Goal: Communication & Community: Ask a question

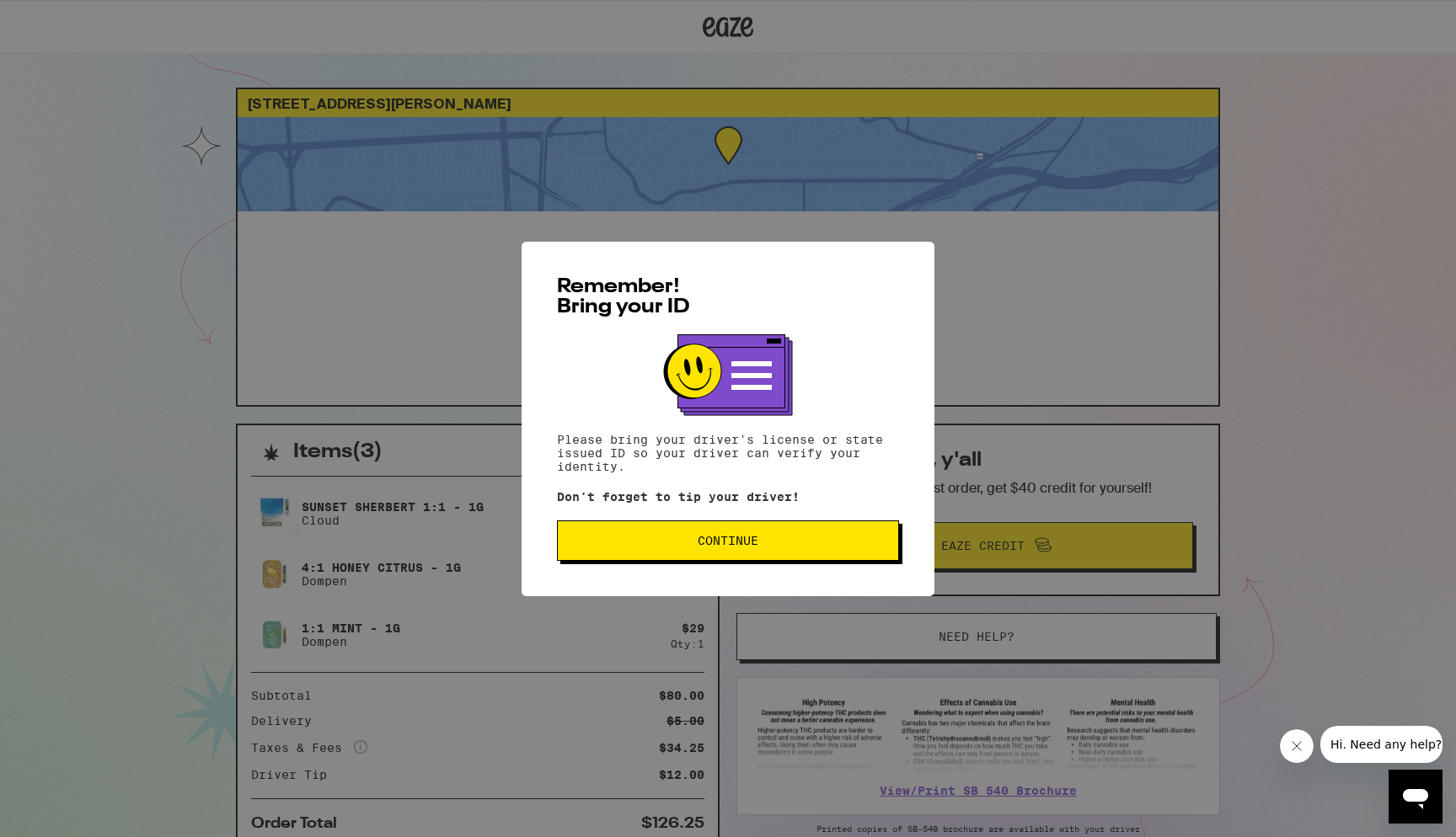
click at [766, 547] on span "Continue" at bounding box center [727, 540] width 313 height 12
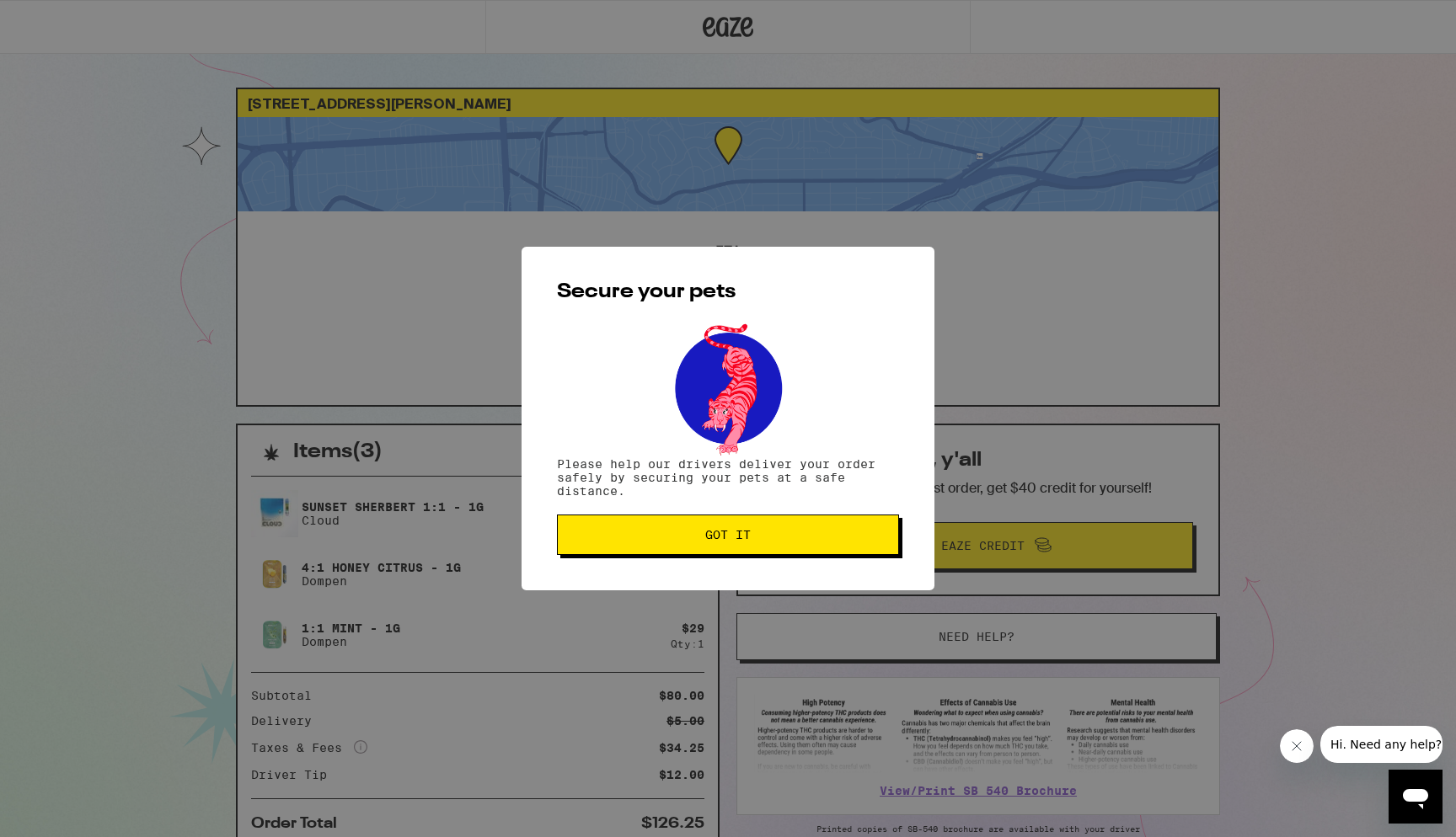
click at [757, 548] on button "Got it" at bounding box center [728, 535] width 342 height 40
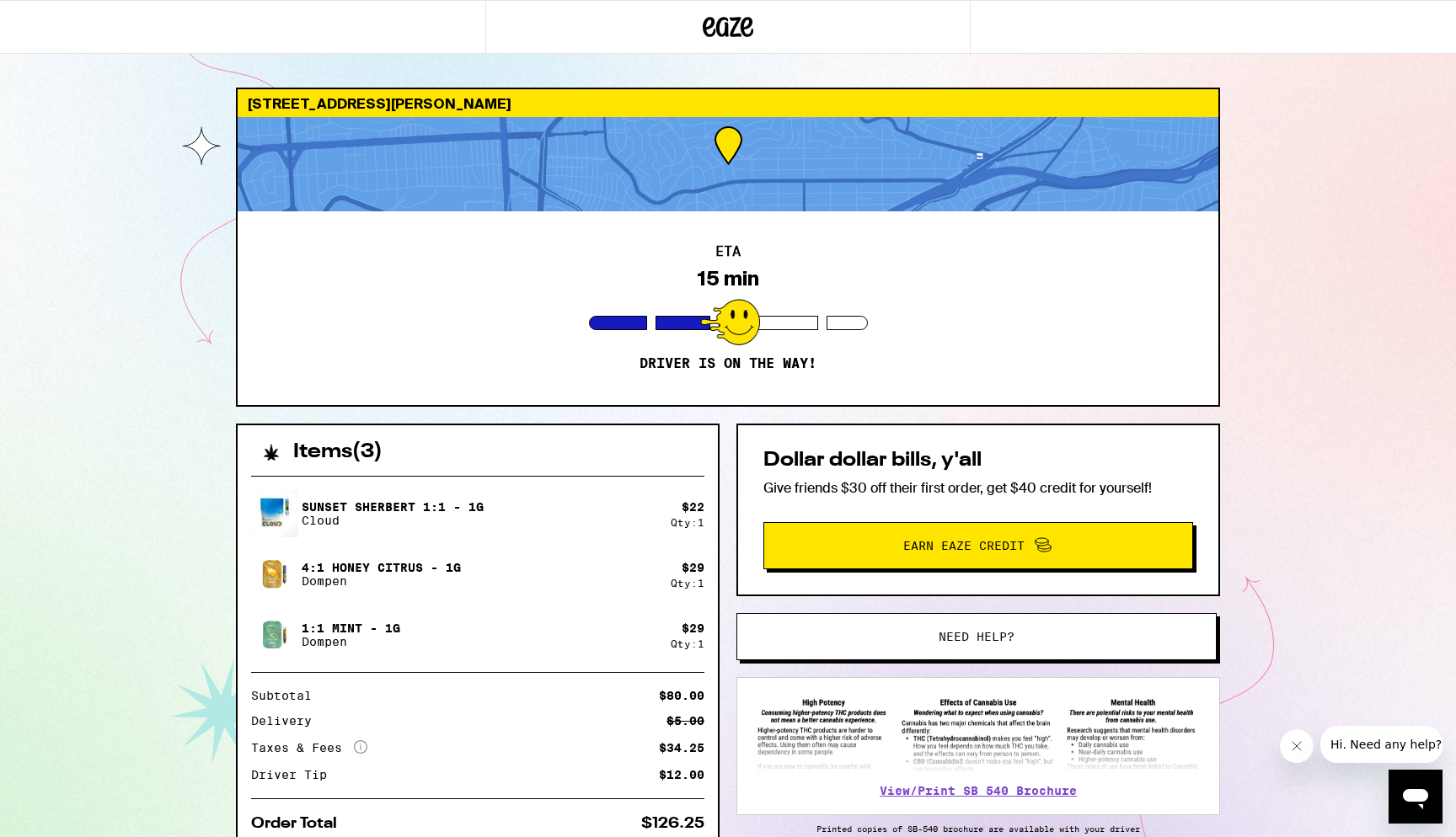
click at [734, 227] on div "ETA 15 min Driver is on the way!" at bounding box center [727, 308] width 981 height 194
click at [717, 196] on div at bounding box center [727, 164] width 981 height 95
click at [762, 294] on div "ETA 15 min Driver is on the way!" at bounding box center [727, 308] width 981 height 194
click at [695, 206] on div at bounding box center [727, 164] width 981 height 95
click at [722, 165] on div at bounding box center [727, 164] width 981 height 95
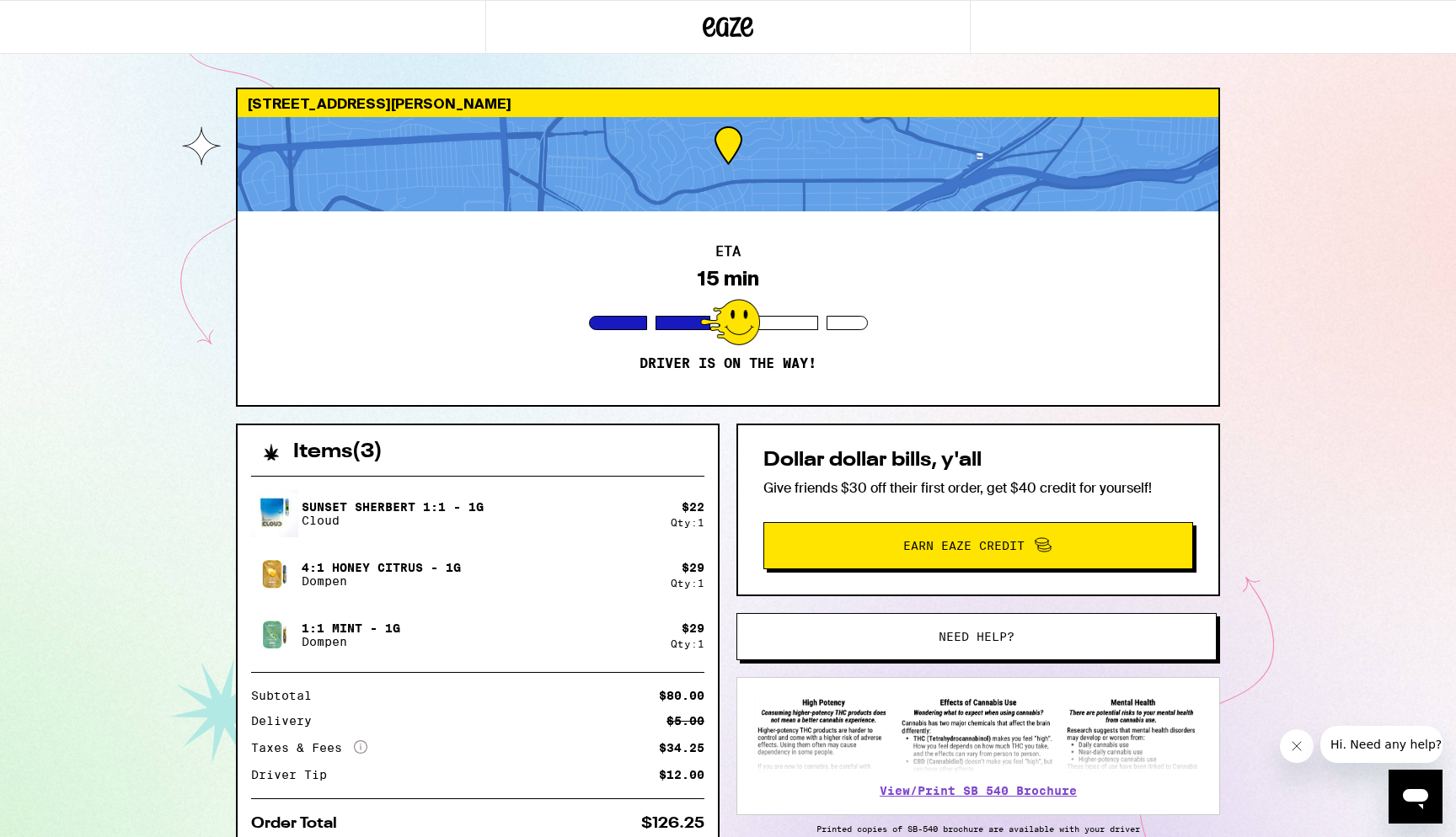
click at [722, 165] on div at bounding box center [727, 164] width 981 height 95
click at [547, 476] on div at bounding box center [477, 476] width 453 height 1
click at [1417, 774] on div "Open messaging window" at bounding box center [1415, 797] width 51 height 51
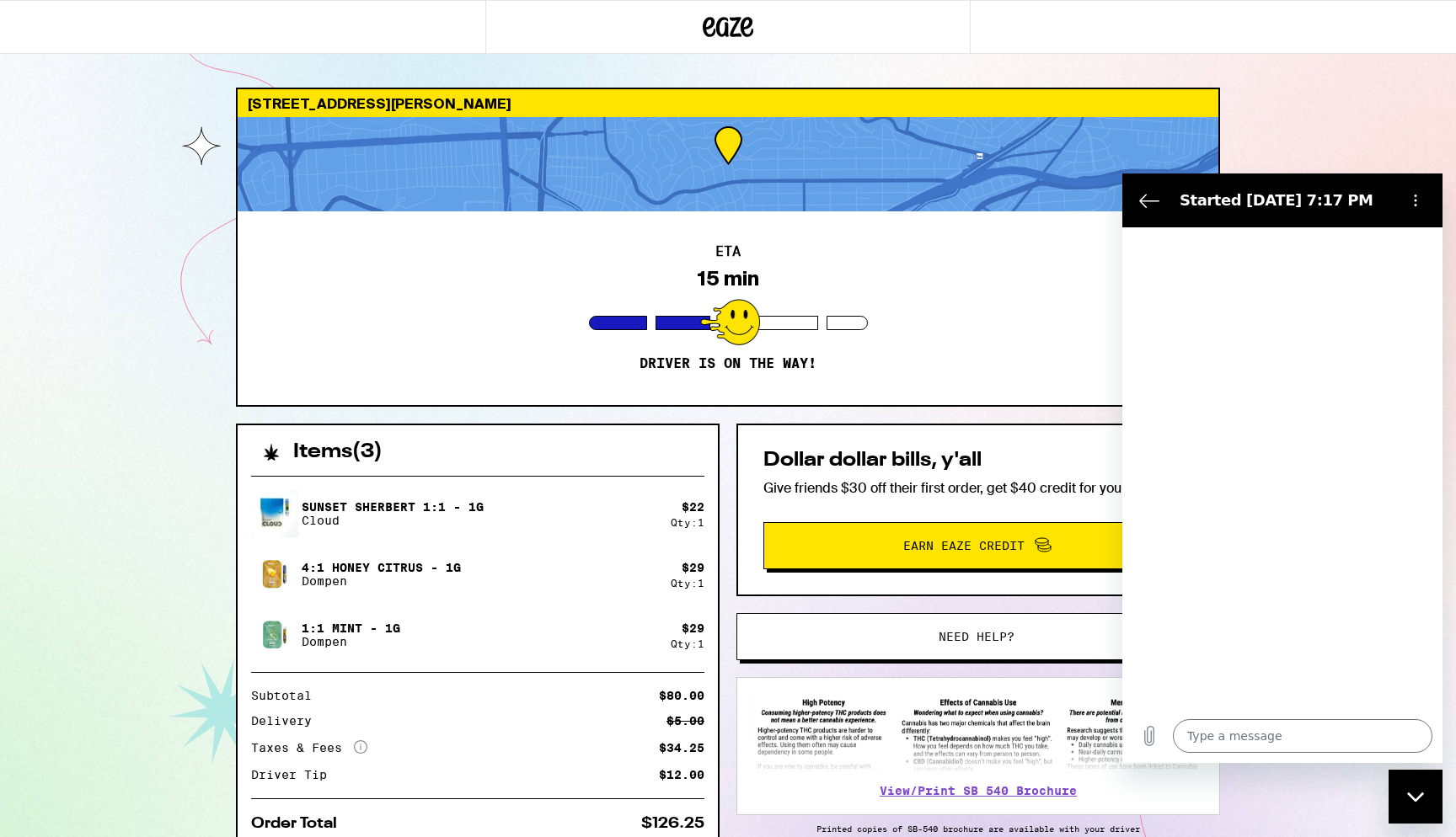
type textarea "x"
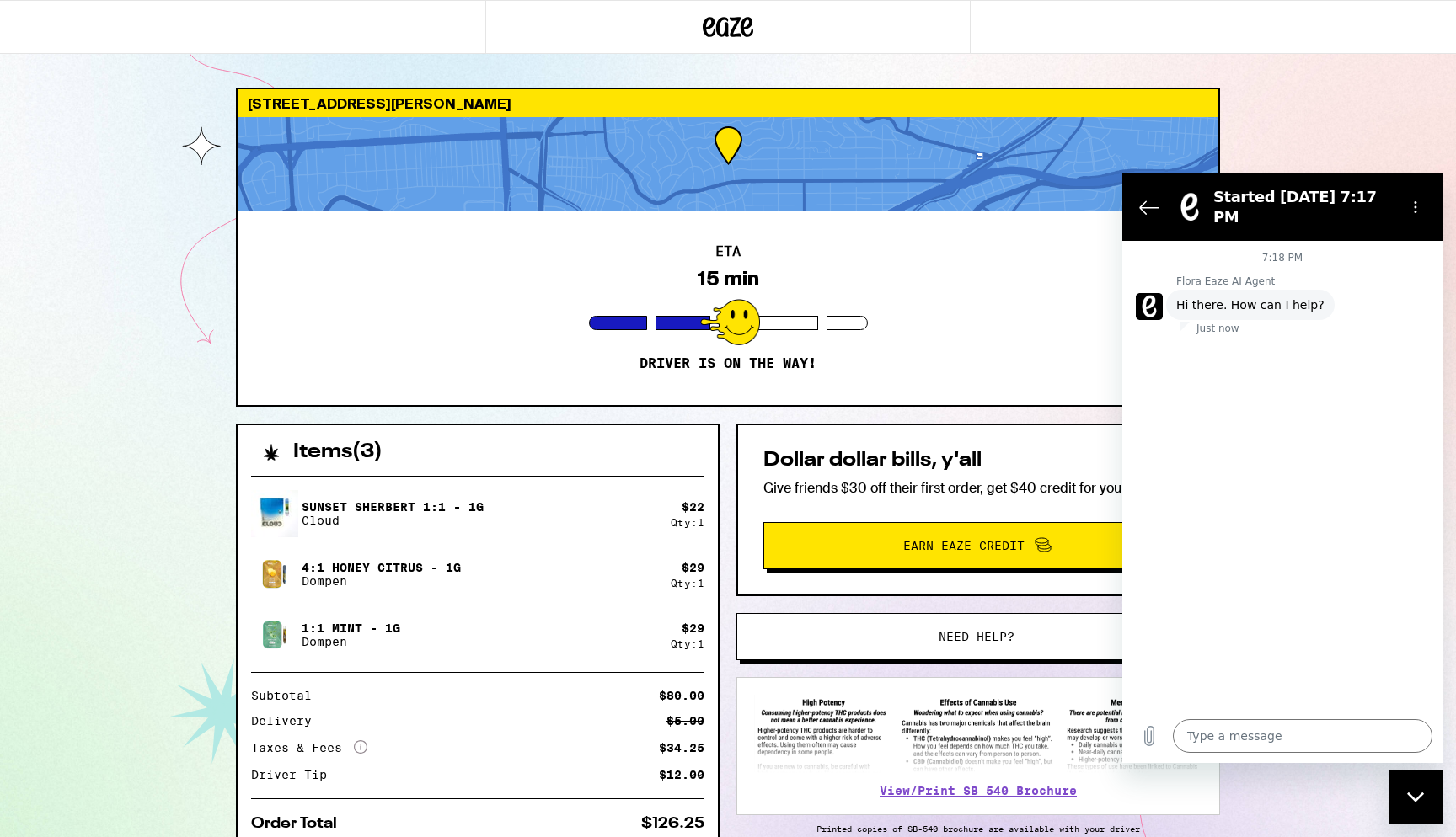
click at [1275, 758] on div "Type a message x" at bounding box center [1282, 736] width 320 height 54
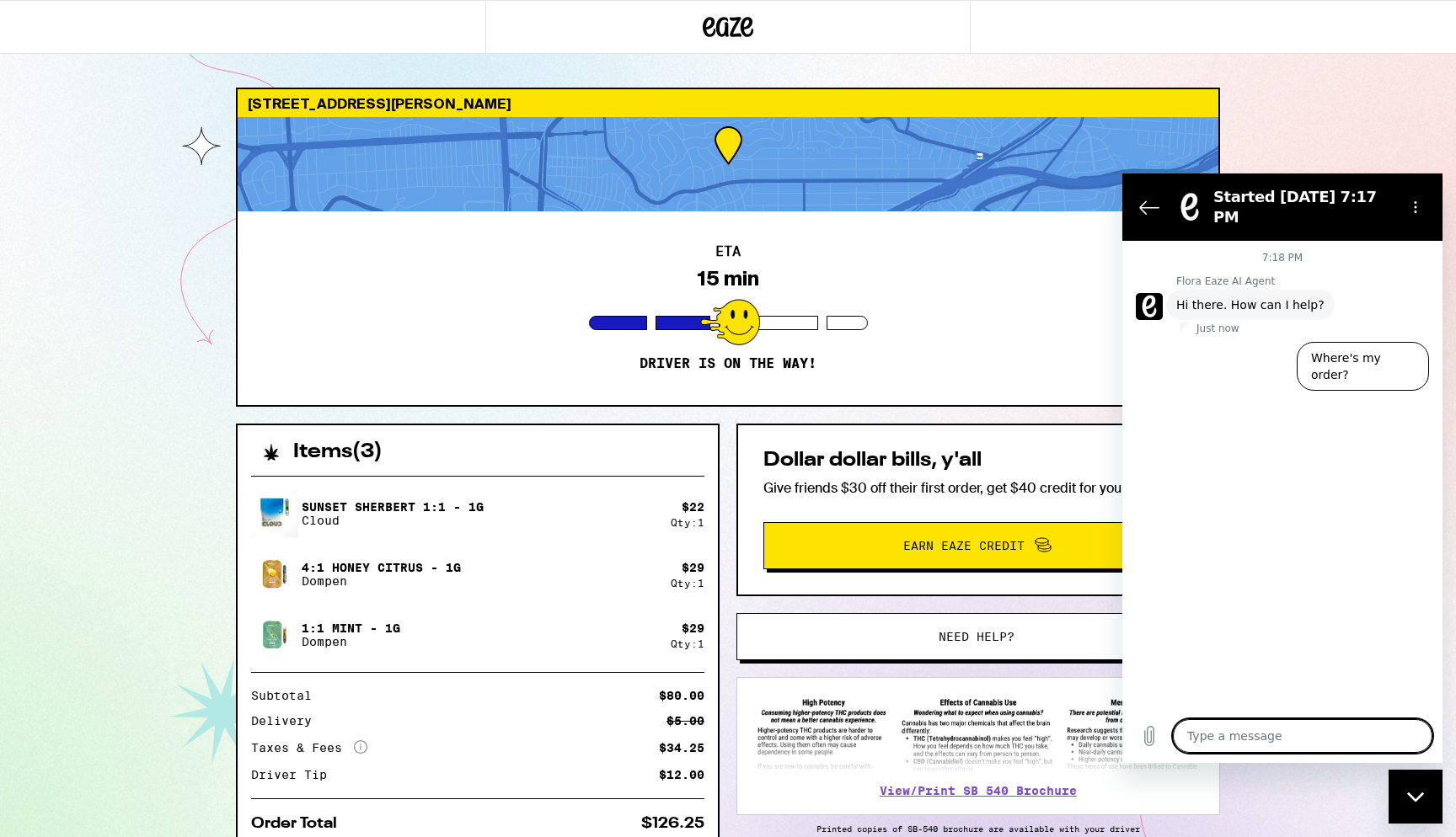
click at [1278, 747] on textarea at bounding box center [1302, 736] width 259 height 34
type textarea "C"
type textarea "x"
type textarea "Cn"
type textarea "x"
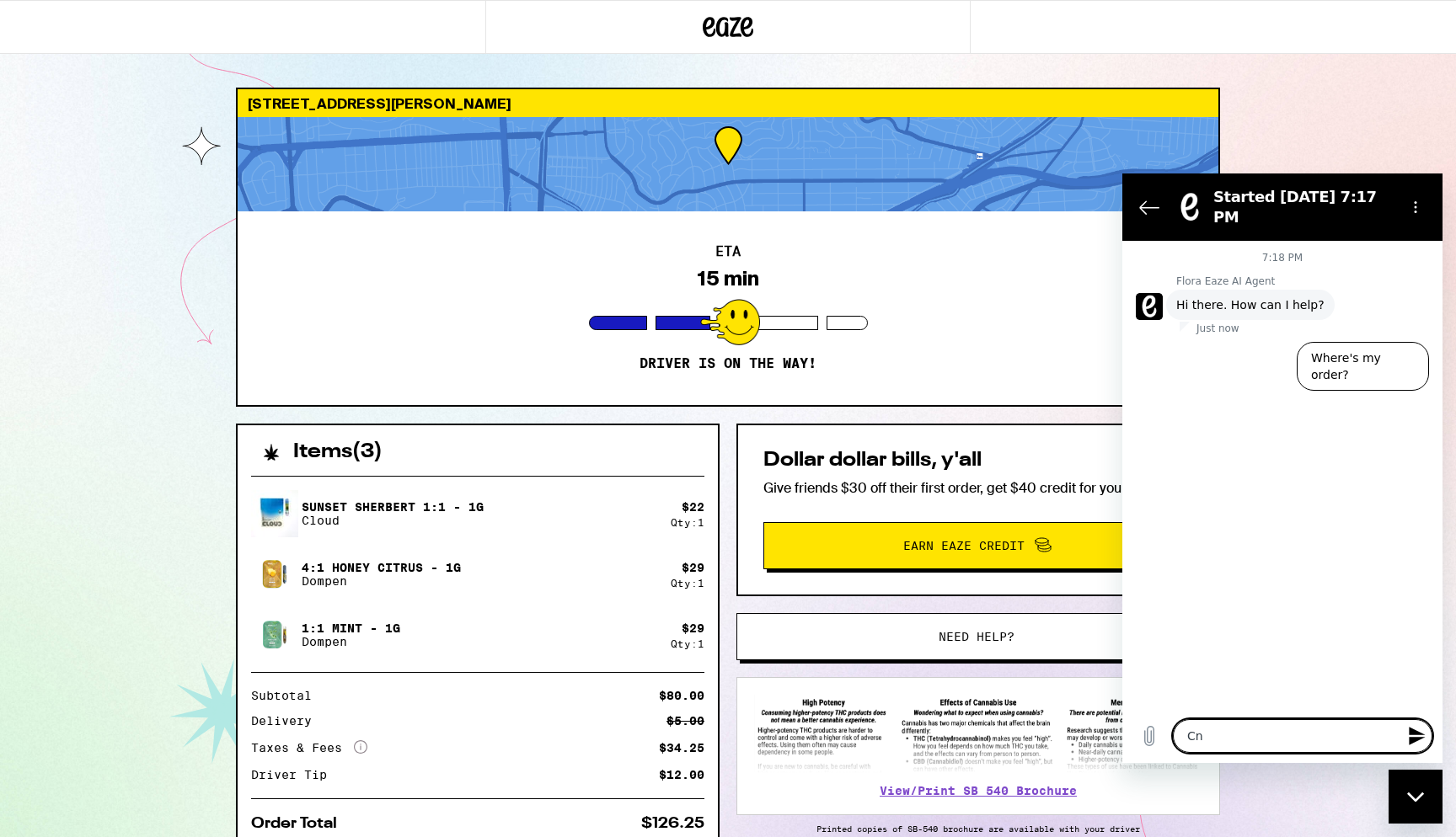
type textarea "Cna"
type textarea "x"
type textarea "Cna"
type textarea "x"
type textarea "Cna i"
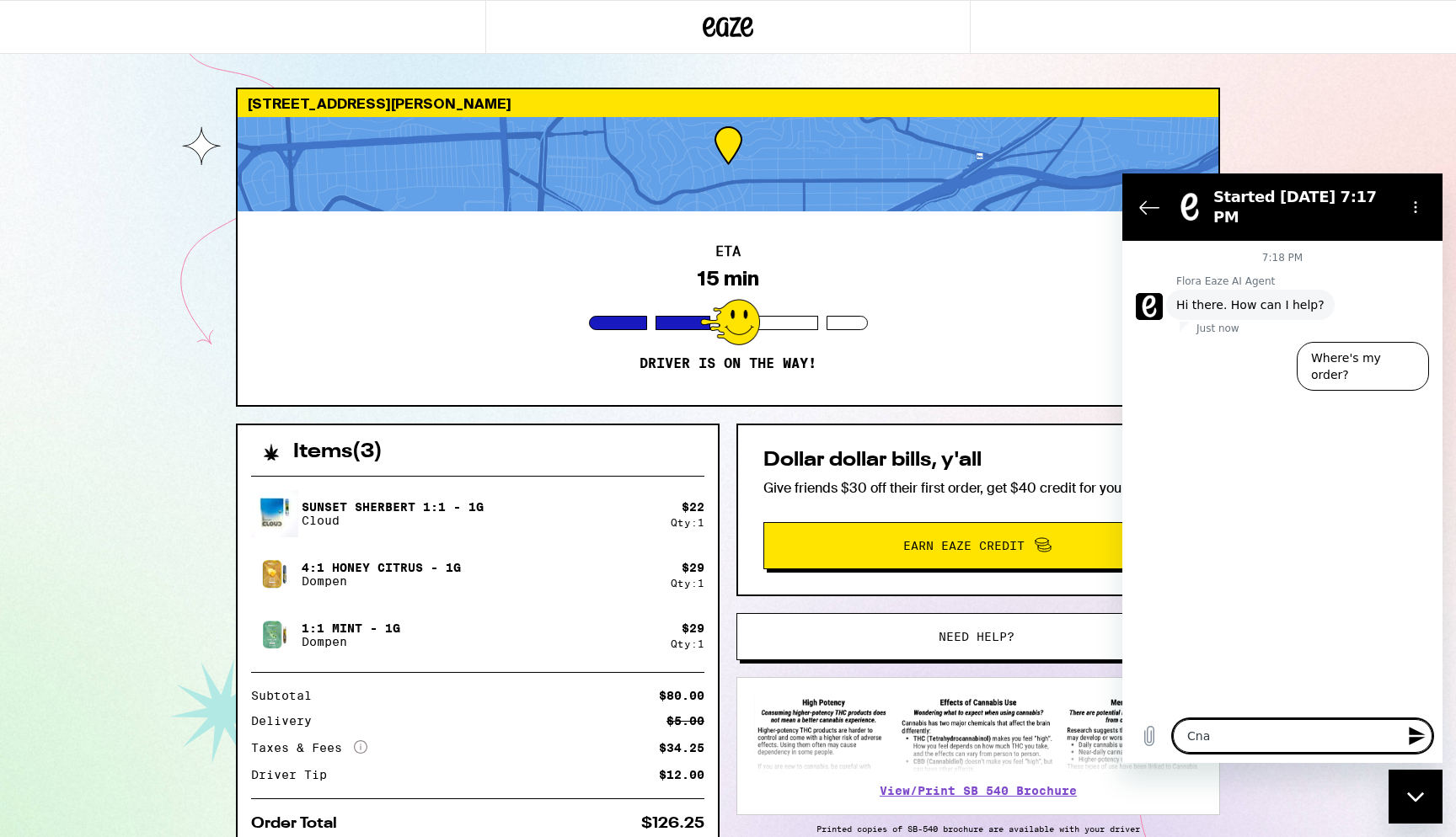
type textarea "x"
type textarea "Cna i"
type textarea "x"
type textarea "Cna i g"
type textarea "x"
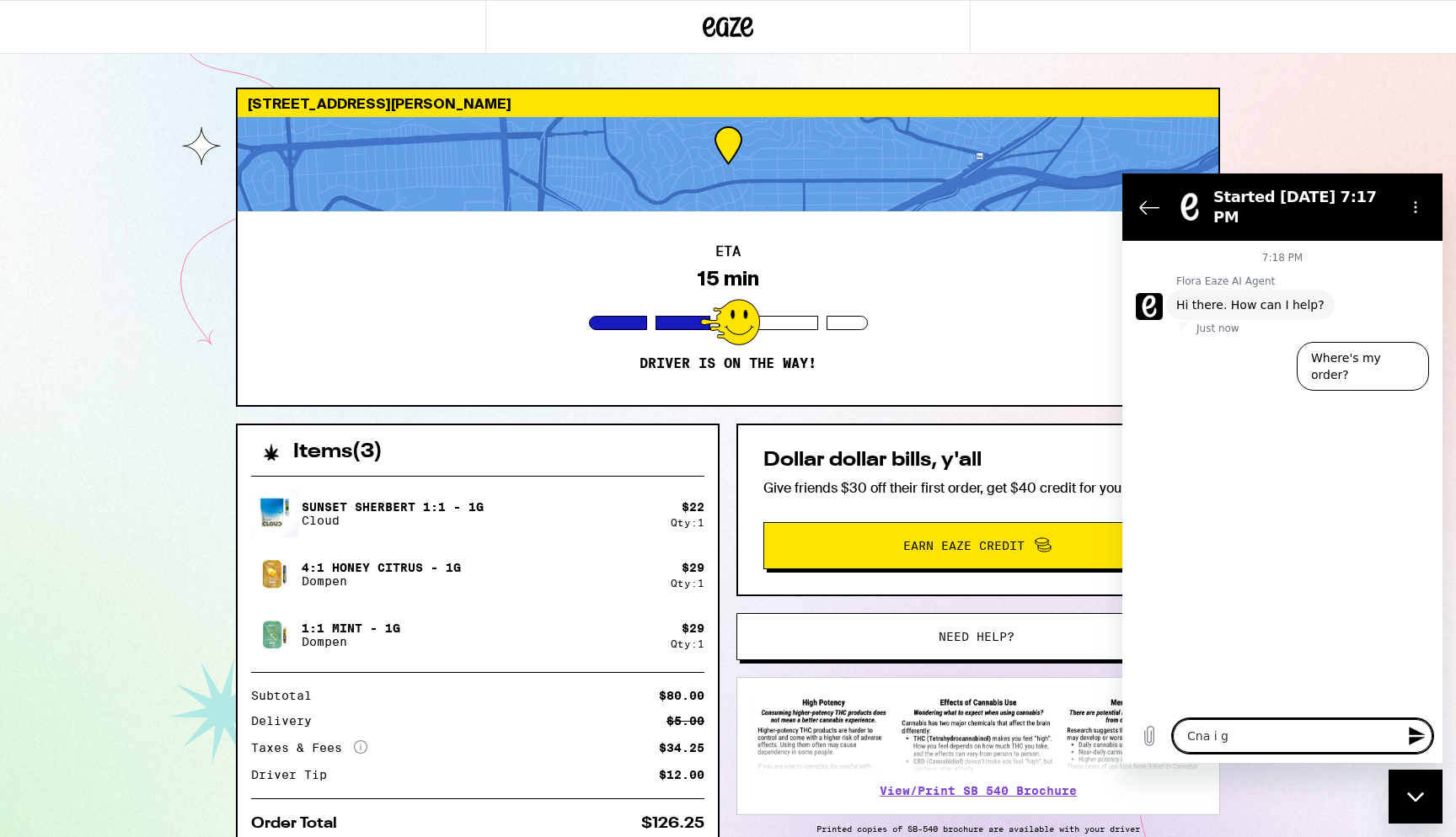
type textarea "C"
type textarea "x"
type textarea "Ca"
type textarea "x"
type textarea "Can"
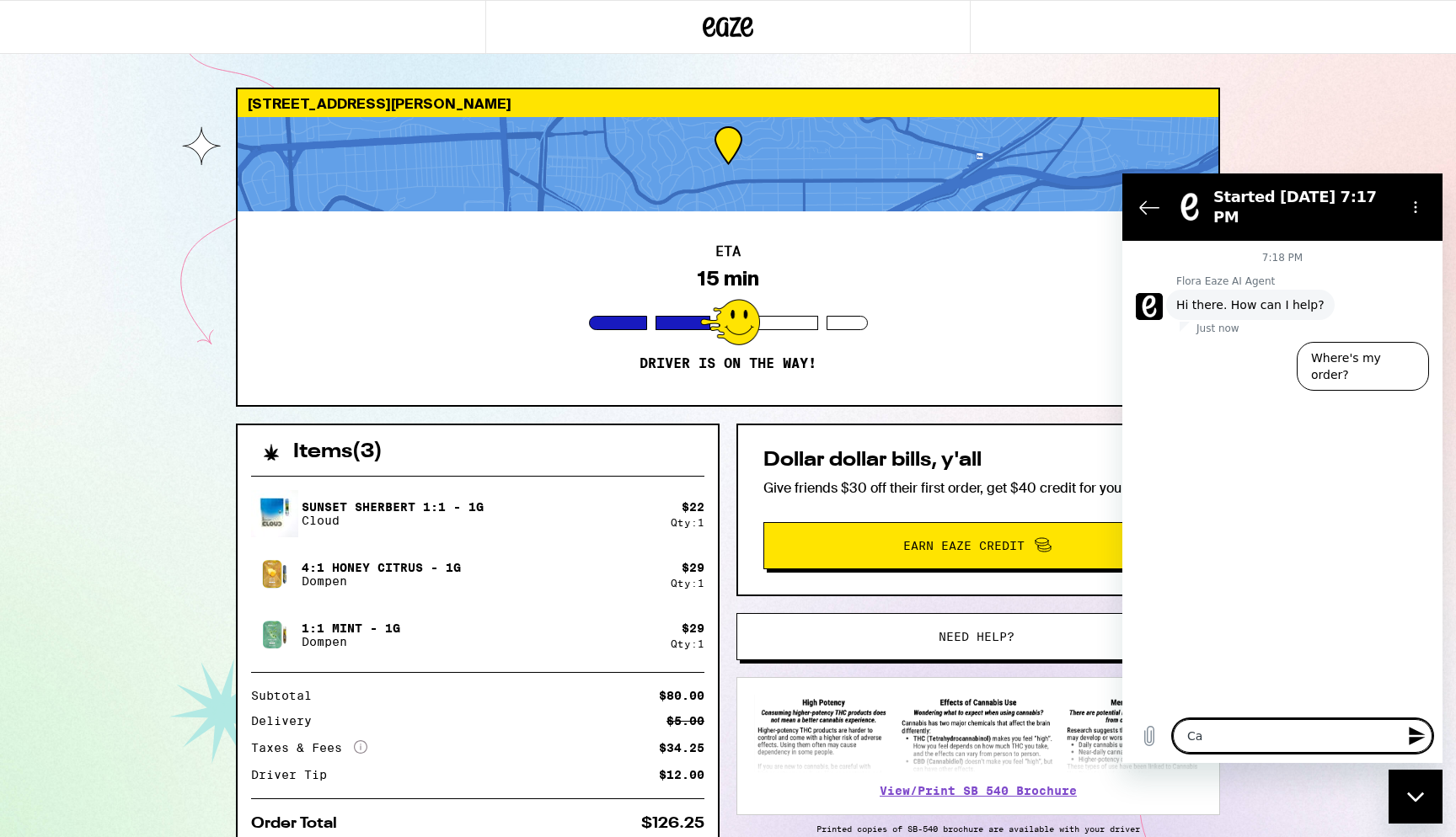
type textarea "x"
type textarea "Can"
type textarea "x"
type textarea "Can."
type textarea "x"
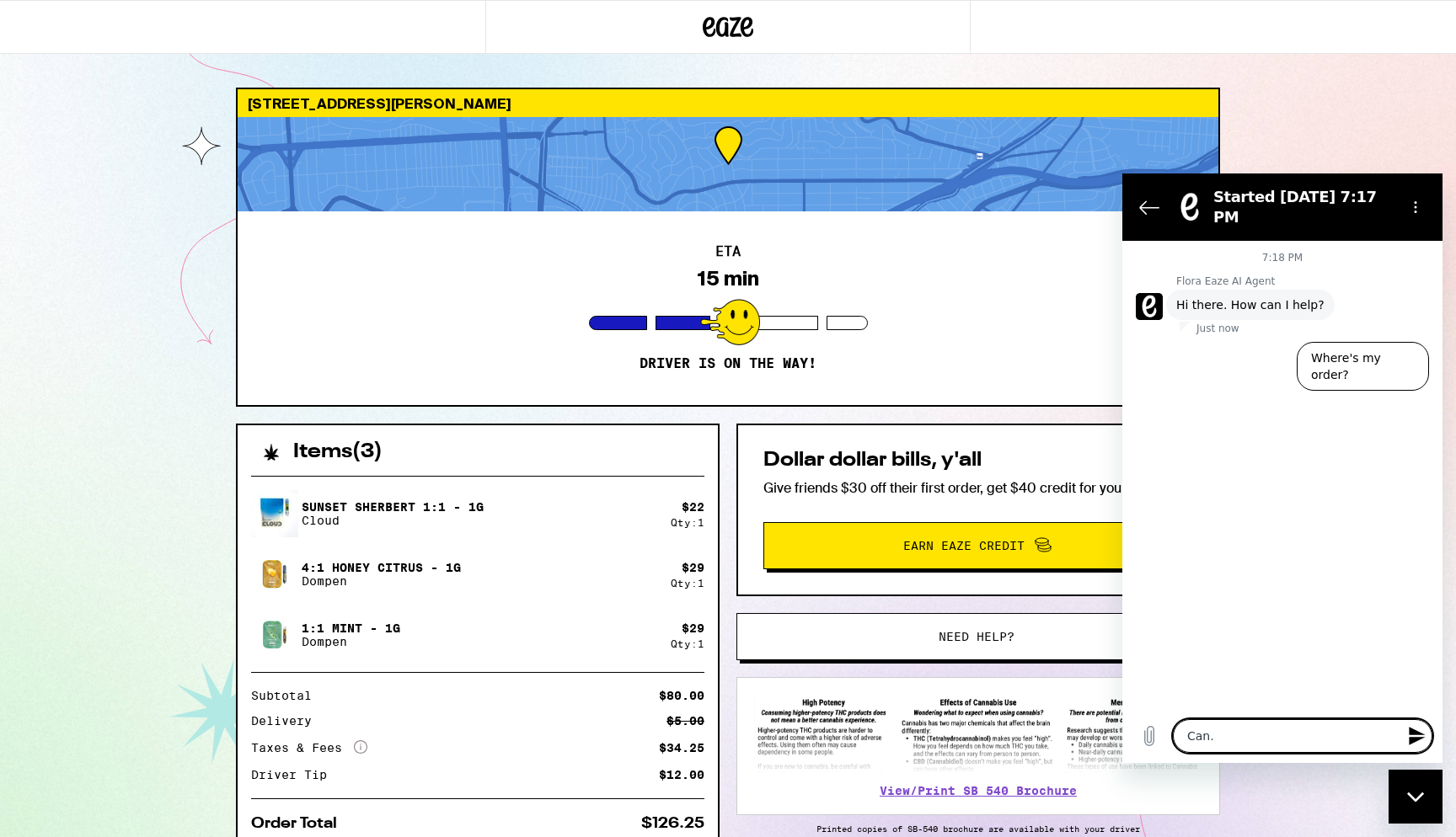
type textarea "Can. I"
type textarea "x"
type textarea "Can. I"
type textarea "x"
type textarea "Can. I"
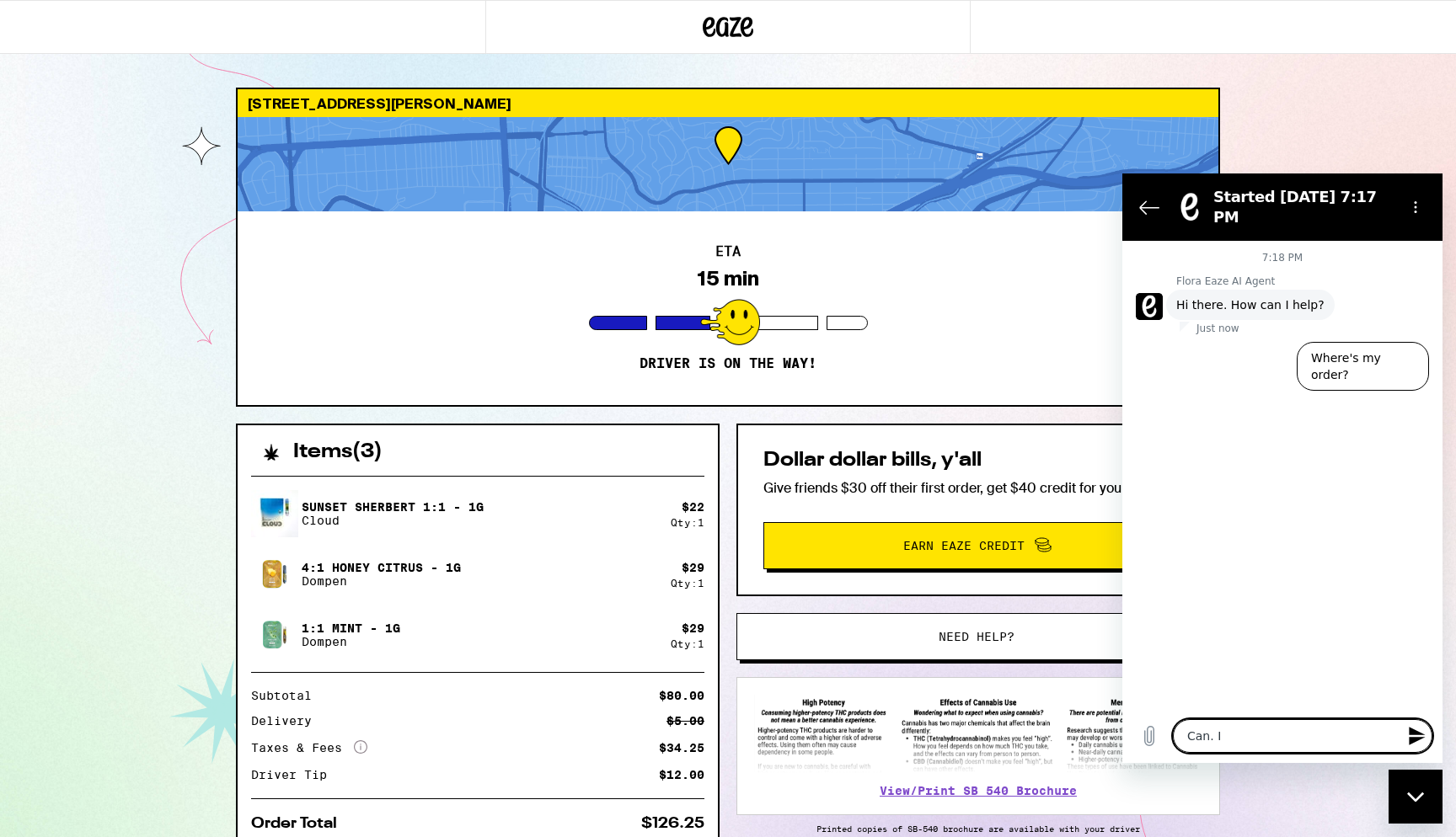
type textarea "x"
type textarea "Can."
type textarea "x"
type textarea "Can."
type textarea "x"
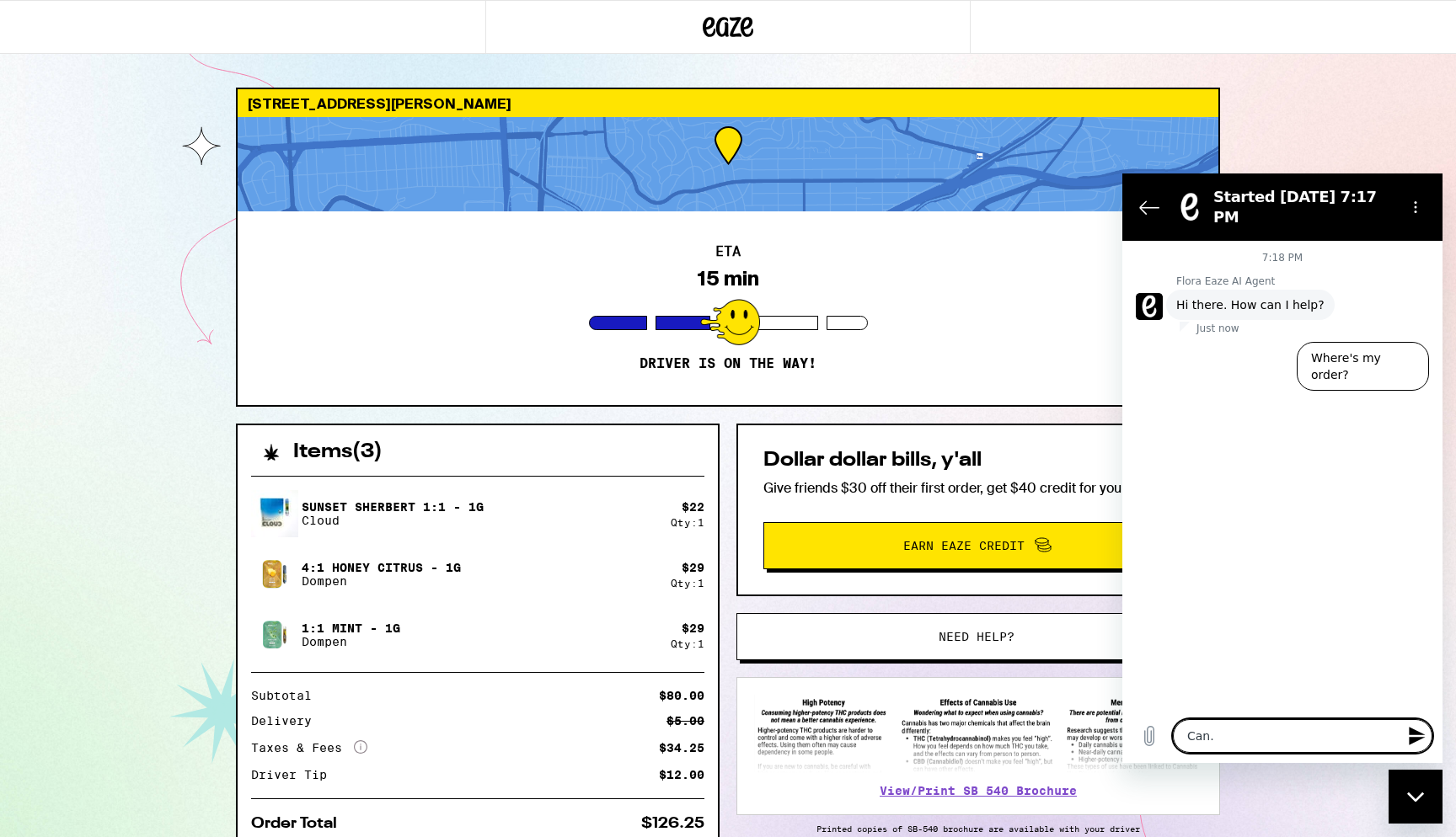
type textarea "Can"
type textarea "x"
type textarea "Can"
type textarea "x"
type textarea "Can I"
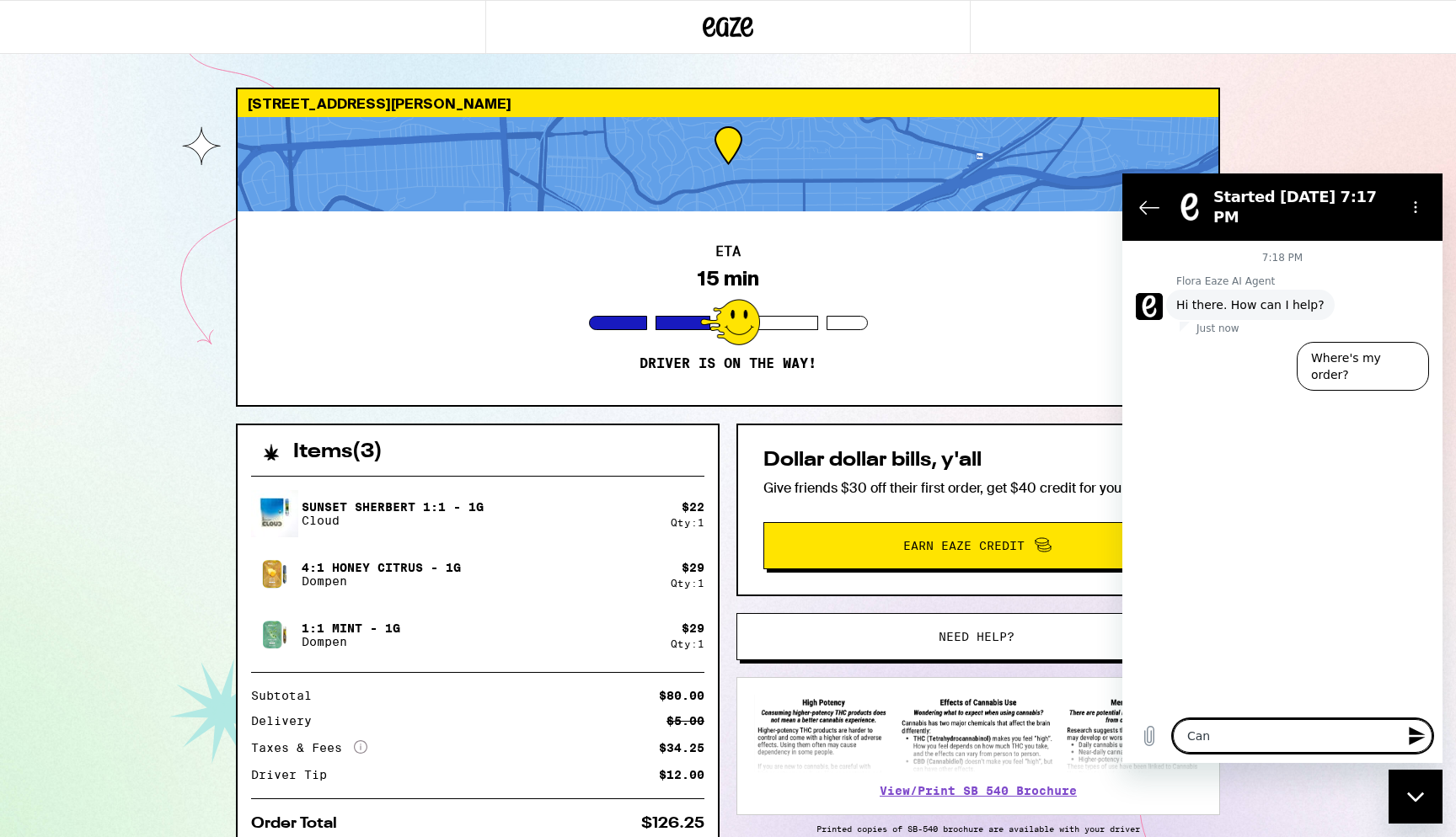
type textarea "x"
type textarea "Can I"
type textarea "x"
type textarea "Can I g"
type textarea "x"
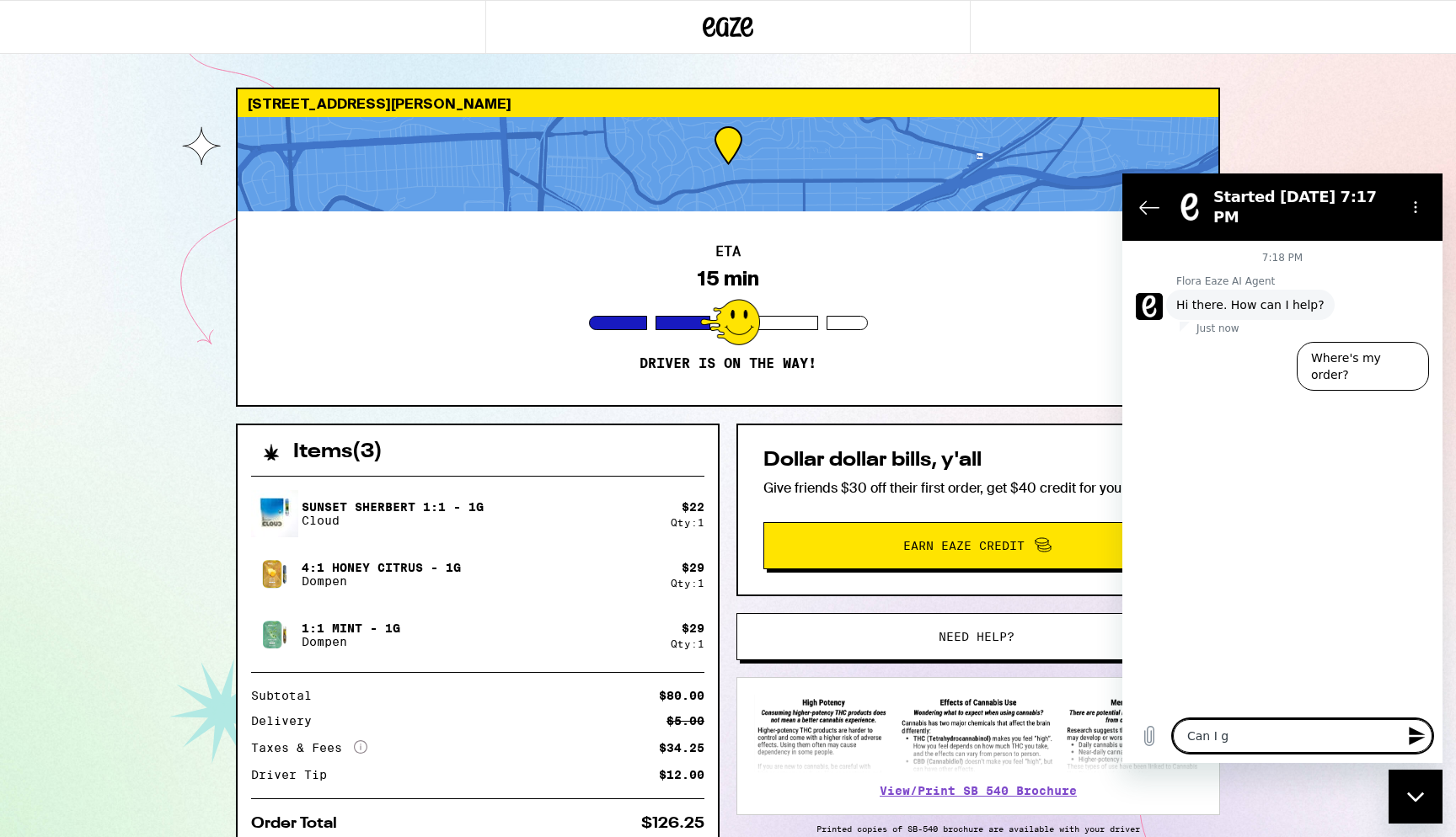
type textarea "Can I gi"
type textarea "x"
type textarea "Can I giv"
type textarea "x"
type textarea "Can I give"
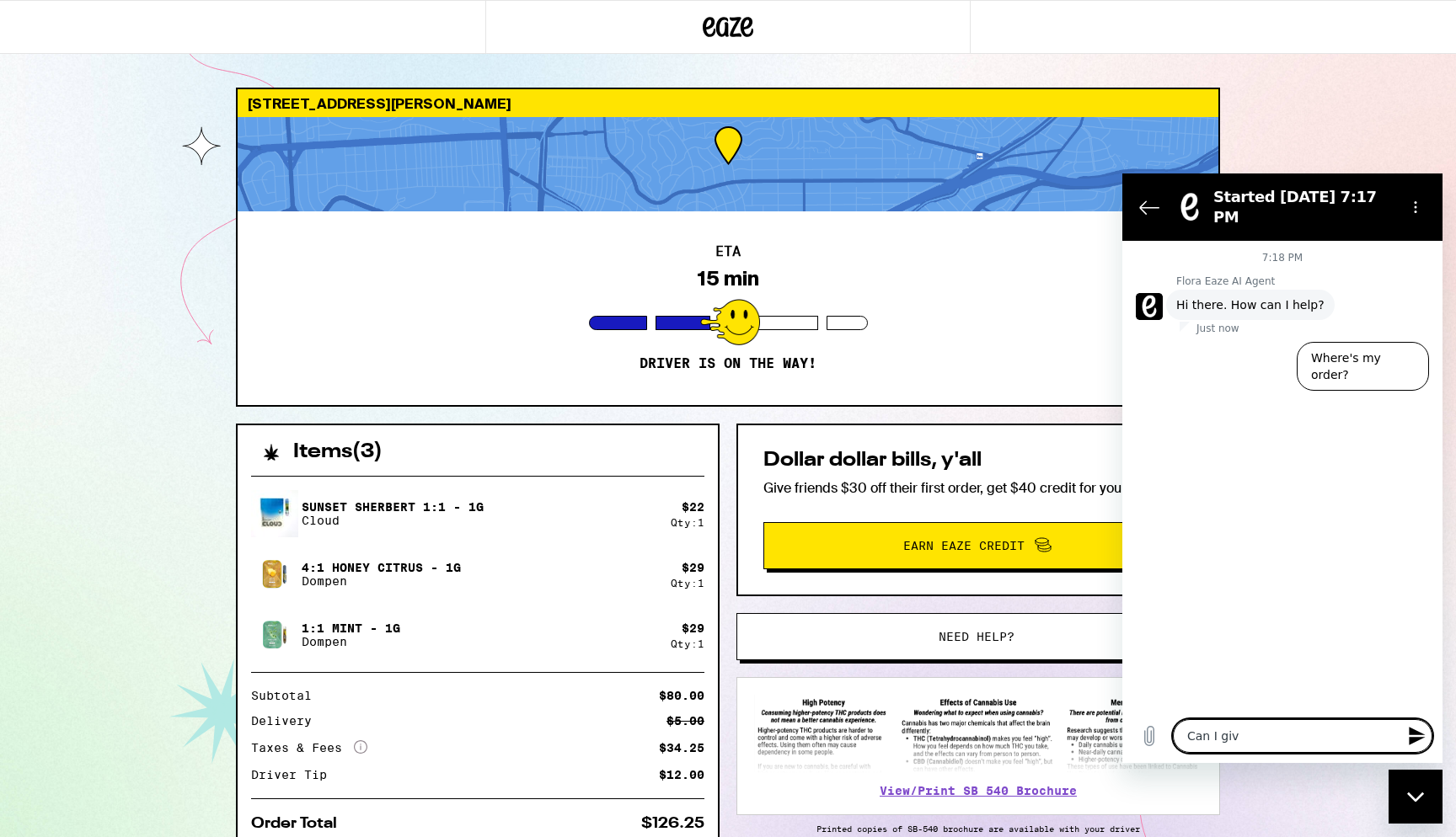
type textarea "x"
type textarea "Can I give"
type textarea "x"
type textarea "Can I give m"
type textarea "x"
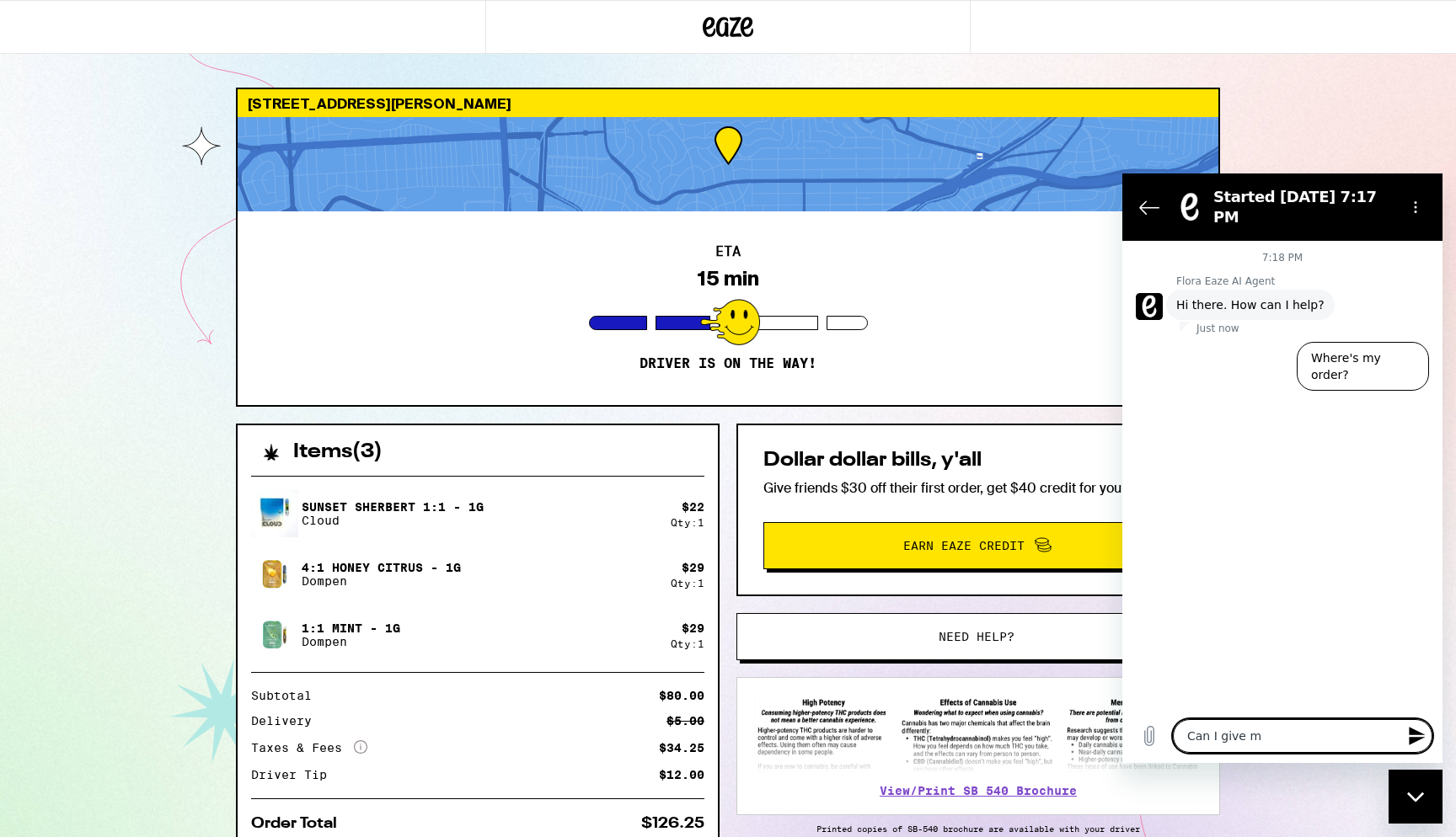
type textarea "Can I give my"
type textarea "x"
type textarea "Can I give my"
type textarea "x"
type textarea "Can I give my p"
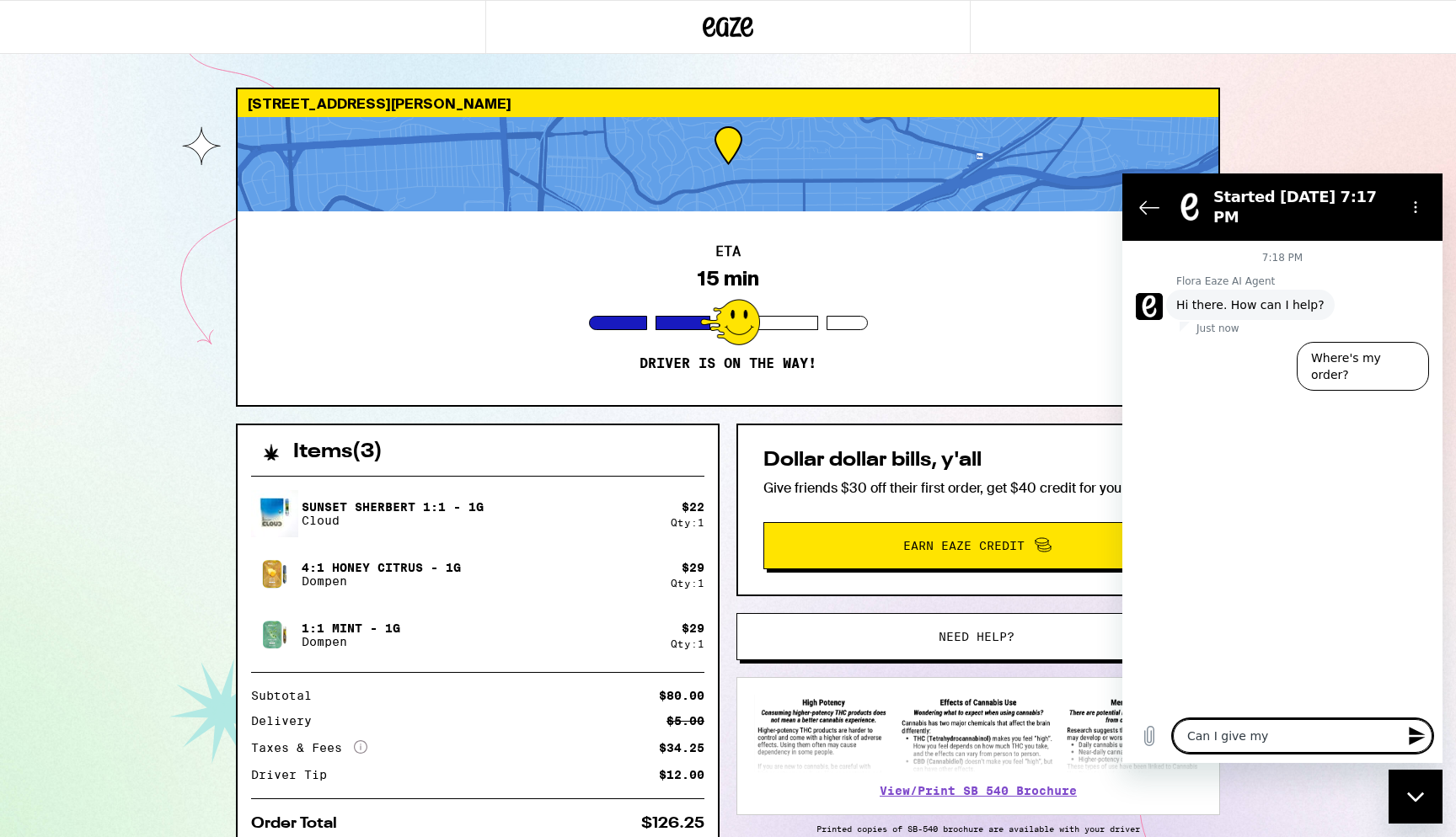
type textarea "x"
type textarea "Can I give my pa"
type textarea "x"
type textarea "Can I give my par"
type textarea "x"
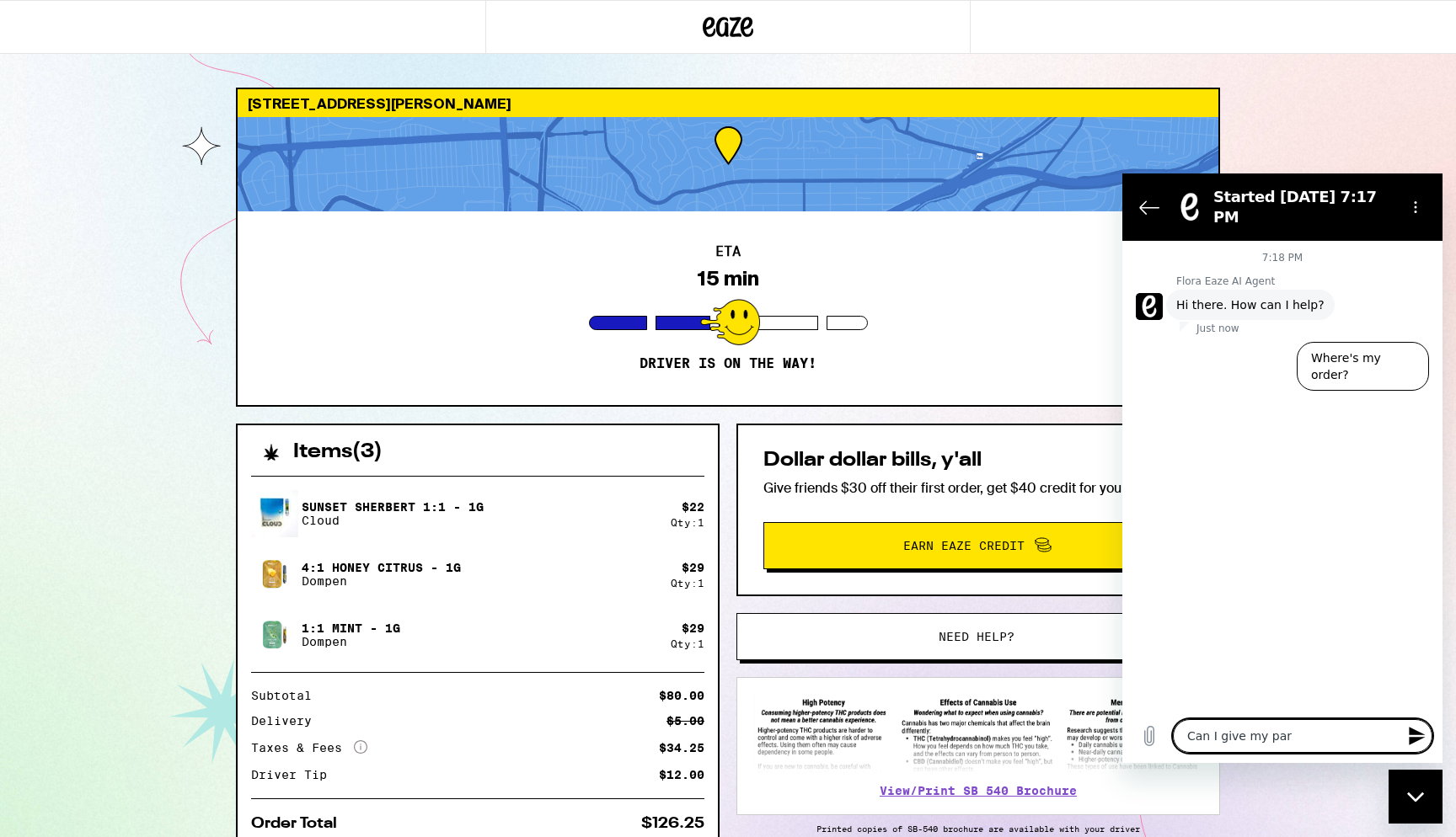
type textarea "Can I give my part"
type textarea "x"
type textarea "Can I give my partn"
type textarea "x"
type textarea "Can I give my partne"
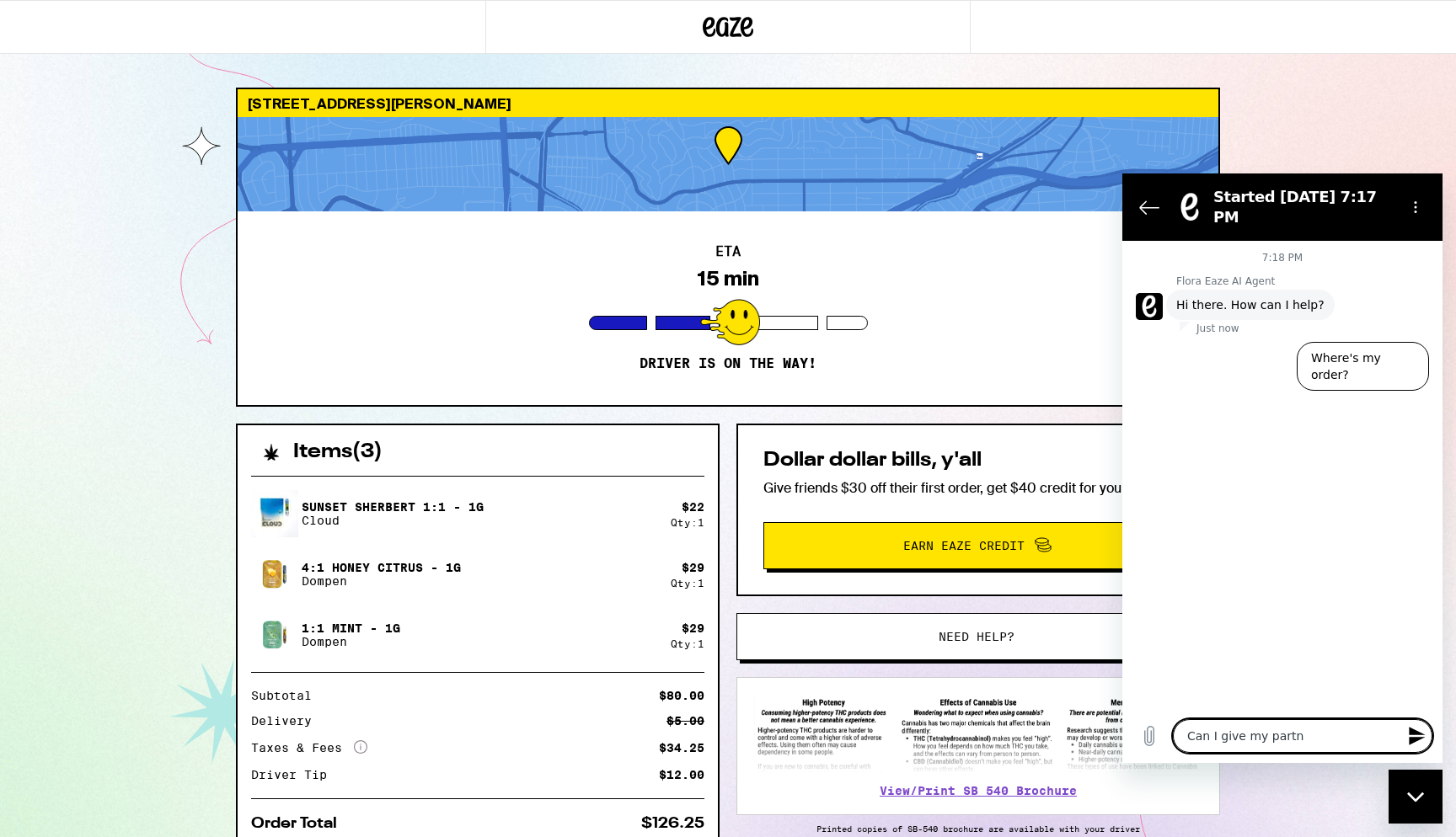
type textarea "x"
type textarea "Can I give my partner"
type textarea "x"
type textarea "Can I give my partner"
type textarea "x"
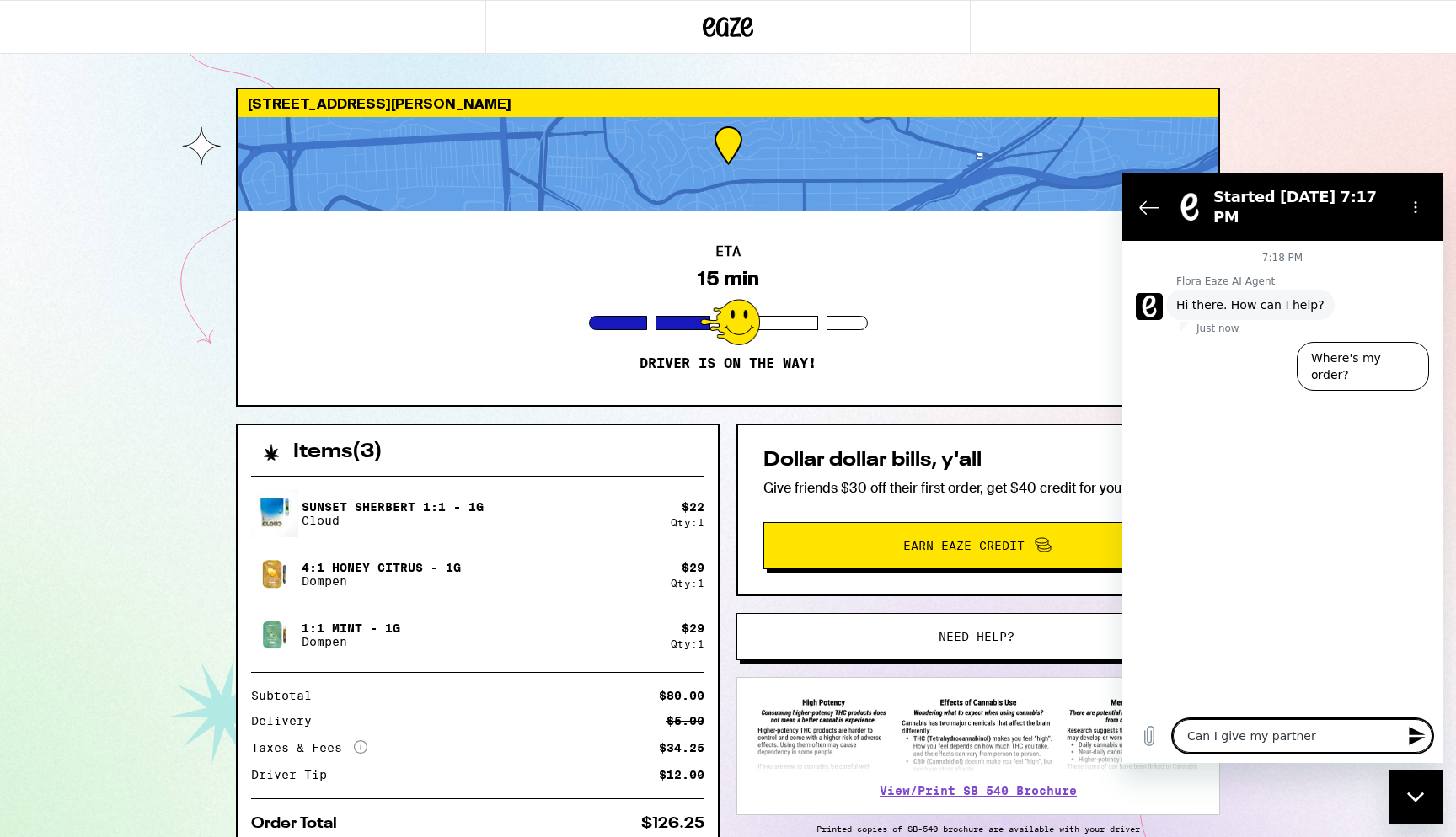
type textarea "Can I give my partner m"
type textarea "x"
type textarea "Can I give my partner my"
type textarea "x"
type textarea "Can I give my partner [PERSON_NAME]"
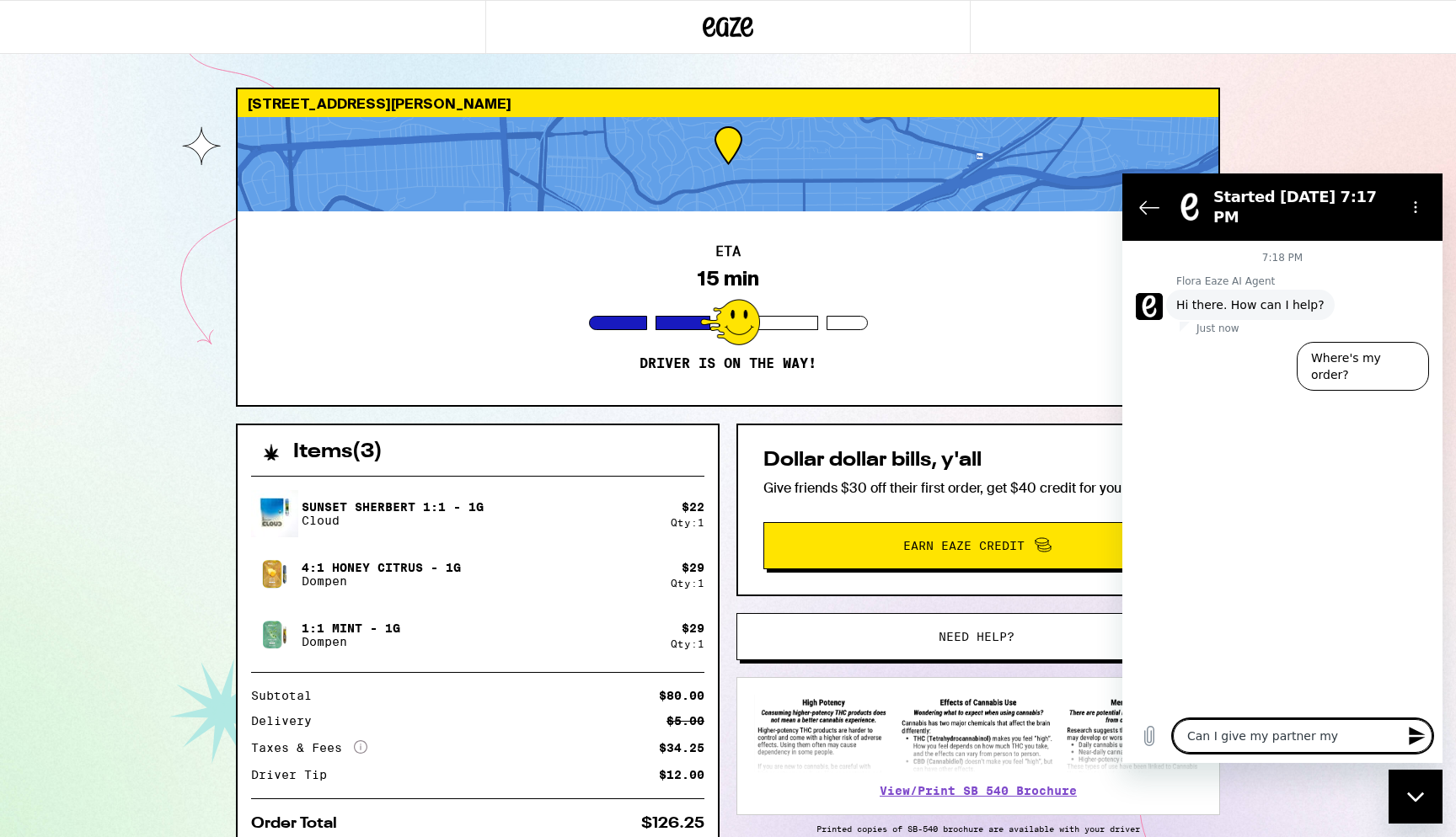
type textarea "x"
type textarea "Can I give my partner [PERSON_NAME]"
type textarea "x"
type textarea "Can I give my partner [PERSON_NAME]"
type textarea "x"
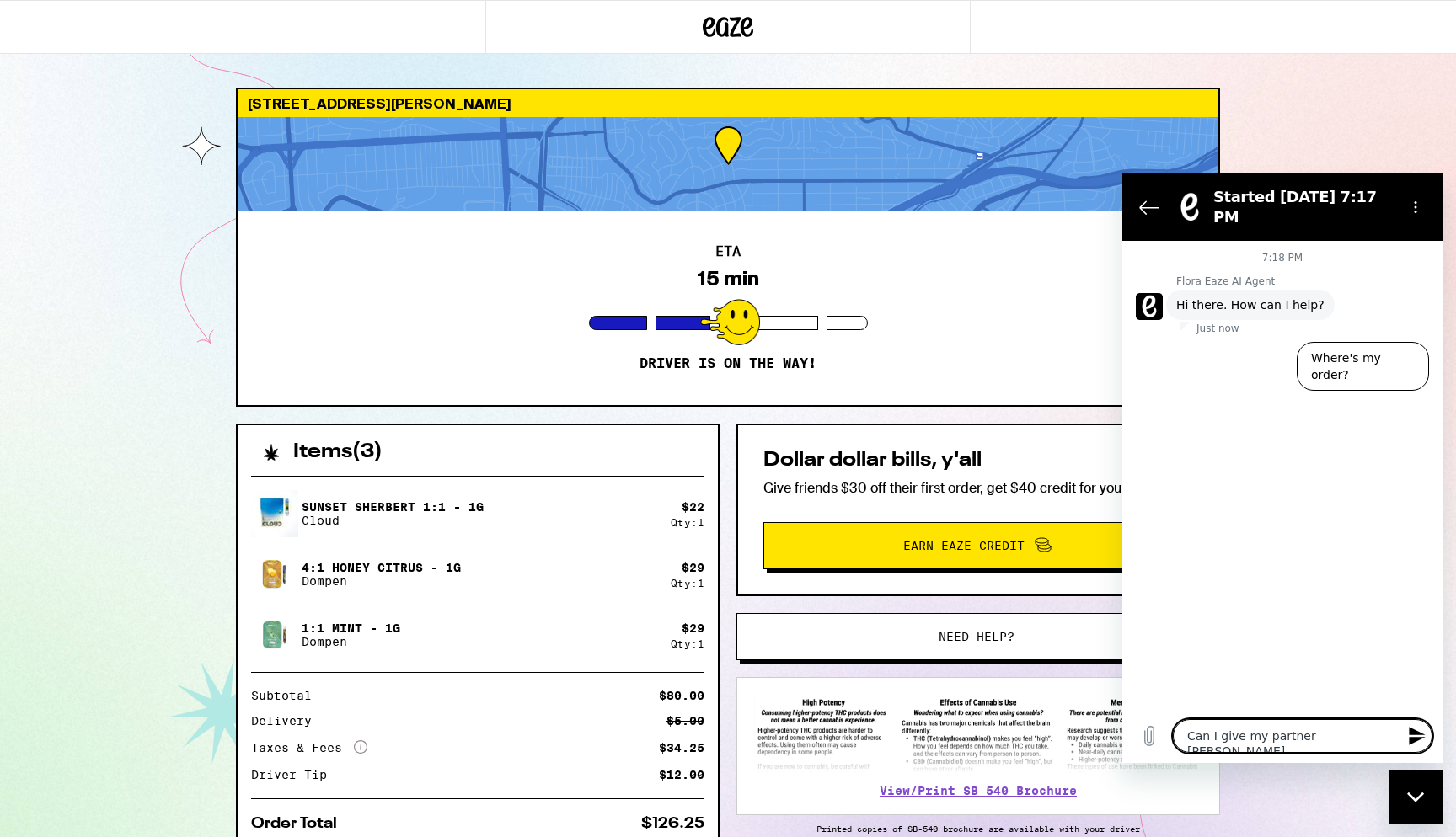
type textarea "Can I give my partner [PERSON_NAME]"
type textarea "x"
type textarea "Can I give my partner [PERSON_NAME]"
type textarea "x"
type textarea "Can I give my partner my"
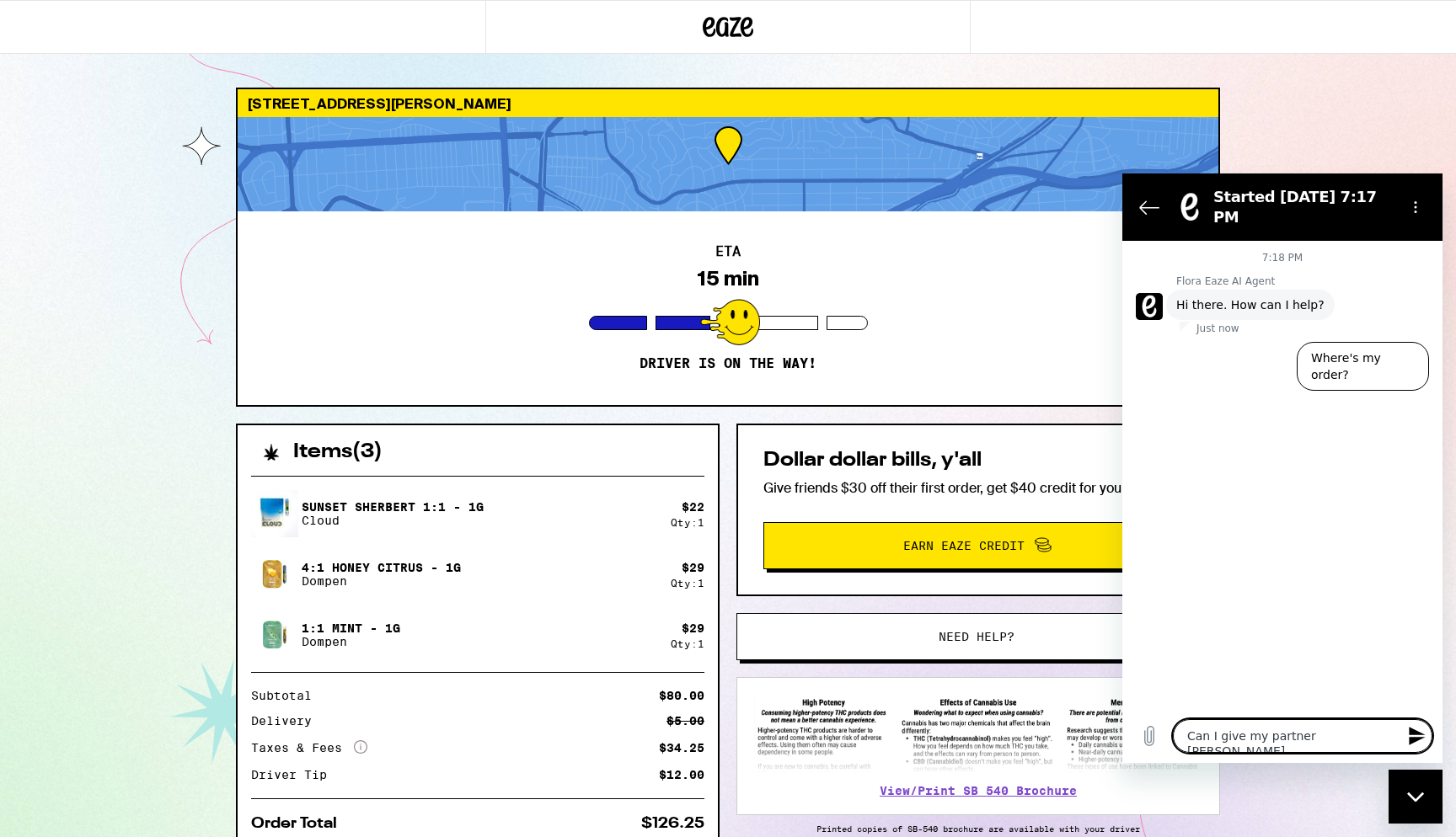
type textarea "x"
type textarea "Can I give my partner my"
type textarea "x"
type textarea "Can I give my partner my I"
type textarea "x"
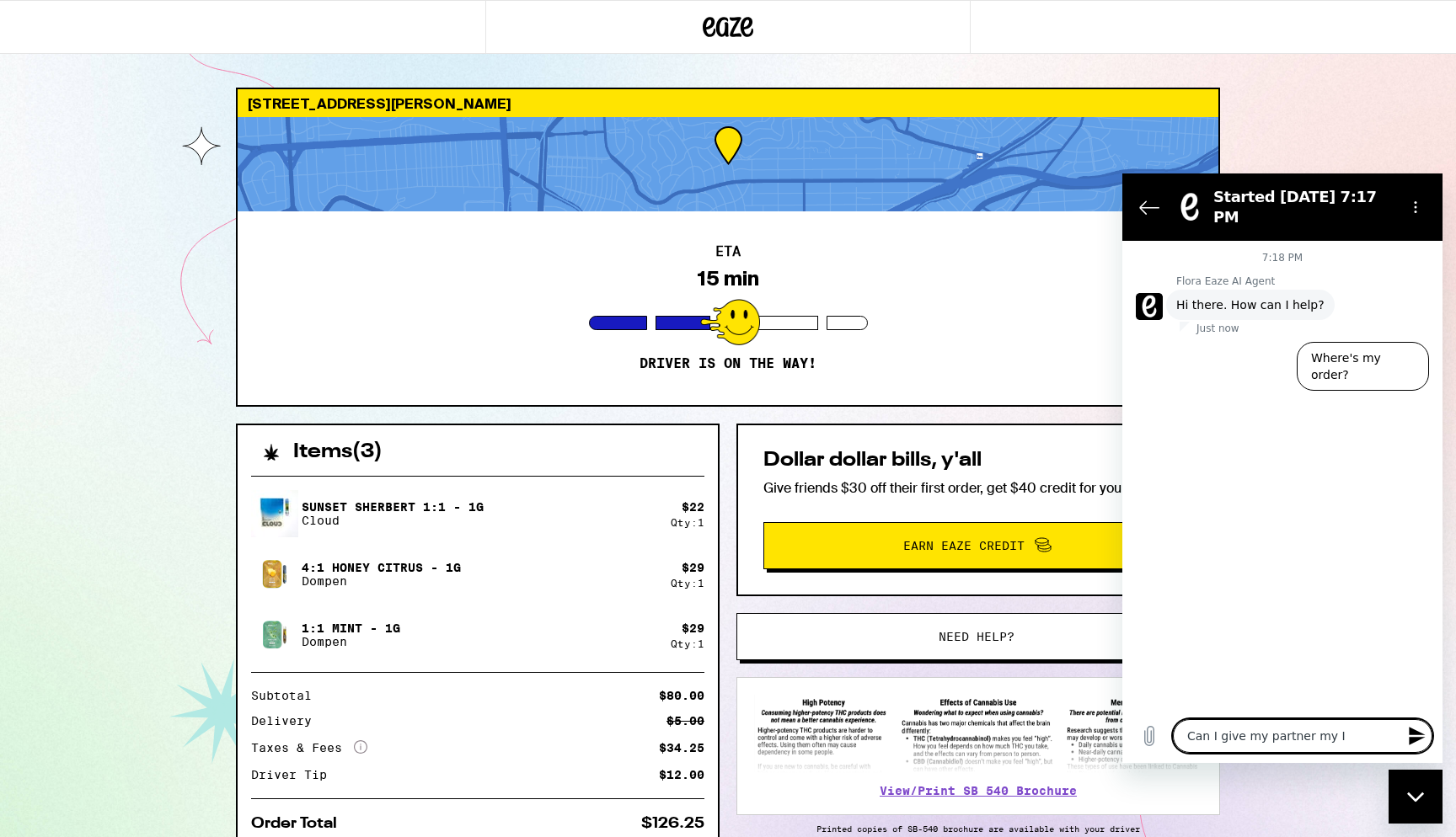
type textarea "Can I give my partner my ID"
type textarea "x"
type textarea "Can I give my partner my ID"
type textarea "x"
type textarea "Can I give my partner my ID s"
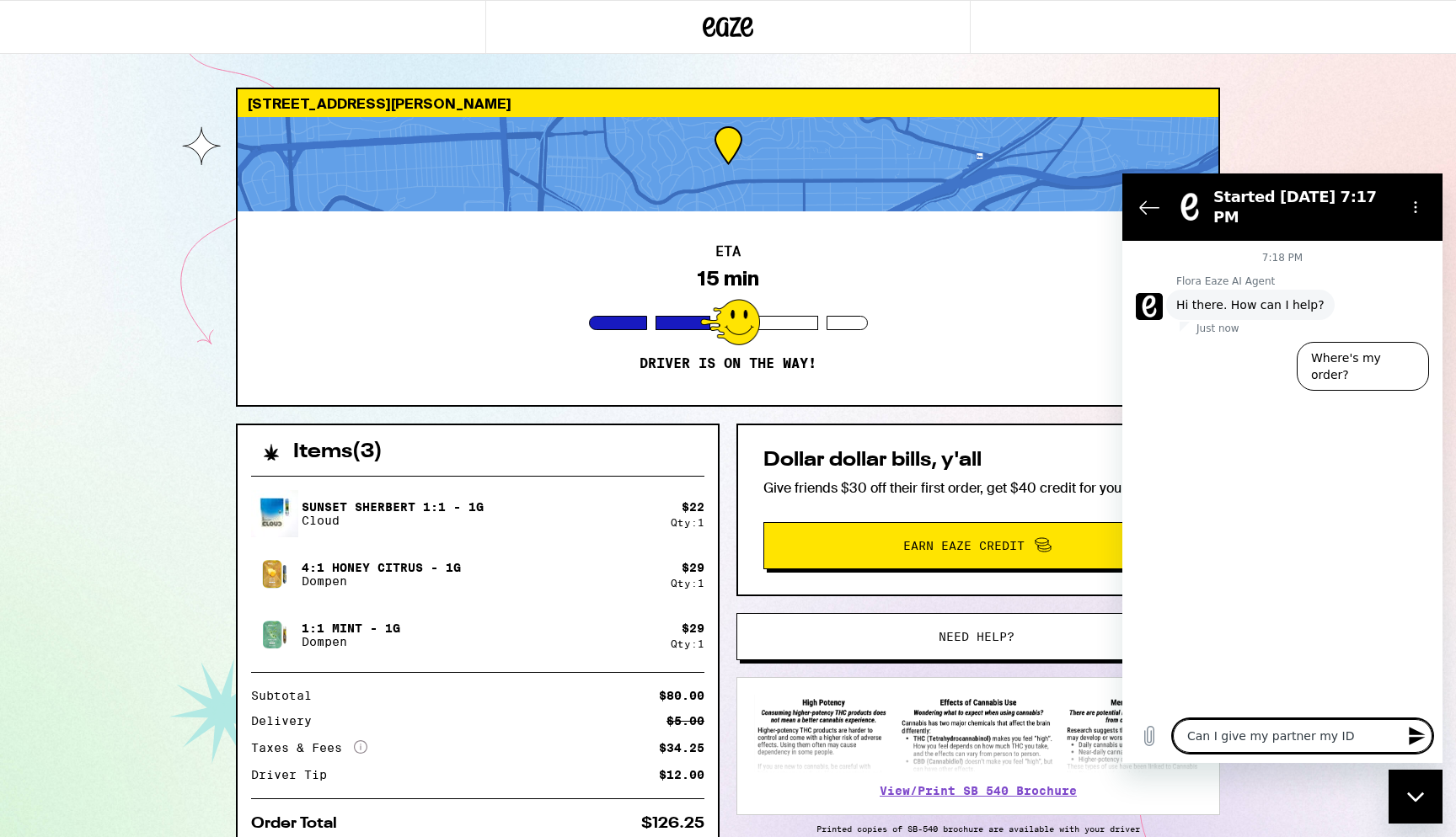
type textarea "x"
type textarea "Can I give my partner my ID so"
type textarea "x"
type textarea "Can I give my partner my ID so"
type textarea "x"
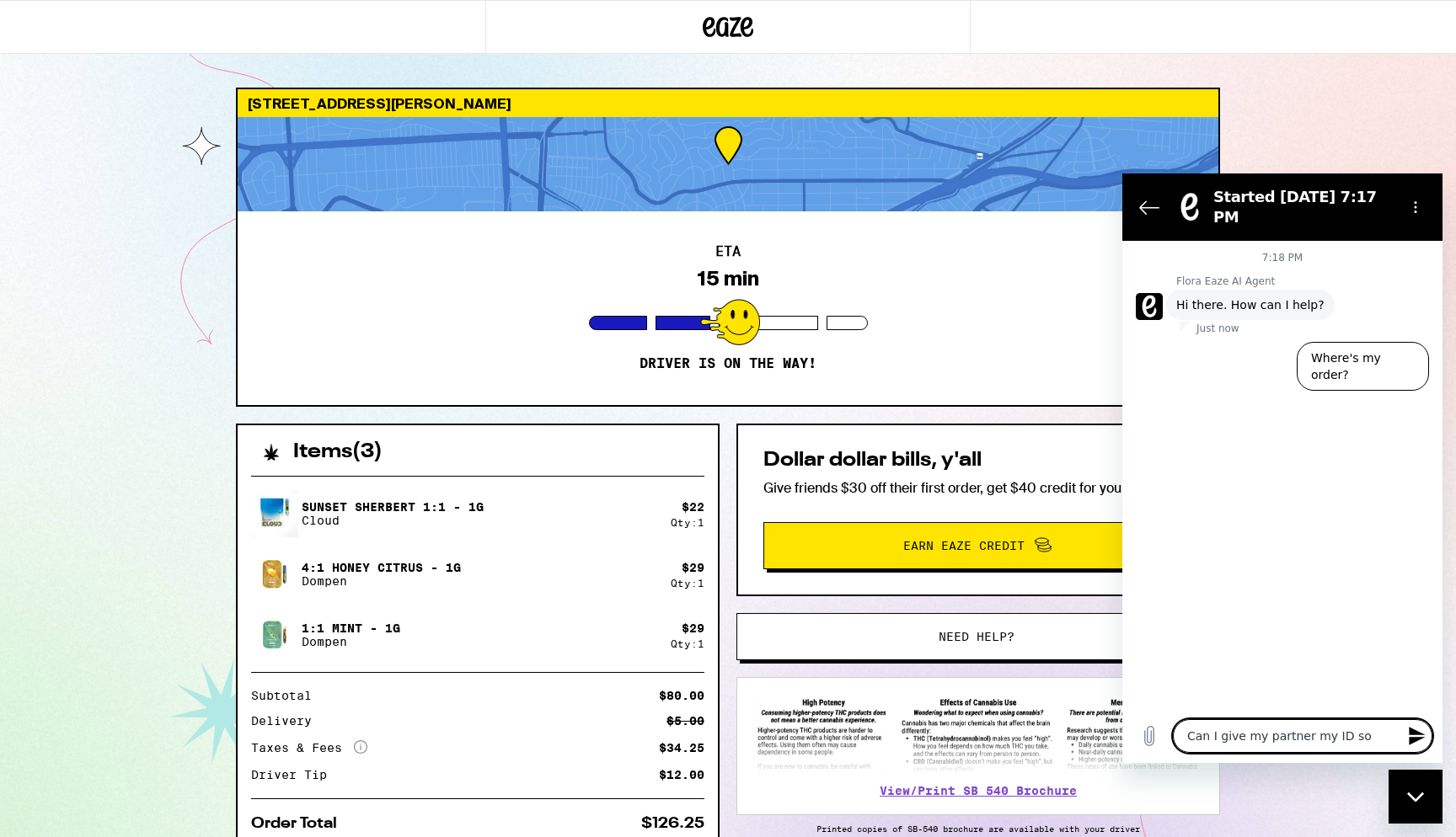
type textarea "Can I give my partner my ID so s"
type textarea "x"
type textarea "Can I give my partner my ID so sh"
type textarea "x"
type textarea "Can I give my partner my ID so she"
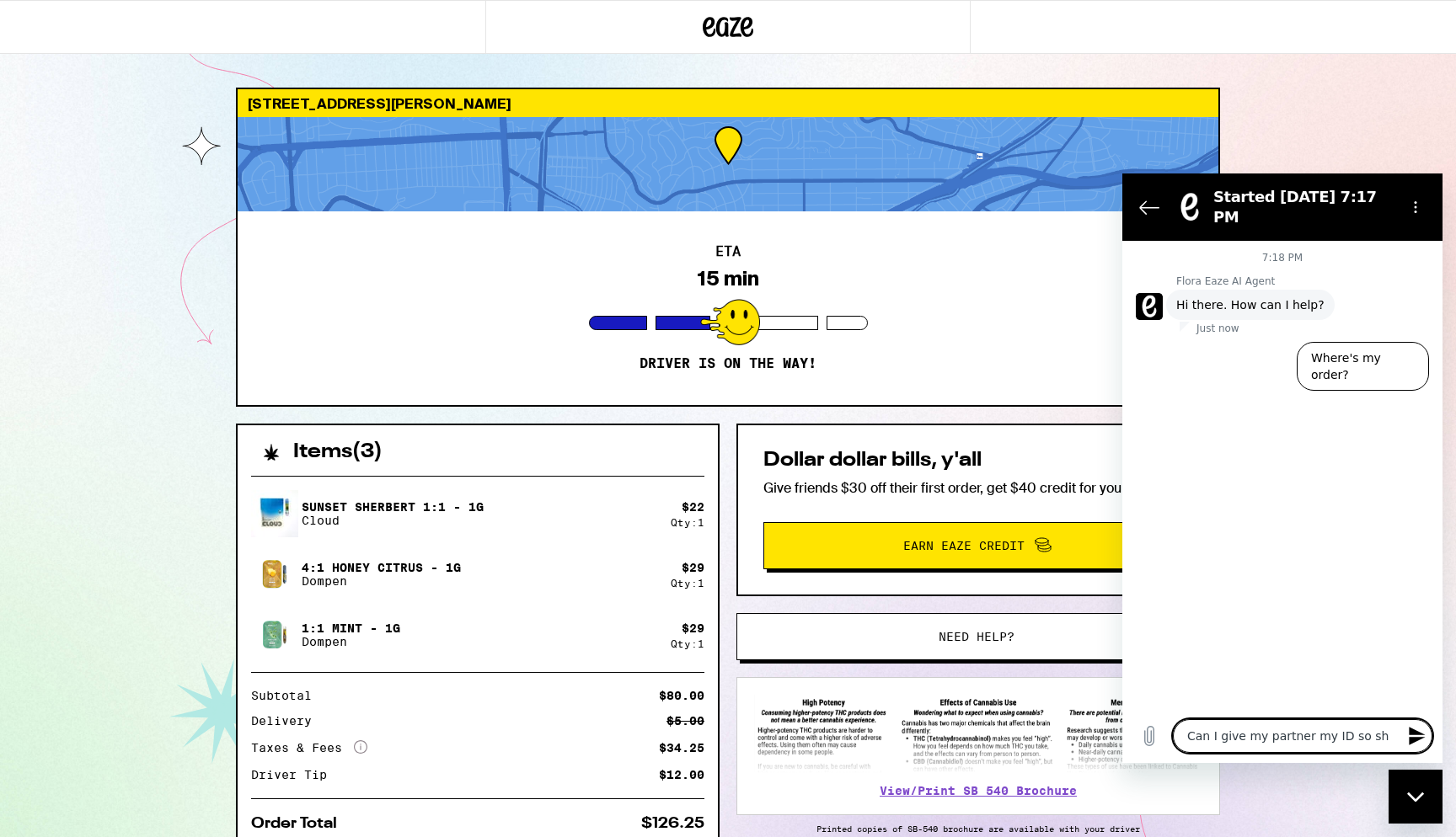
type textarea "x"
type textarea "Can I give my partner my ID so she"
type textarea "x"
type textarea "Can I give my partner my ID so she c"
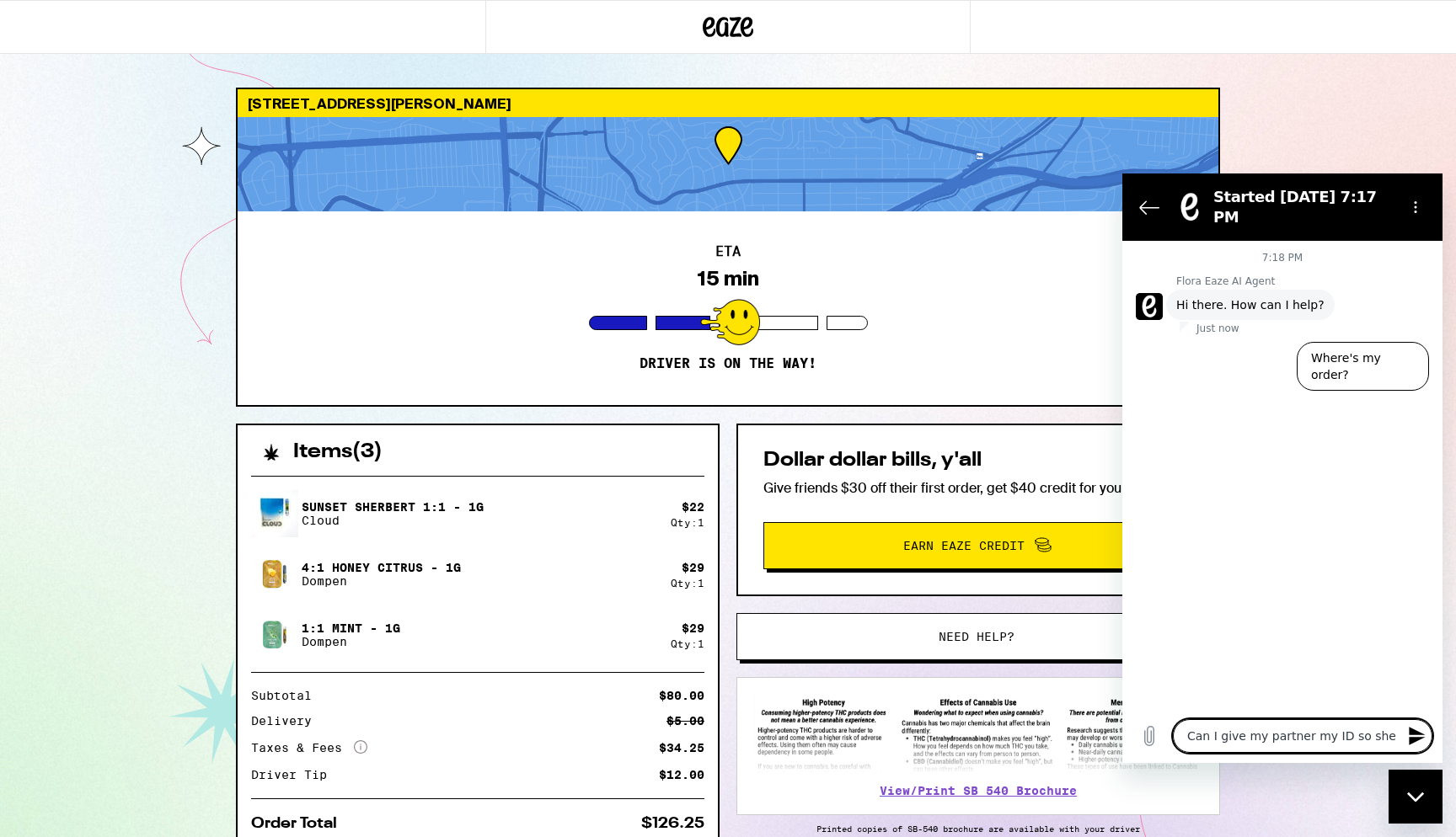
type textarea "x"
type textarea "Can I give my partner my ID so she ca"
type textarea "x"
type textarea "Can I give my partner my ID so she can"
type textarea "x"
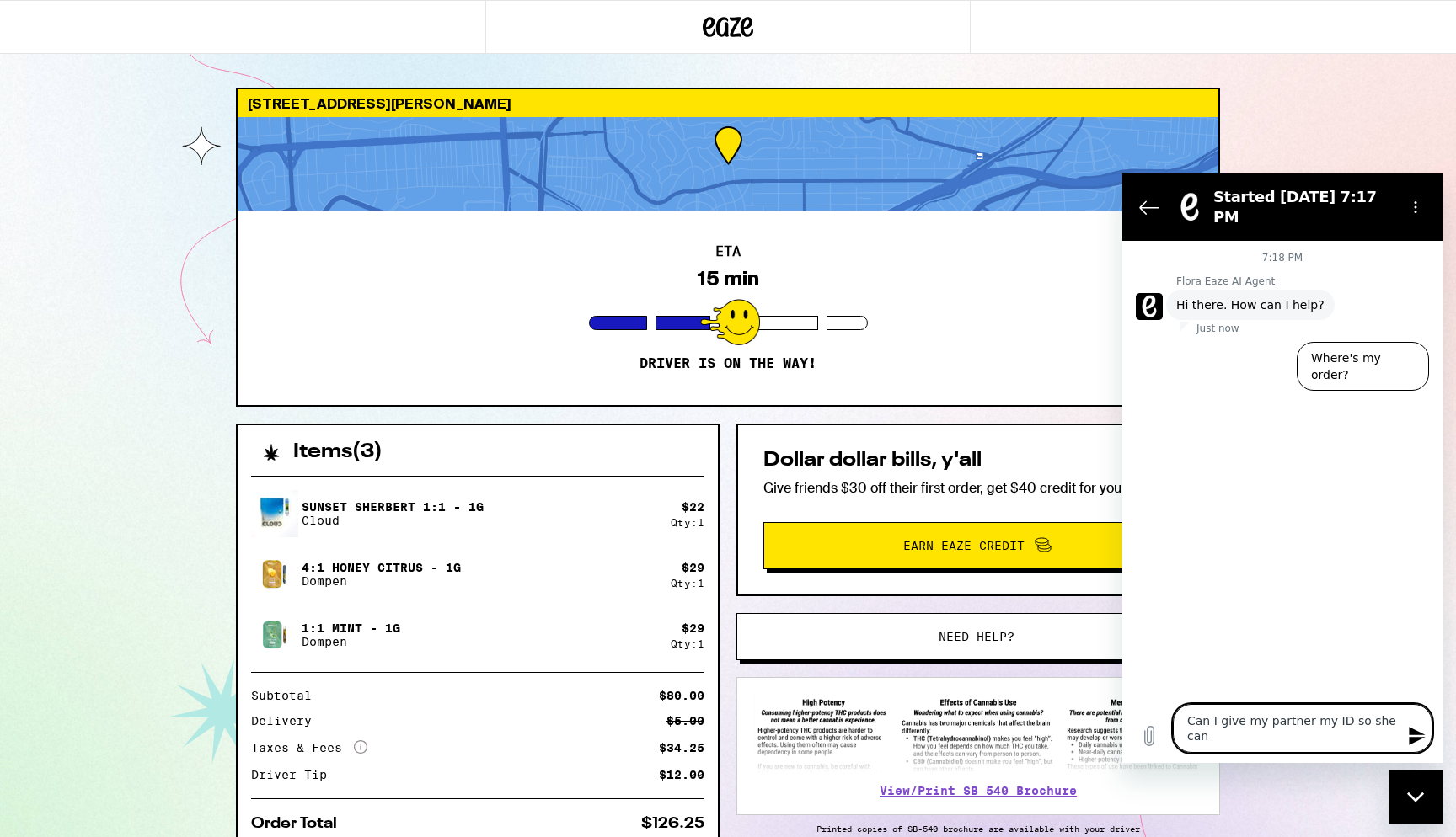
type textarea "Can I give my partner my ID so she can"
type textarea "x"
type textarea "Can I give my partner my ID so she can p"
type textarea "x"
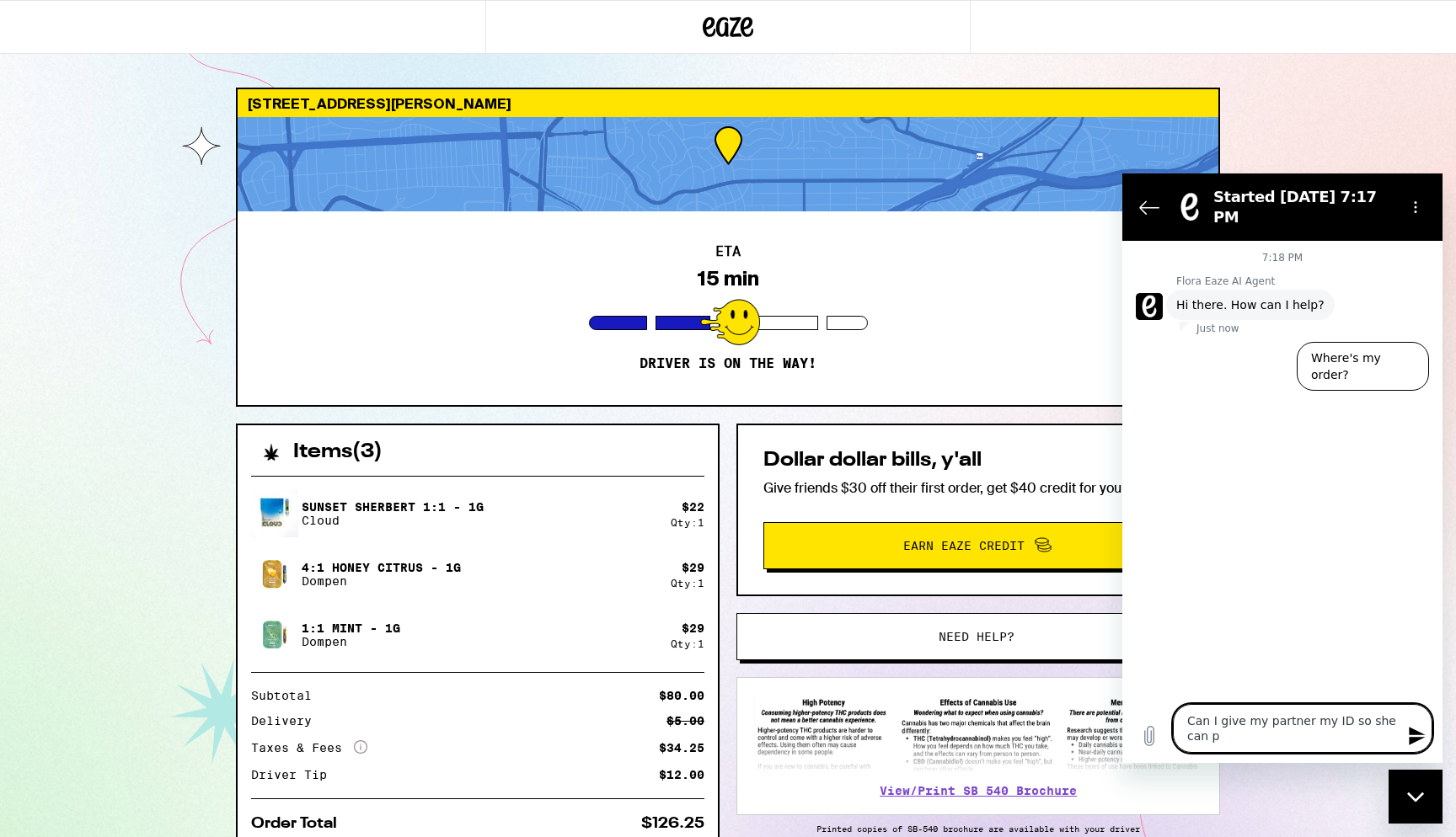
type textarea "Can I give my partner my ID so she can"
type textarea "x"
type textarea "Can I give my partner my ID so she can t"
type textarea "x"
type textarea "Can I give my partner my ID so she can"
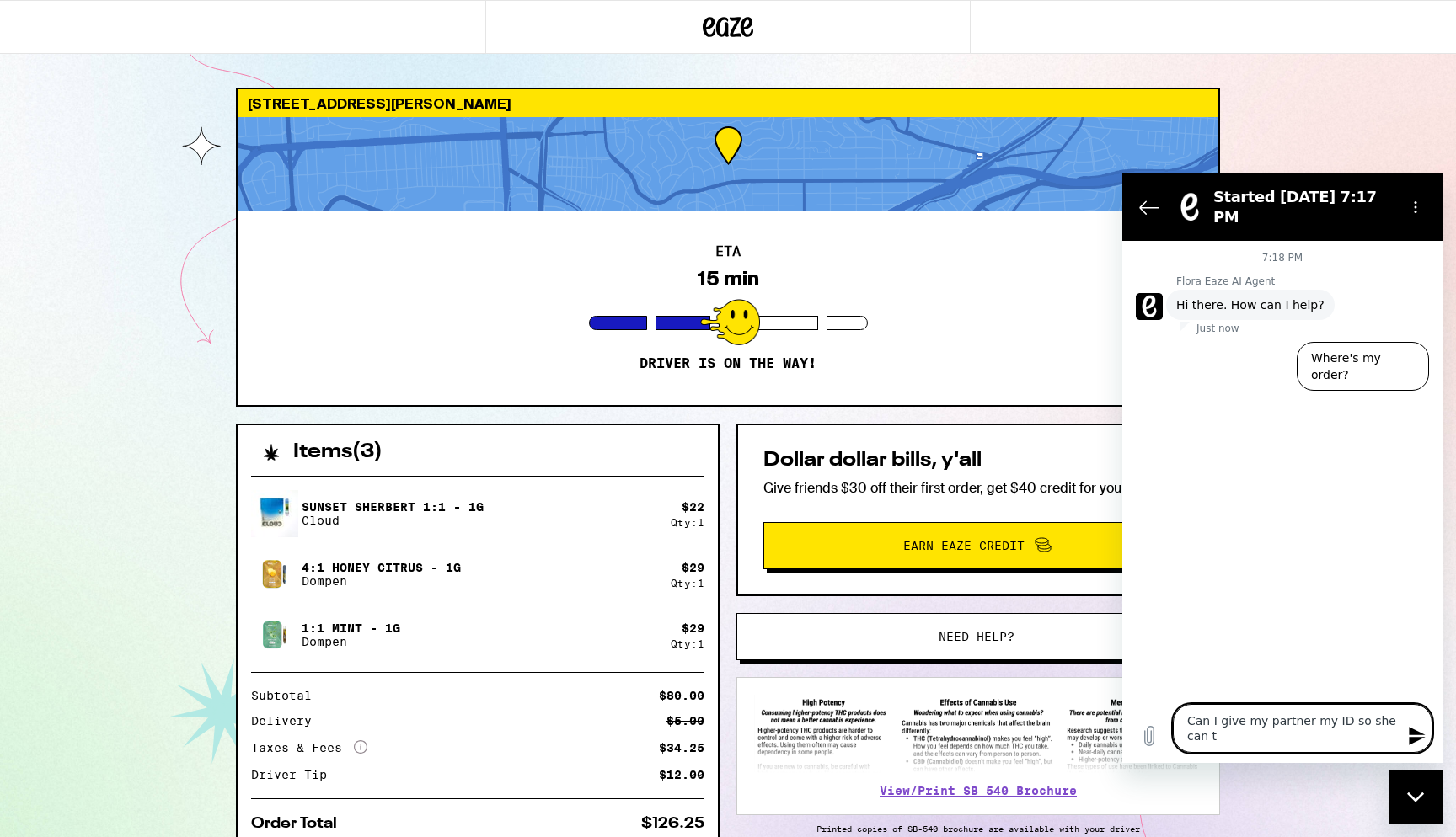
type textarea "x"
type textarea "Can I give my partner my ID so she can g"
type textarea "x"
type textarea "Can I give my partner my ID so she can ge"
type textarea "x"
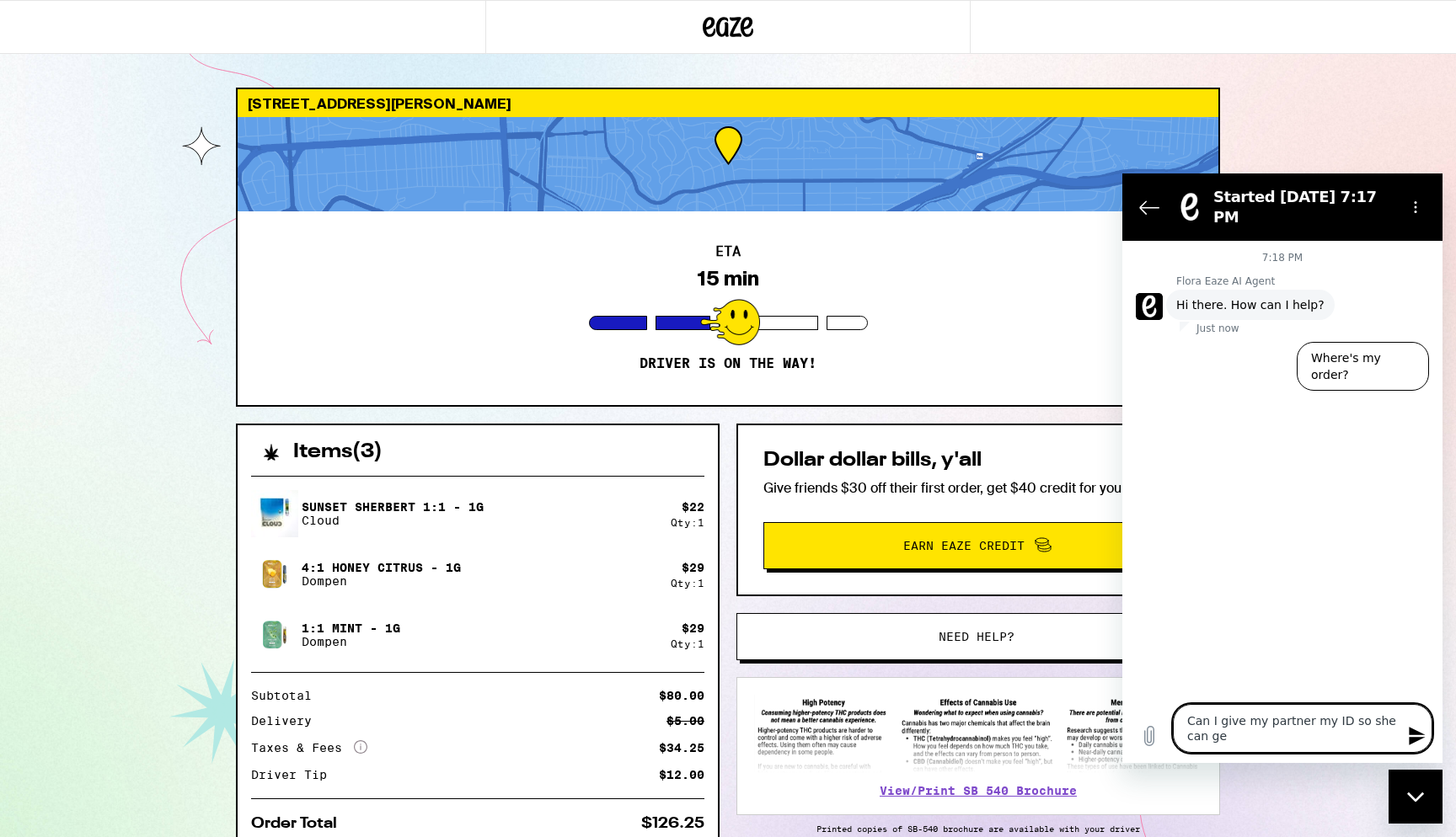
type textarea "Can I give my partner my ID so she can get"
type textarea "x"
type textarea "Can I give my partner my ID so she can get"
type textarea "x"
type textarea "Can I give my partner my ID so she can get t"
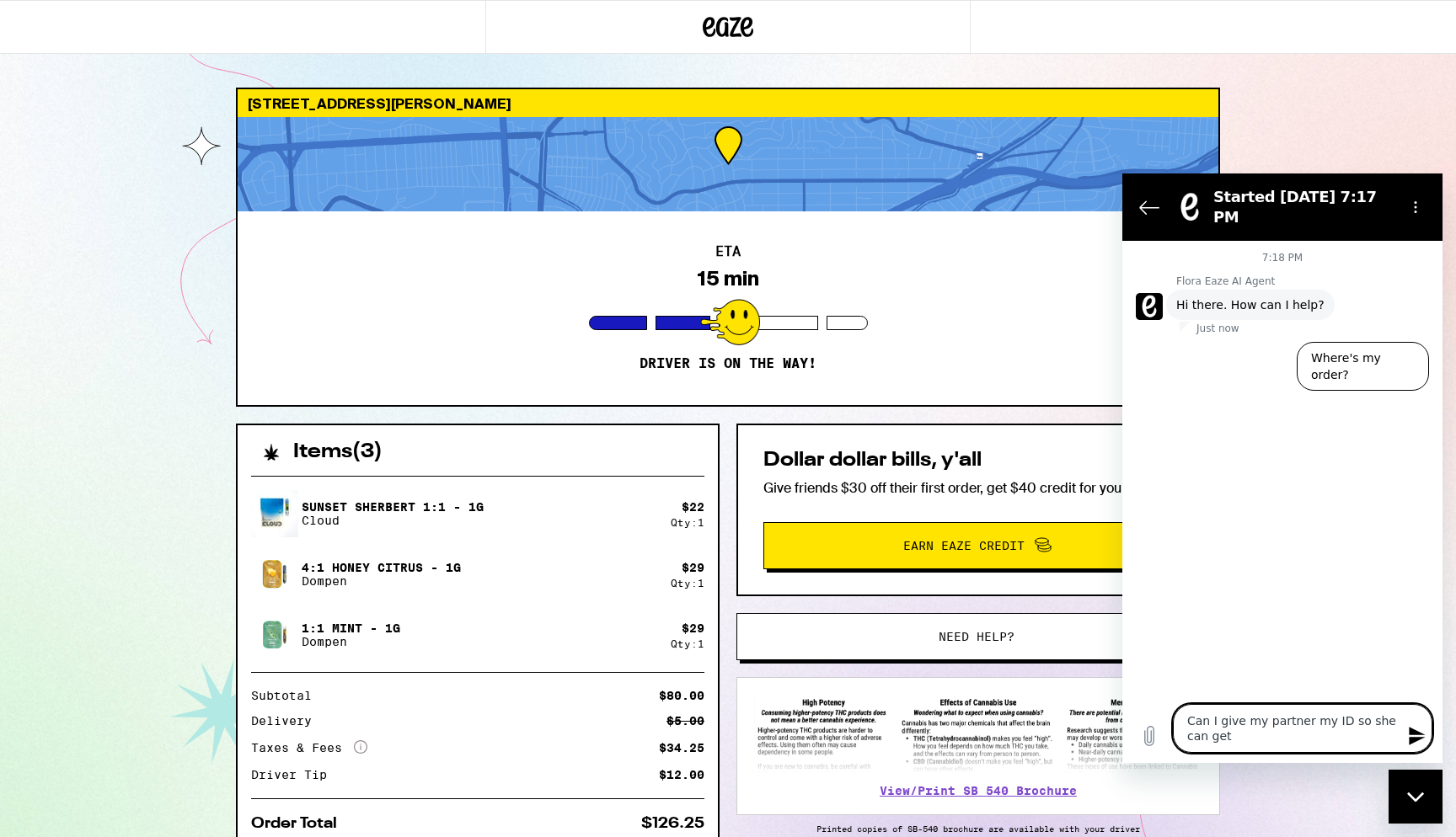
type textarea "x"
type textarea "Can I give my partner my ID so she can get th"
type textarea "x"
type textarea "Can I give my partner my ID so she can get the"
type textarea "x"
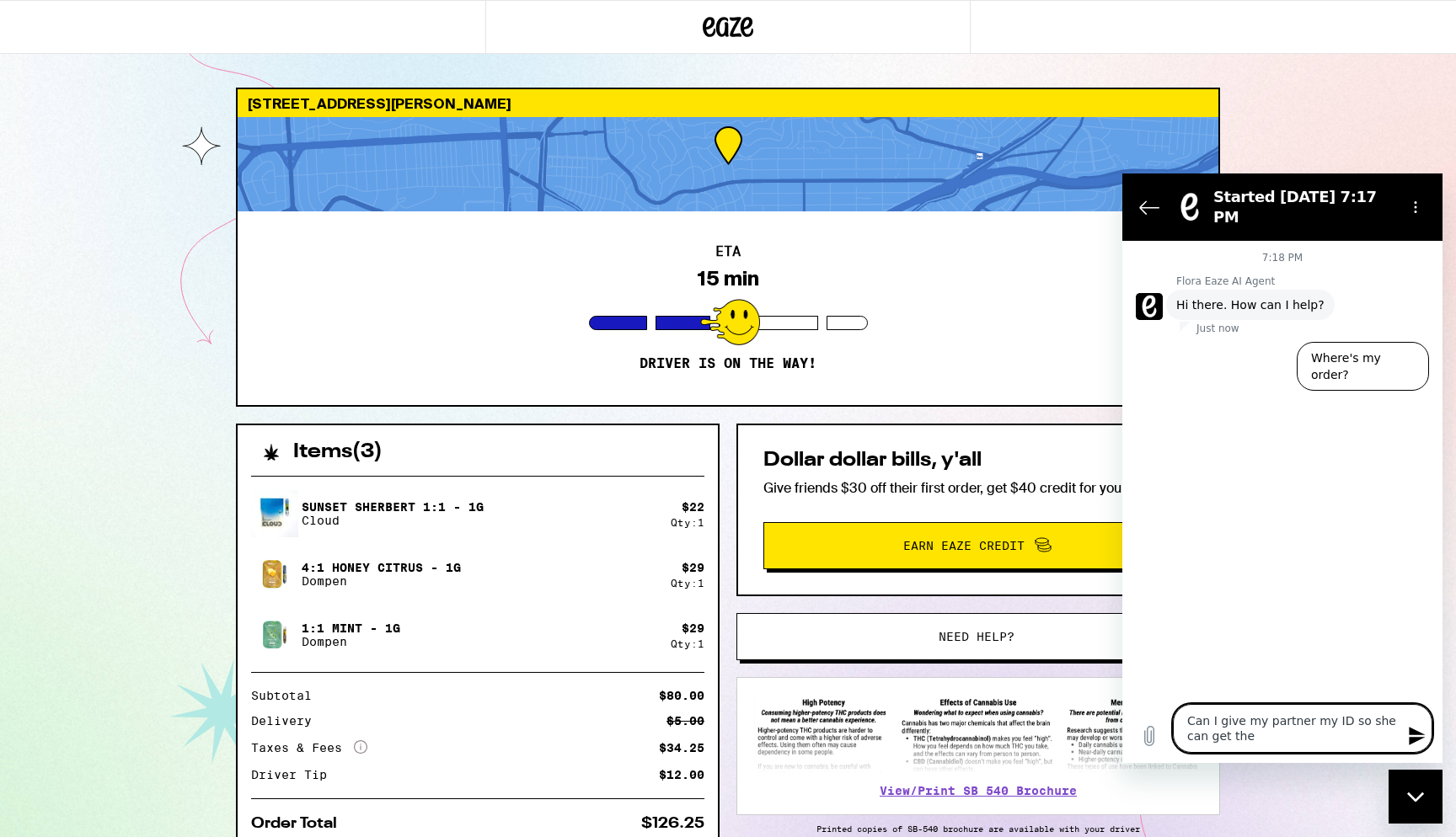
type textarea "Can I give my partner my ID so she can get the"
type textarea "x"
type textarea "Can I give my partner my ID so she can get the o"
type textarea "x"
type textarea "Can I give my partner my ID so she can get the or"
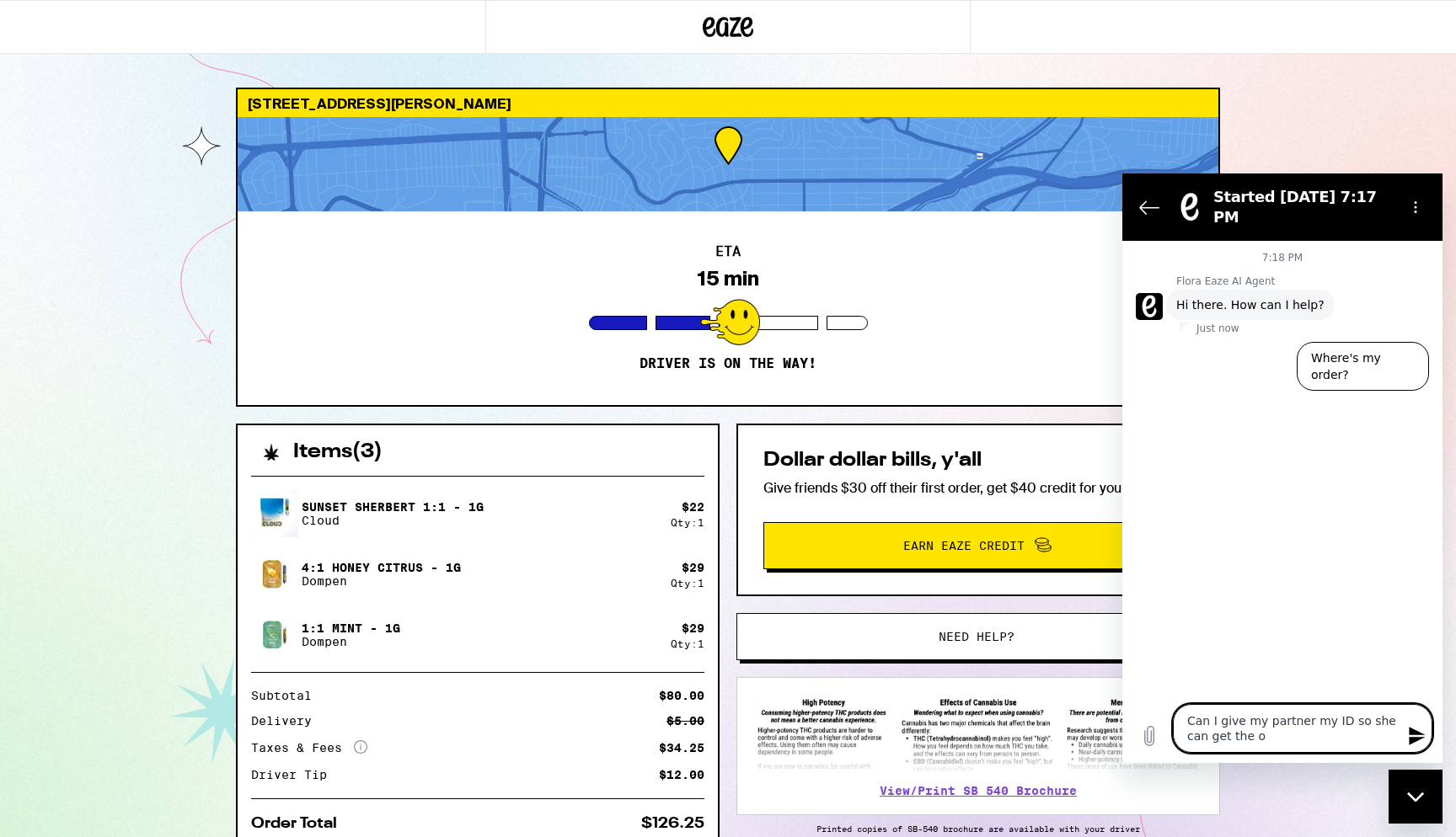
type textarea "x"
type textarea "Can I give my partner my ID so she can get the ord"
type textarea "x"
type textarea "Can I give my partner my ID so she can get the orde"
type textarea "x"
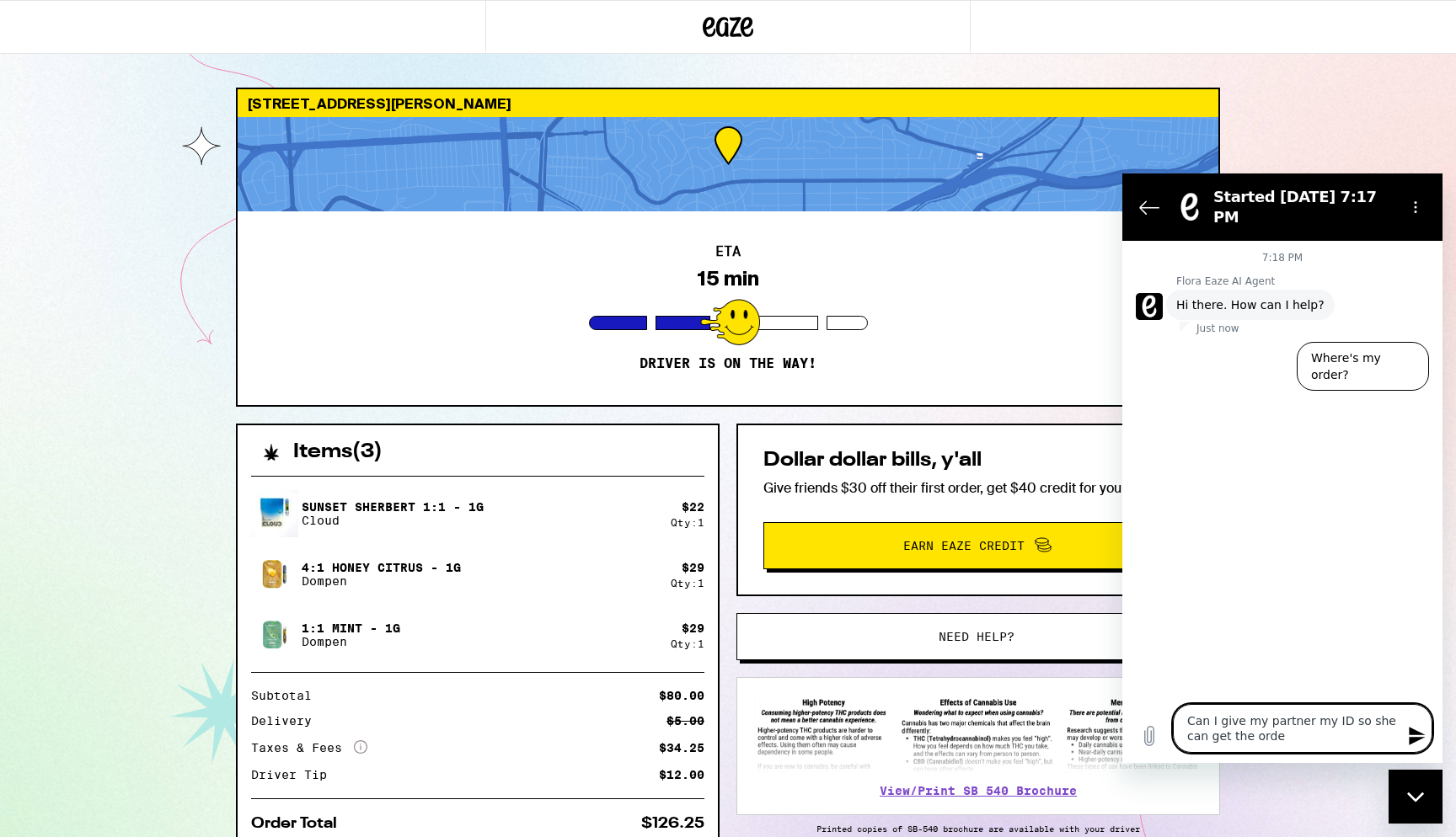
type textarea "Can I give my partner my ID so she can get the order"
type textarea "x"
type textarea "Can I give my partner my ID so she can get the order"
type textarea "x"
type textarea "Can I give my partner my ID so she can get the order f"
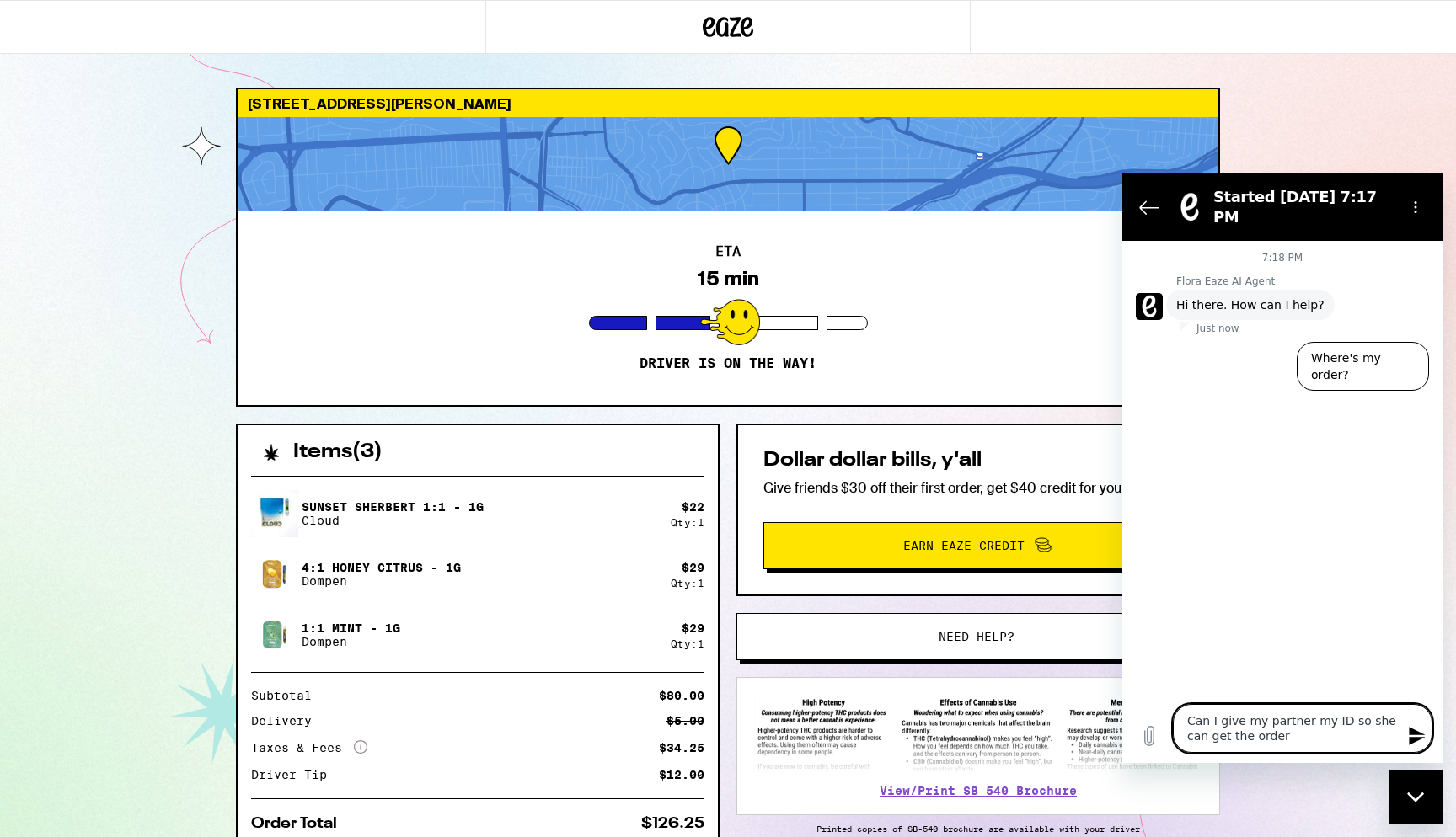
type textarea "x"
type textarea "Can I give my partner my ID so she can get the order fo"
type textarea "x"
type textarea "Can I give my partner my ID so she can get the order for"
type textarea "x"
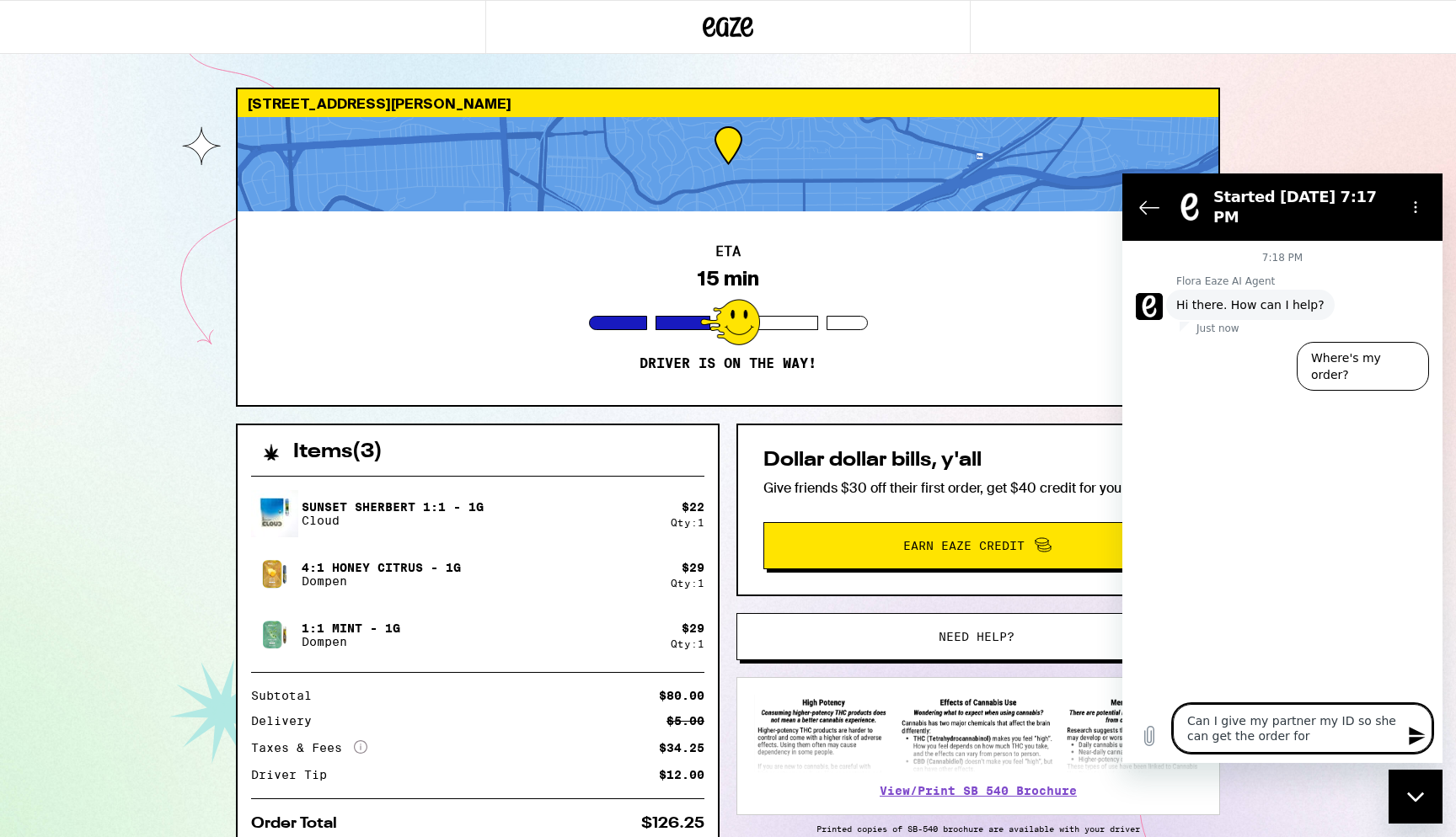
type textarea "Can I give my partner my ID so she can get the order for"
type textarea "x"
type textarea "Can I give my partner my ID so she can get the order for m"
type textarea "x"
type textarea "Can I give my partner my ID so she can get the order for me"
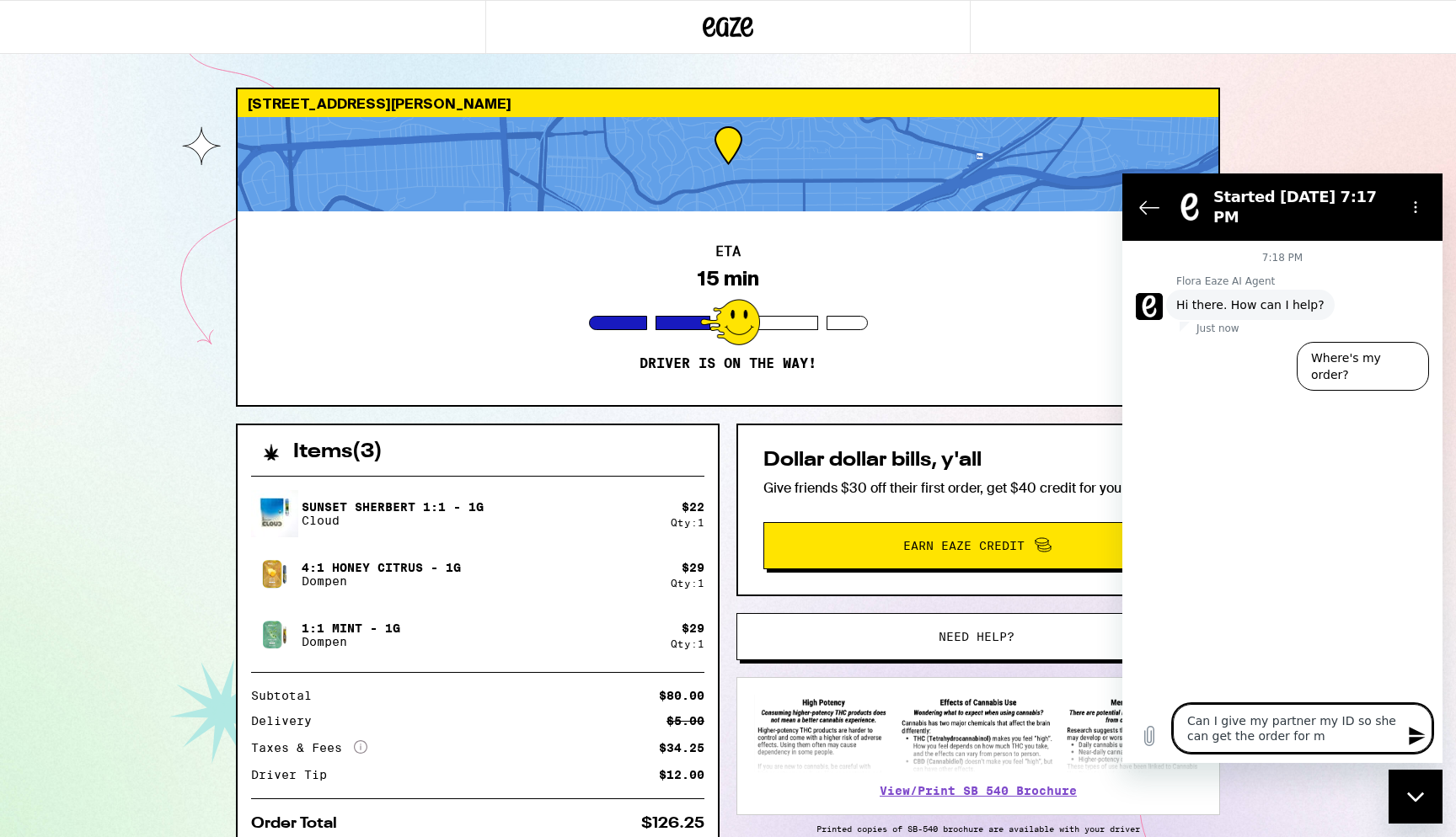
type textarea "x"
type textarea "Can I give my partner my ID so she can get the order for me?"
type textarea "x"
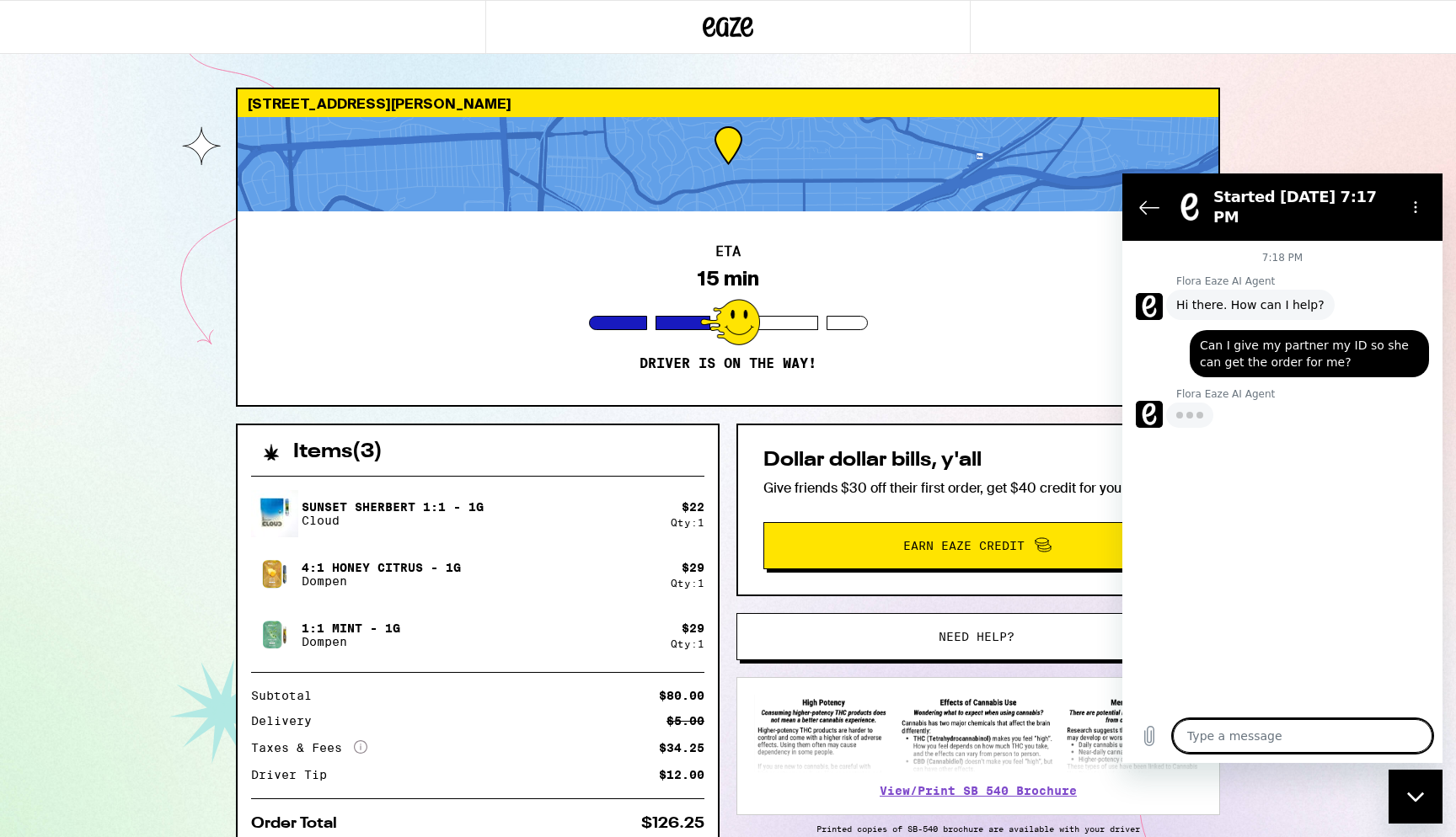
type textarea "x"
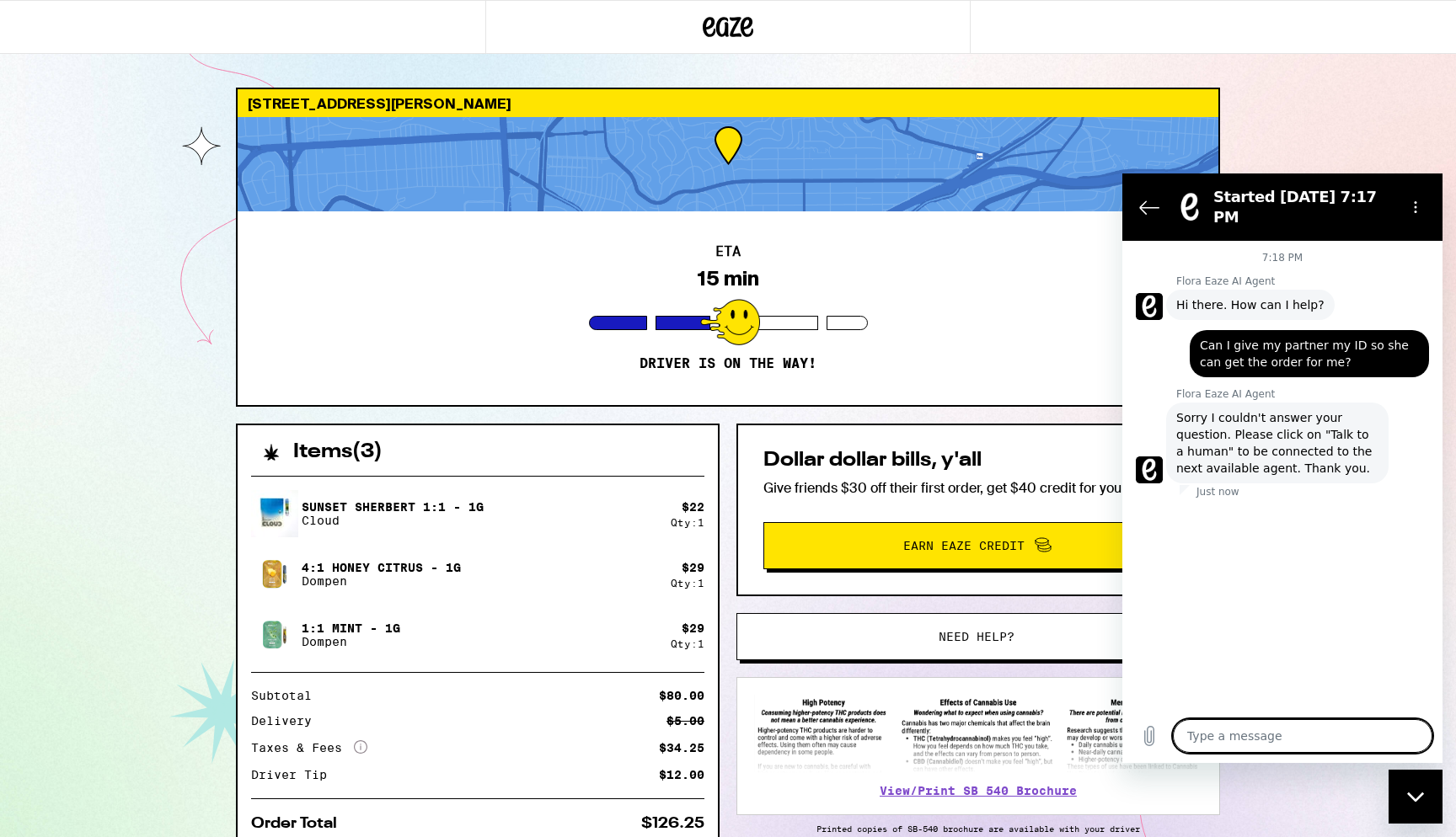
type textarea "t"
type textarea "x"
type textarea "ta"
type textarea "x"
type textarea "tal"
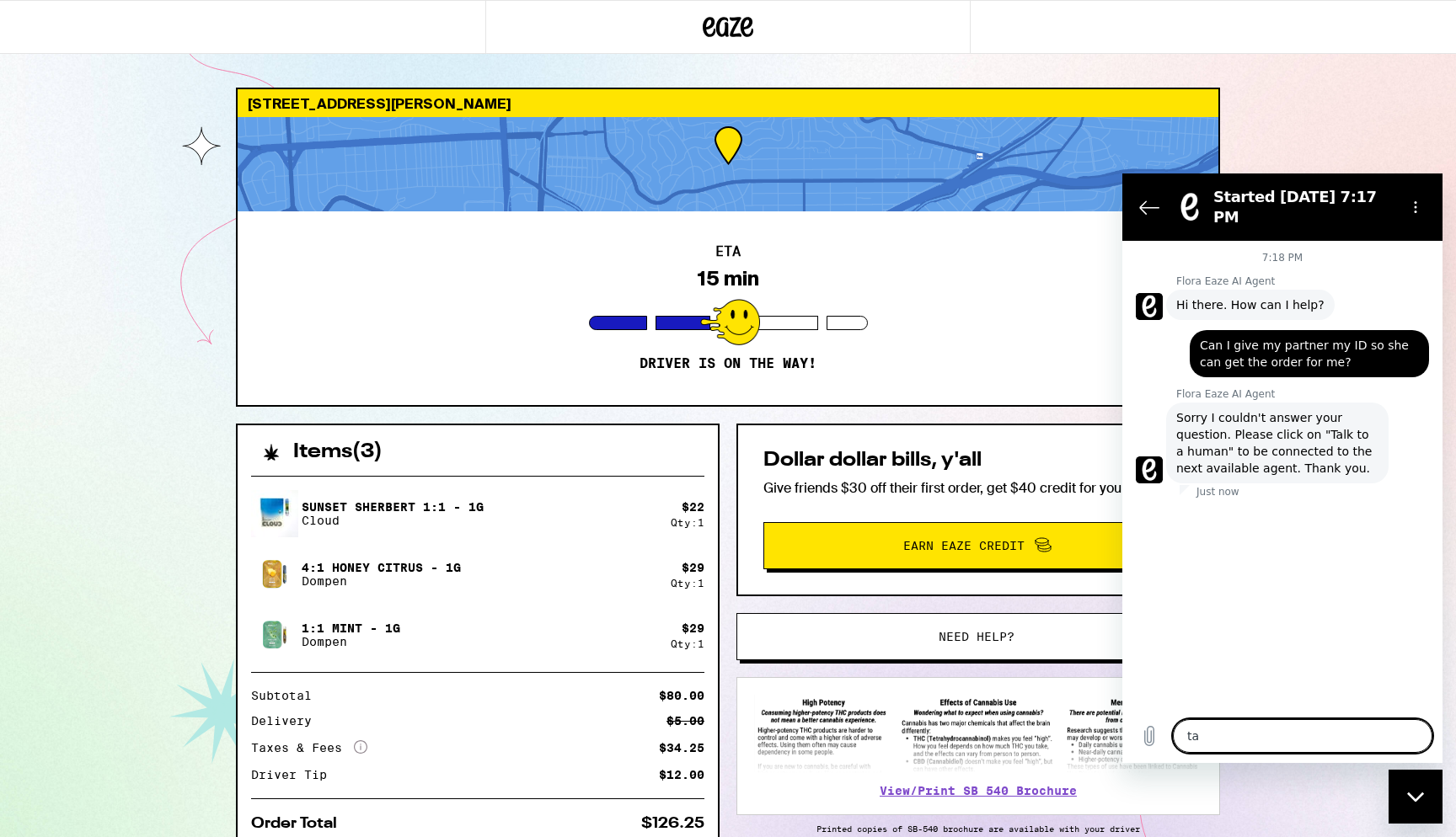
type textarea "x"
type textarea "talk"
type textarea "x"
type textarea "talk"
type textarea "x"
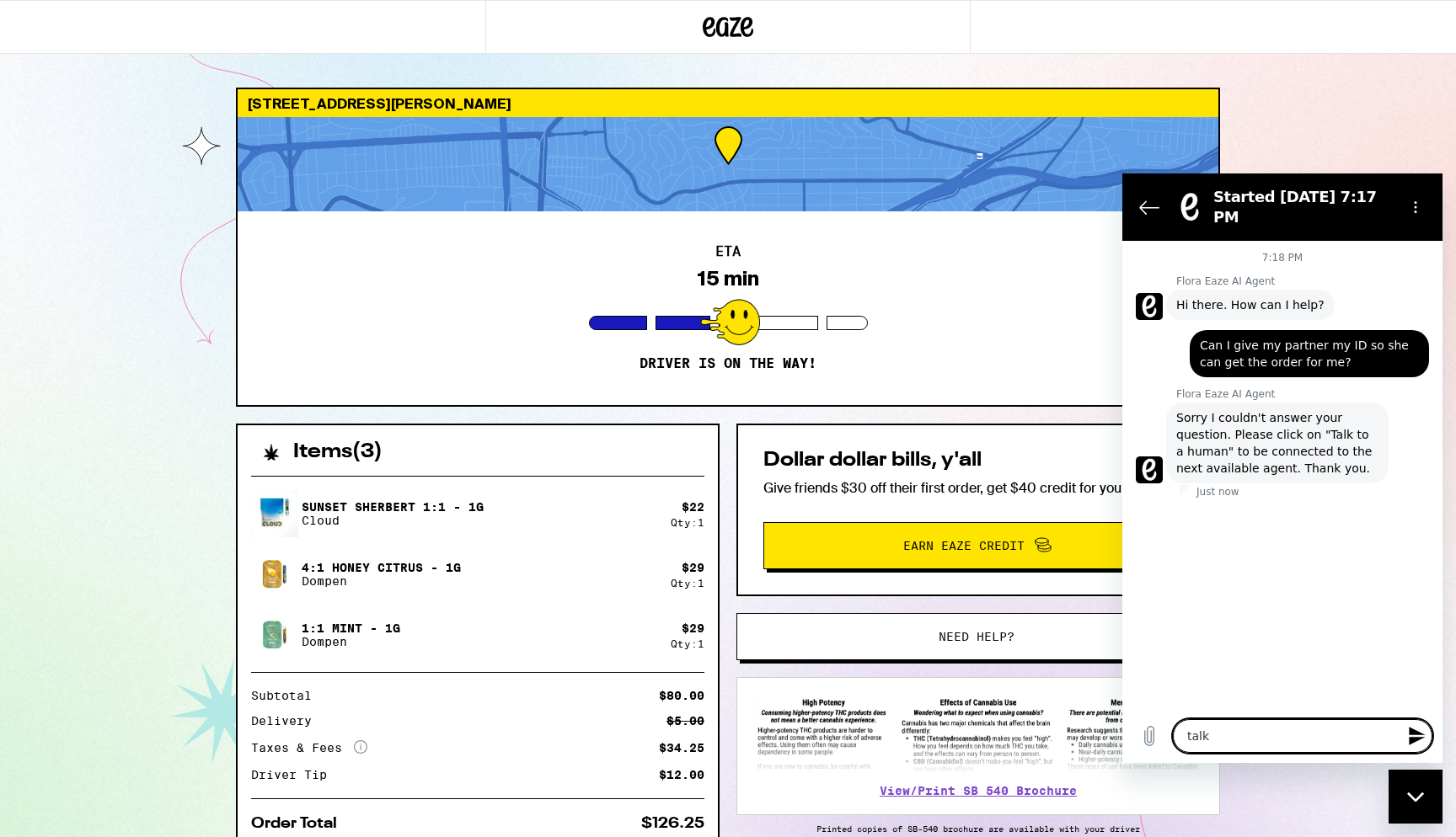
type textarea "talk t"
type textarea "x"
type textarea "talk to"
type textarea "x"
type textarea "talk to"
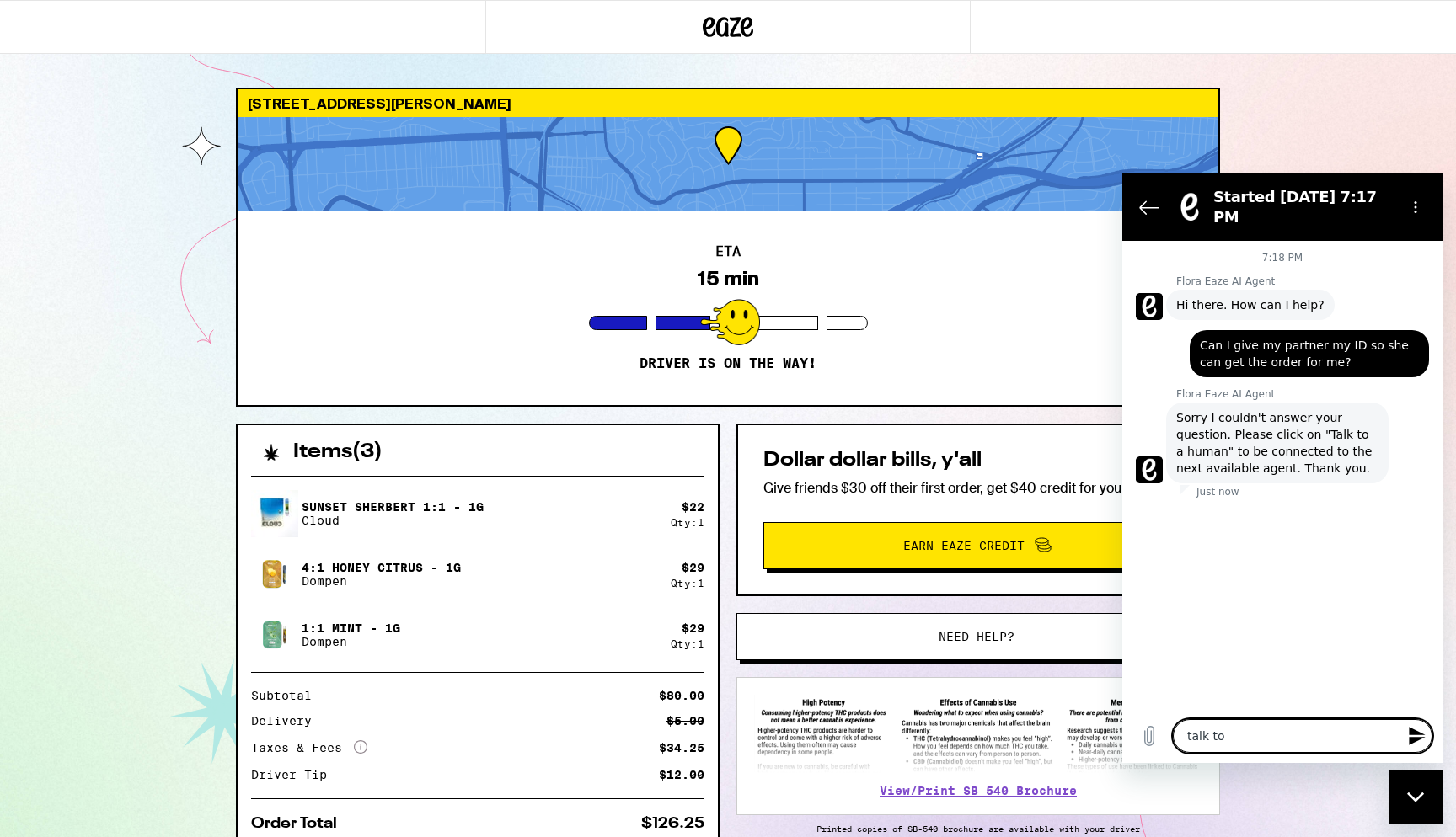
type textarea "x"
type textarea "talk to a"
type textarea "x"
type textarea "talk to ah"
type textarea "x"
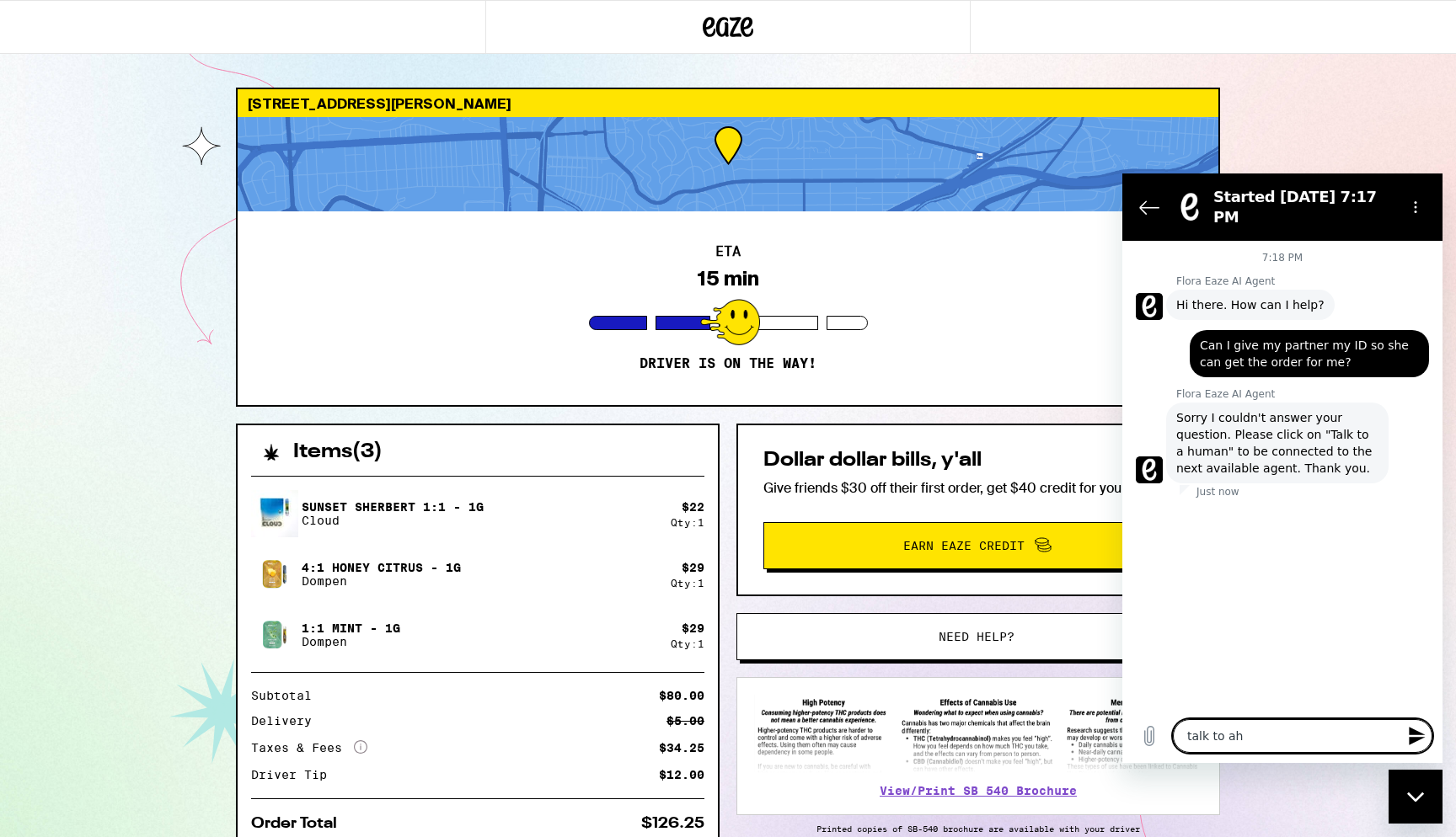
type textarea "talk to a"
type textarea "x"
type textarea "talk to a"
type textarea "x"
type textarea "talk to a u"
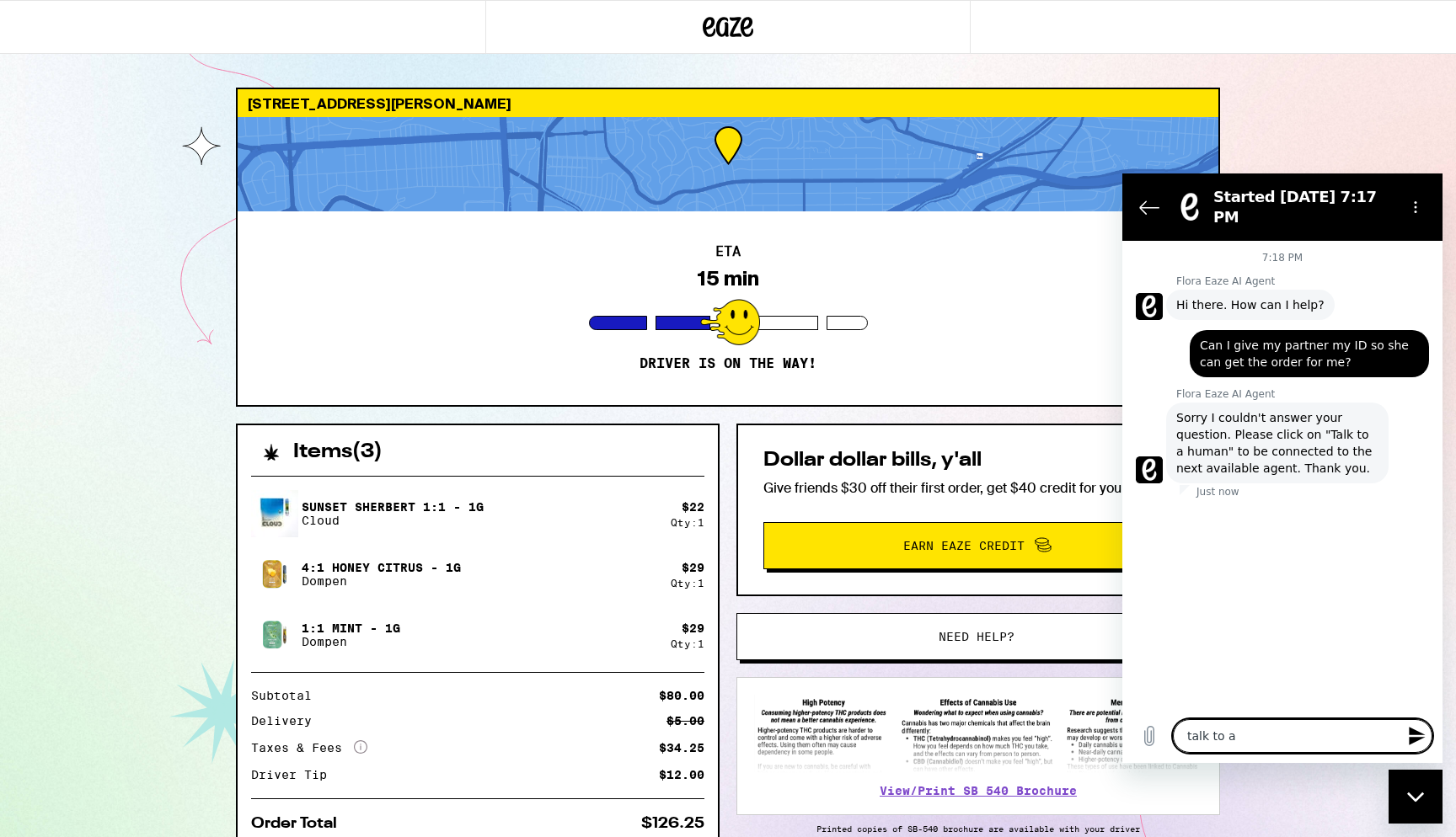
type textarea "x"
type textarea "talk to a"
click at [1305, 337] on span "Can I give my partner my ID so she can get the order for me?" at bounding box center [1309, 354] width 219 height 34
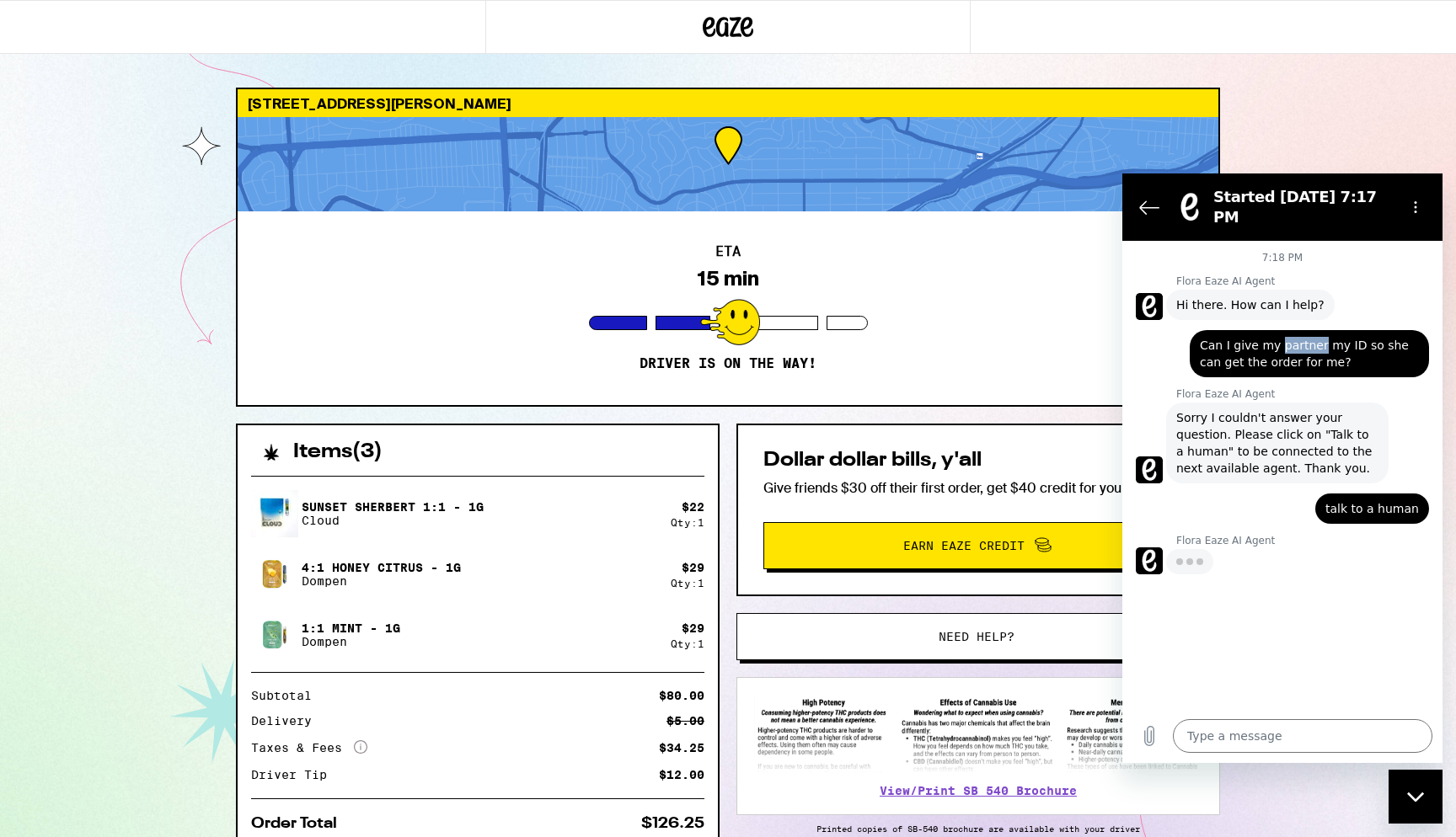
click at [1305, 337] on span "Can I give my partner my ID so she can get the order for me?" at bounding box center [1309, 354] width 219 height 34
copy span "Can I give my partner my ID so she can get the order for me?"
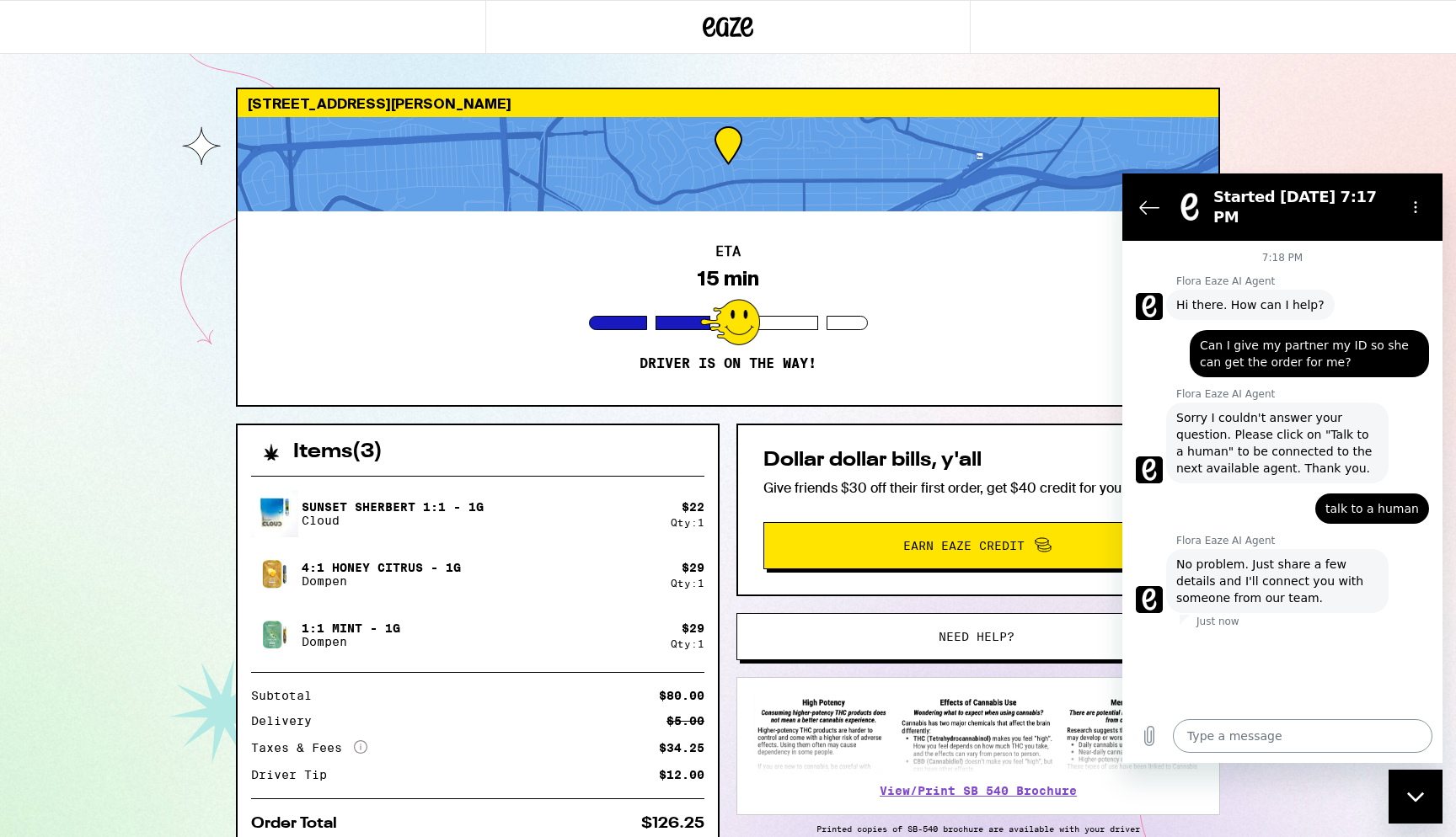
click at [1305, 737] on textarea at bounding box center [1302, 736] width 259 height 34
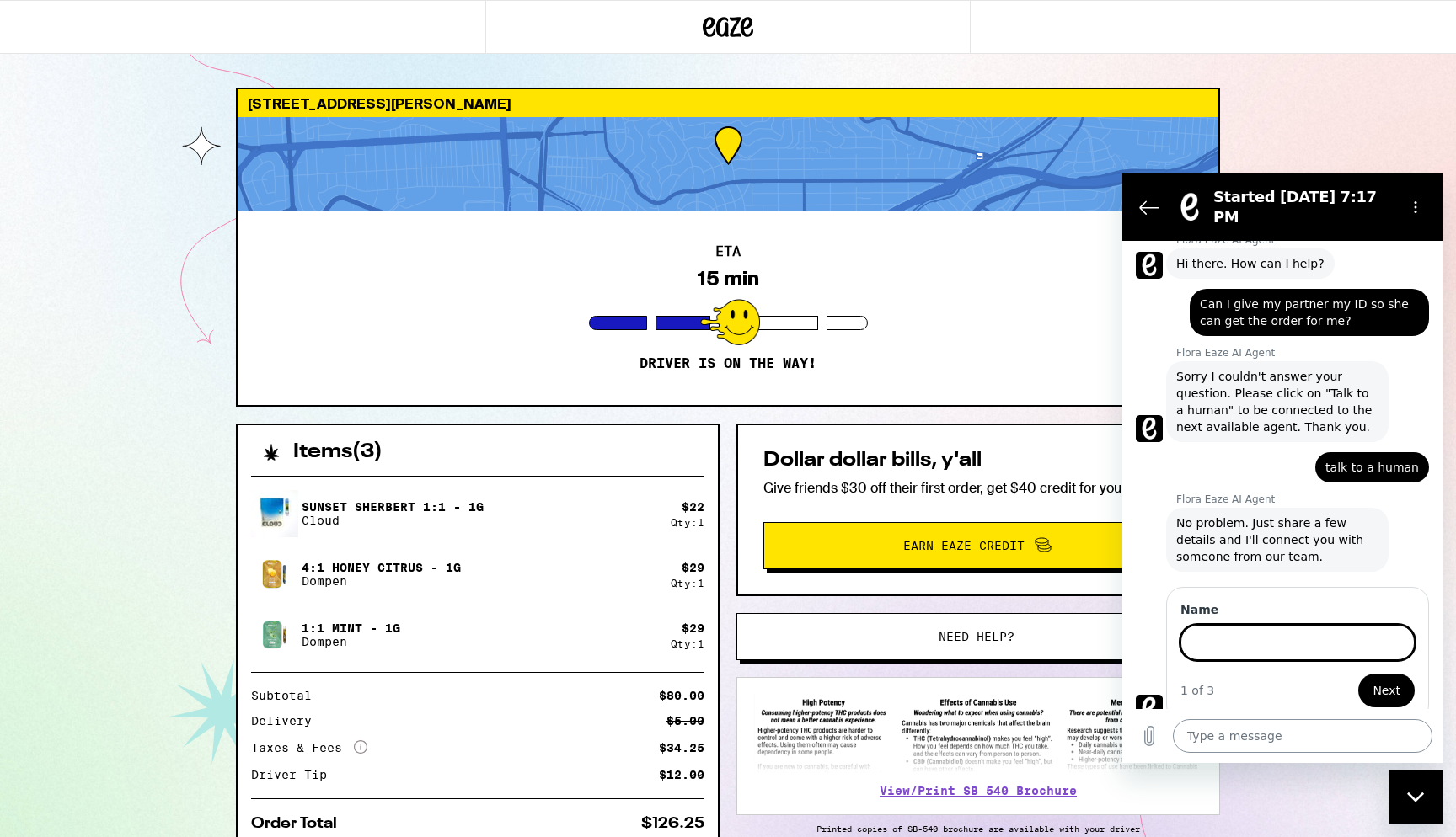
scroll to position [40, 0]
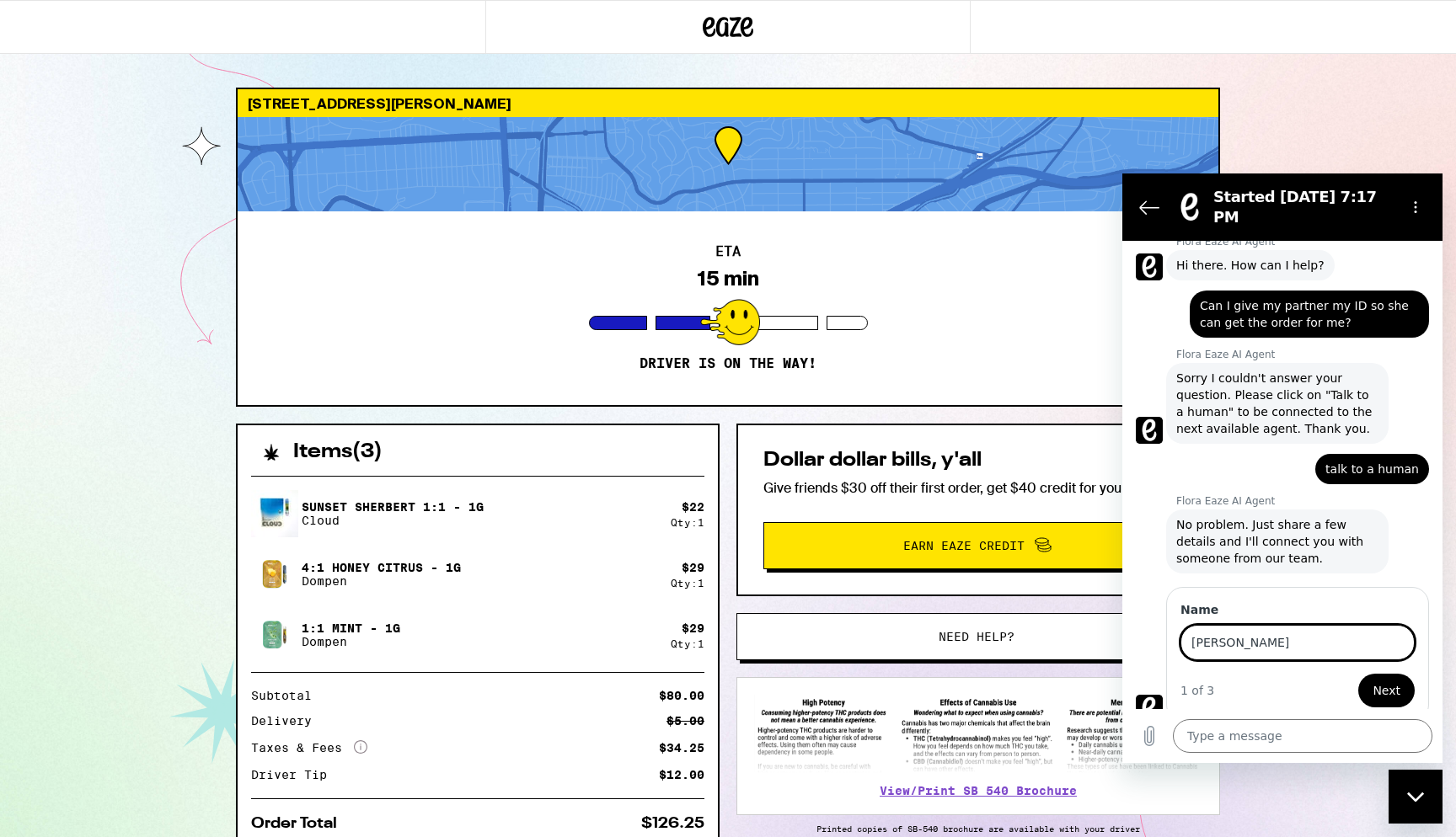
click at [1388, 677] on button "Next" at bounding box center [1385, 690] width 56 height 34
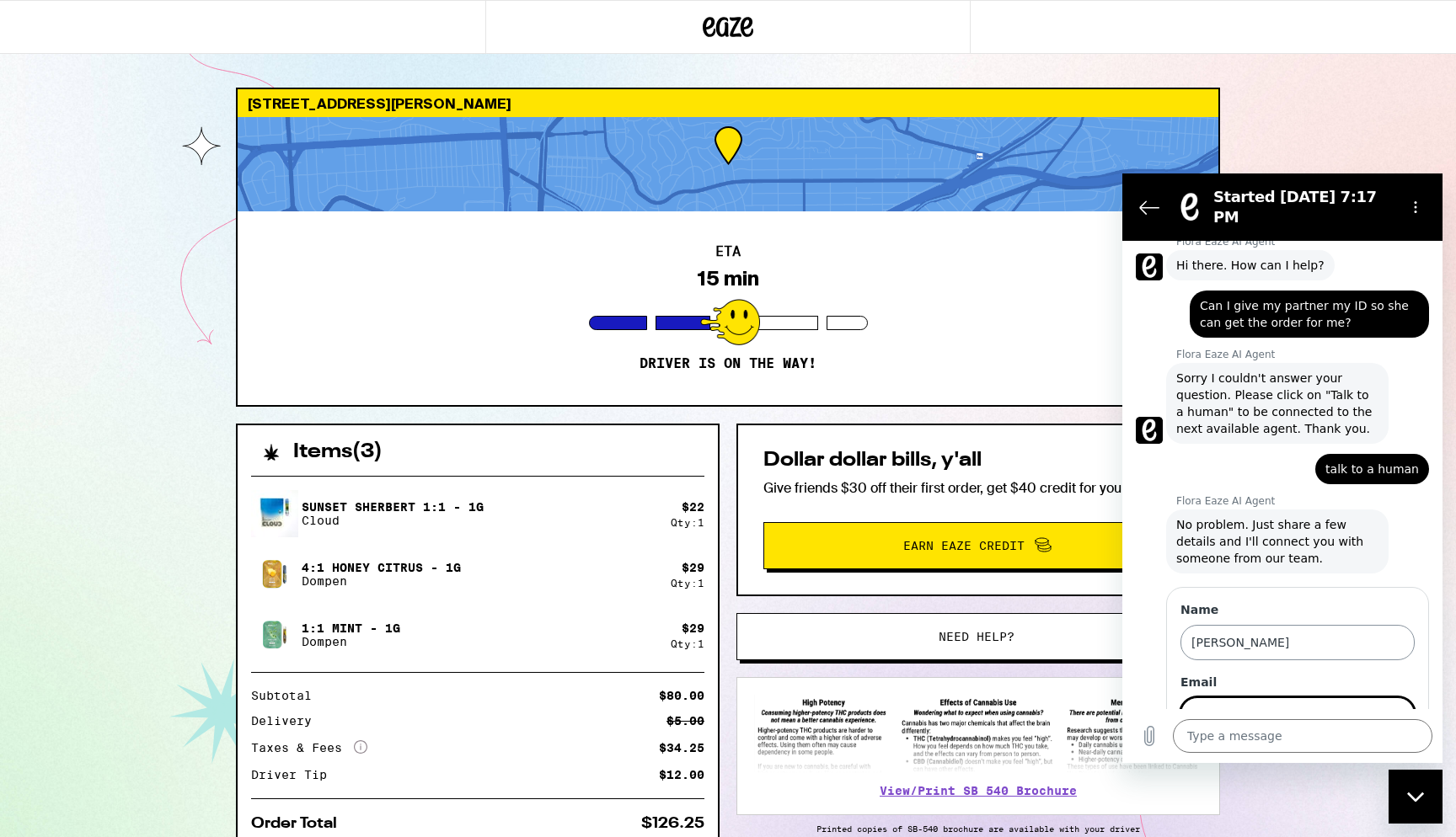
scroll to position [112, 0]
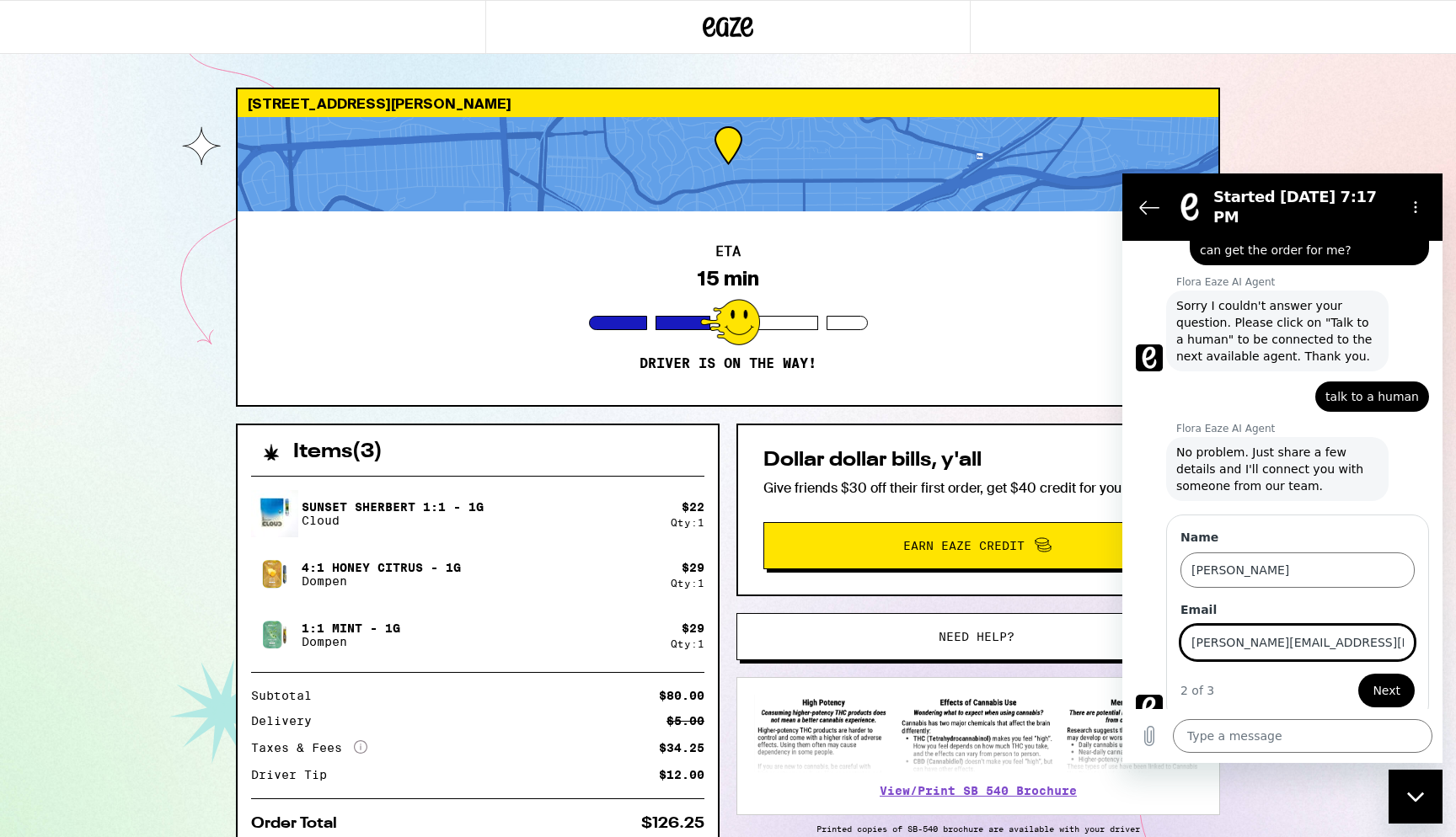
click at [1398, 683] on span "Next" at bounding box center [1386, 691] width 28 height 20
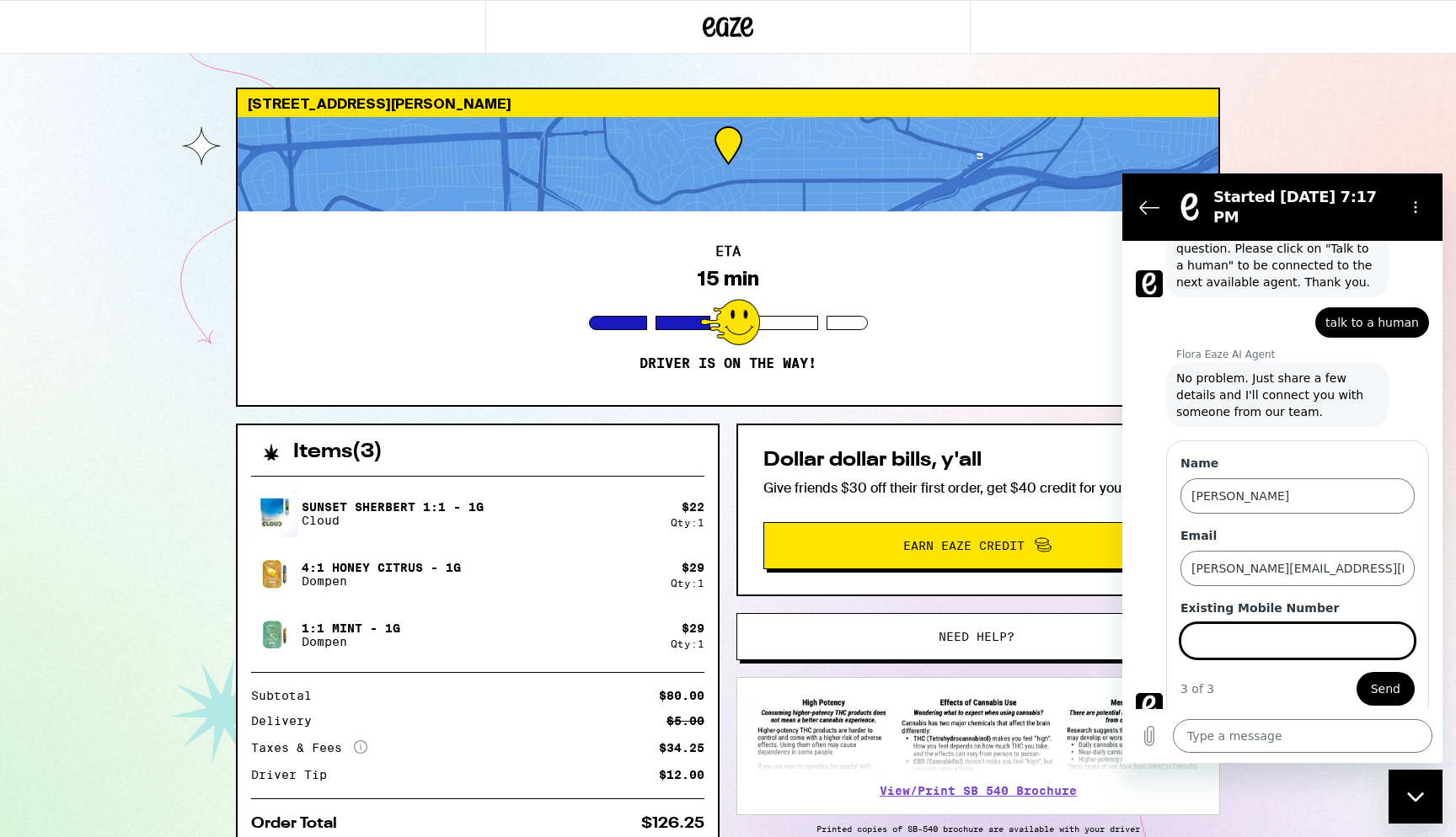
scroll to position [185, 0]
click at [1386, 677] on button "Send" at bounding box center [1385, 690] width 58 height 34
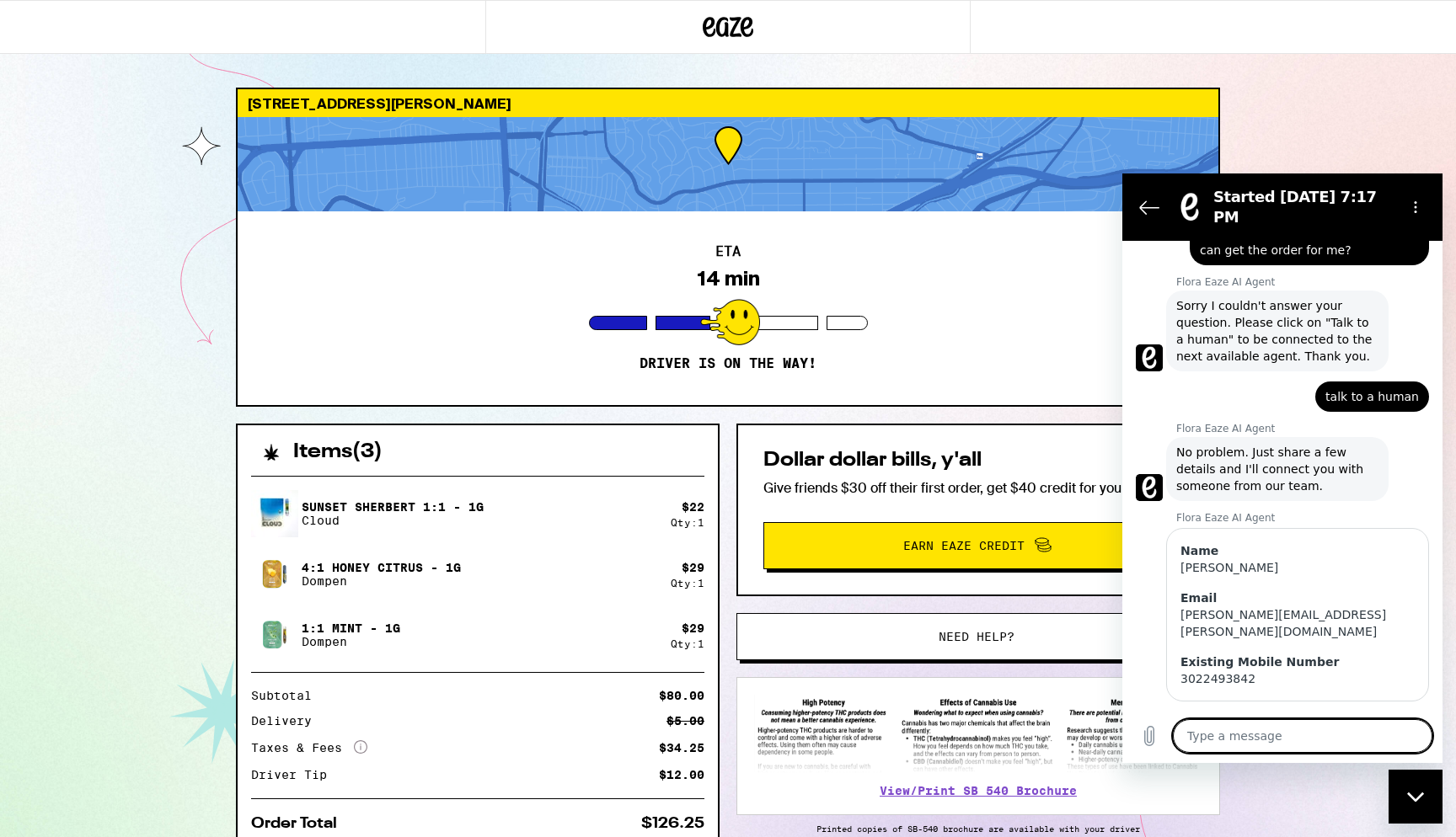
click at [1262, 722] on textarea at bounding box center [1302, 736] width 259 height 34
paste textarea "Can I give my partner my ID so she can get the order for me?"
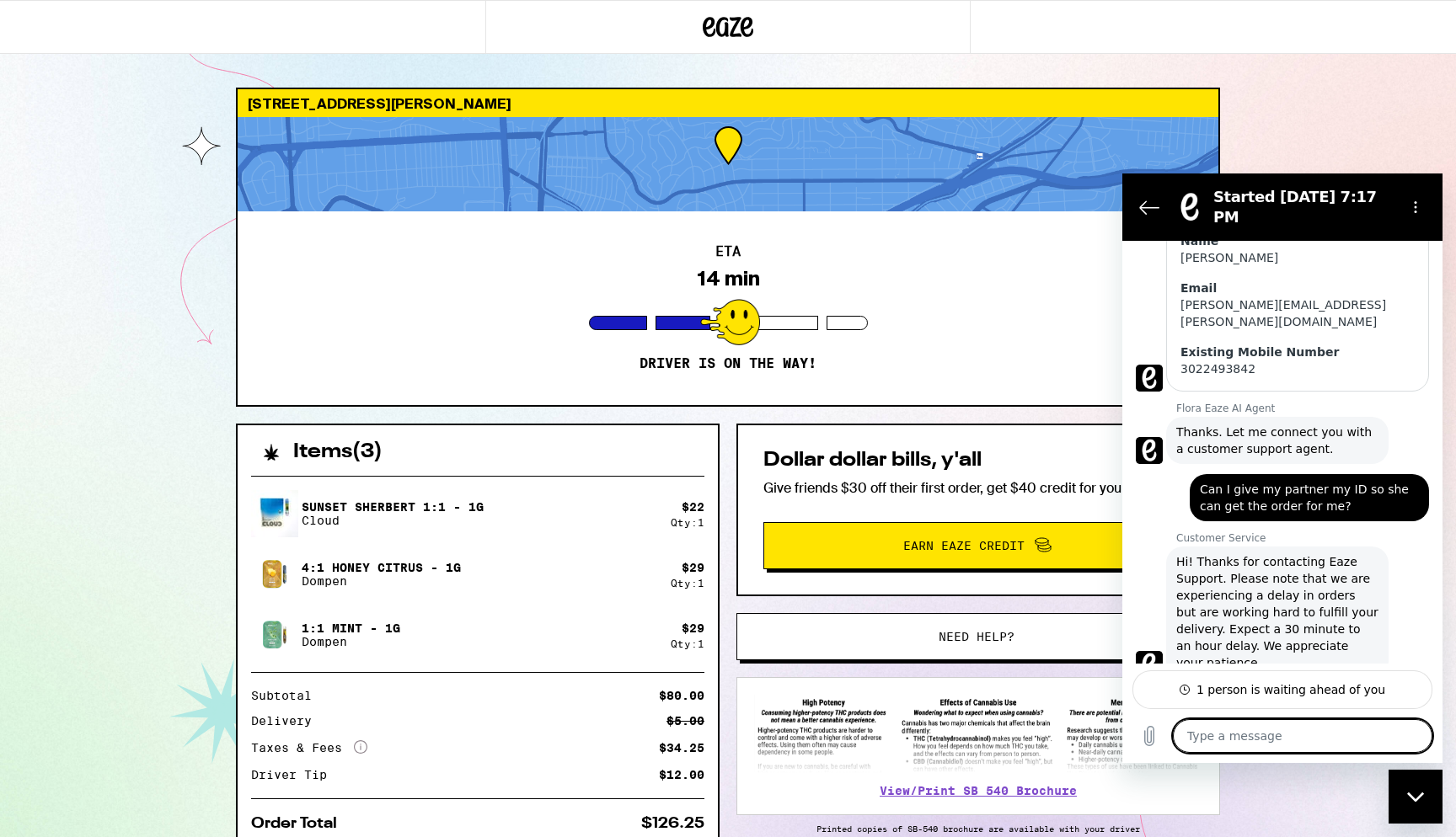
scroll to position [425, 0]
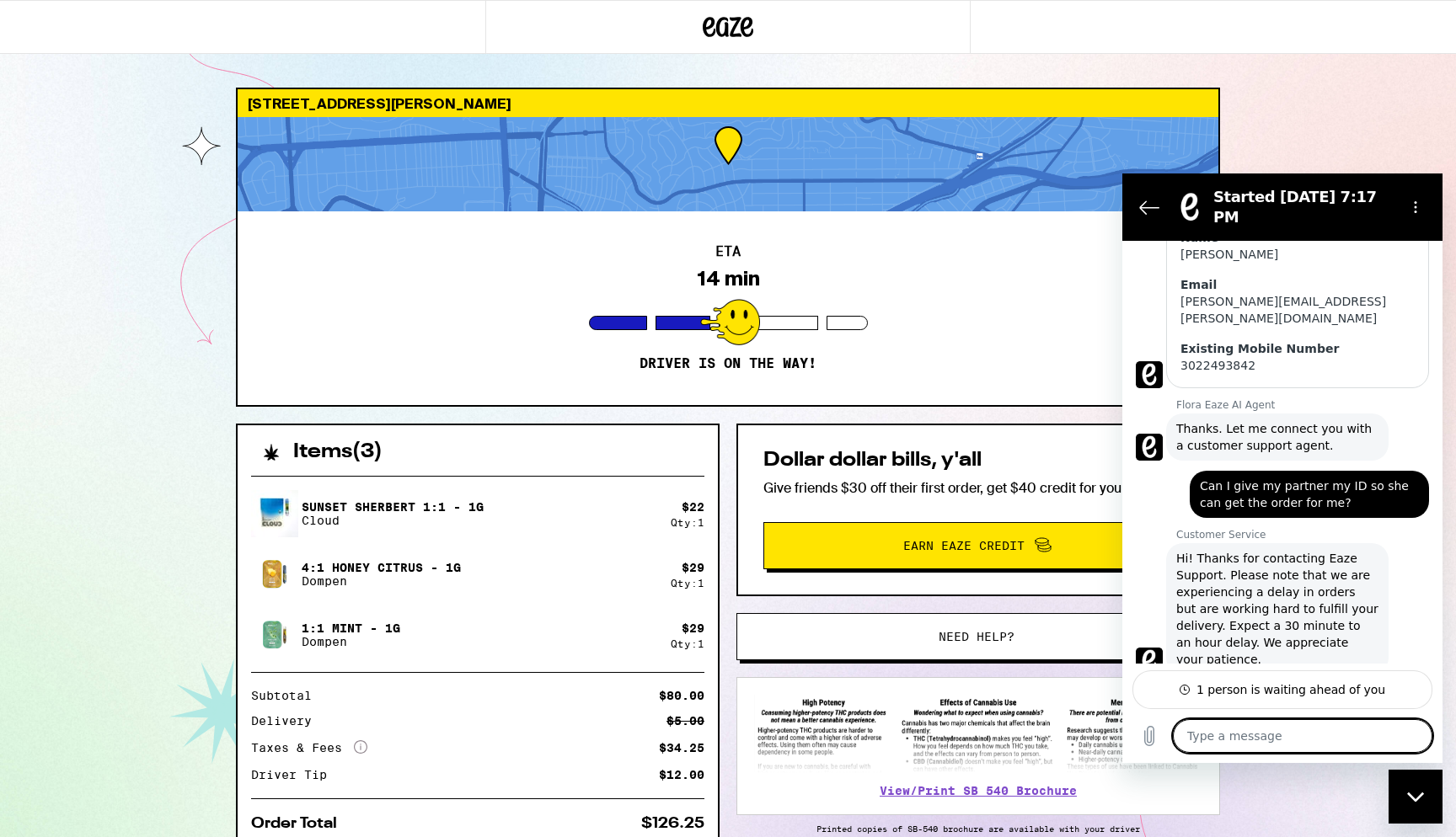
paste textarea "Can I give my partner my ID so she can get the order for me?"
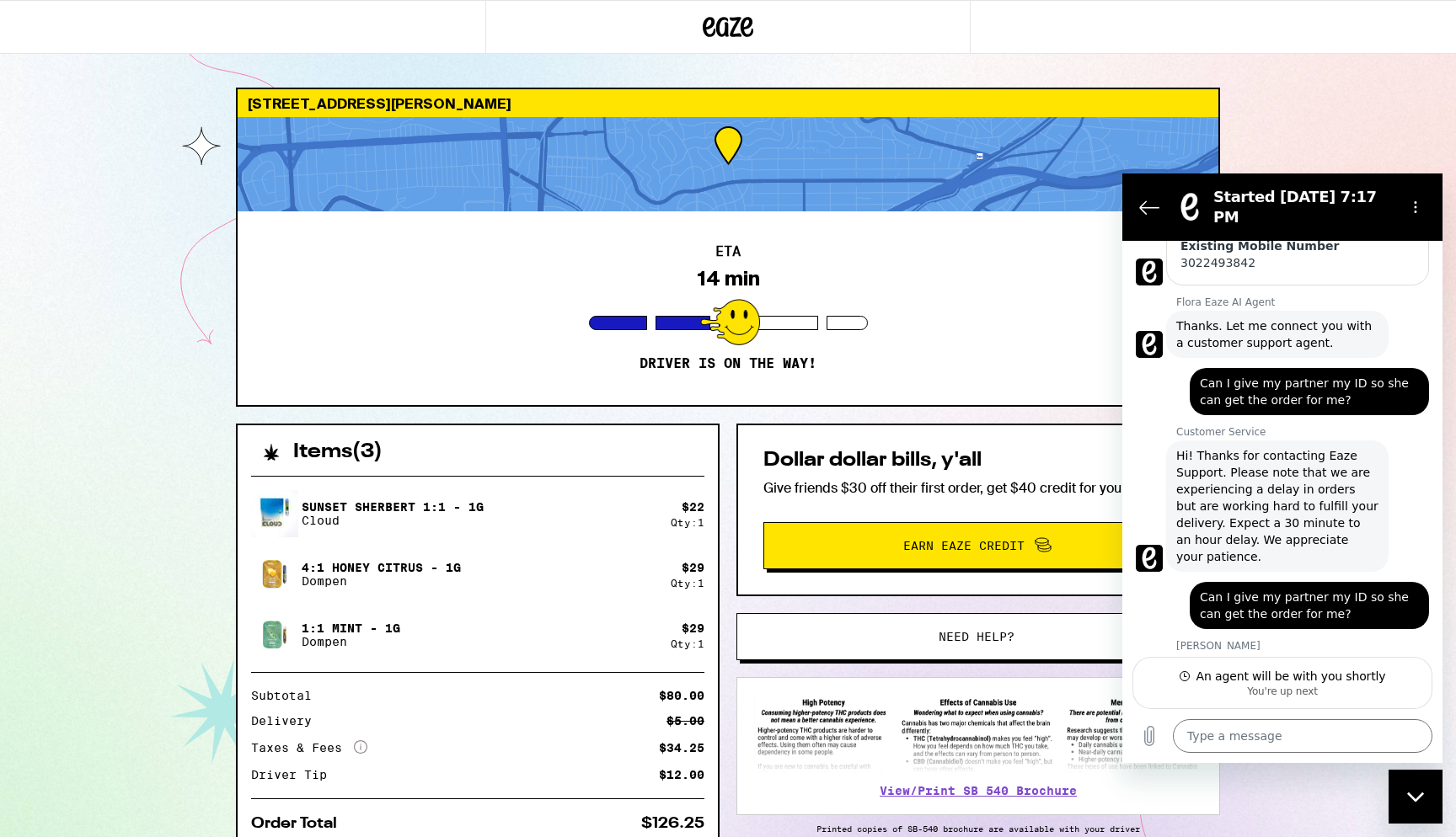
scroll to position [527, 0]
click at [1287, 736] on textarea at bounding box center [1302, 736] width 259 height 34
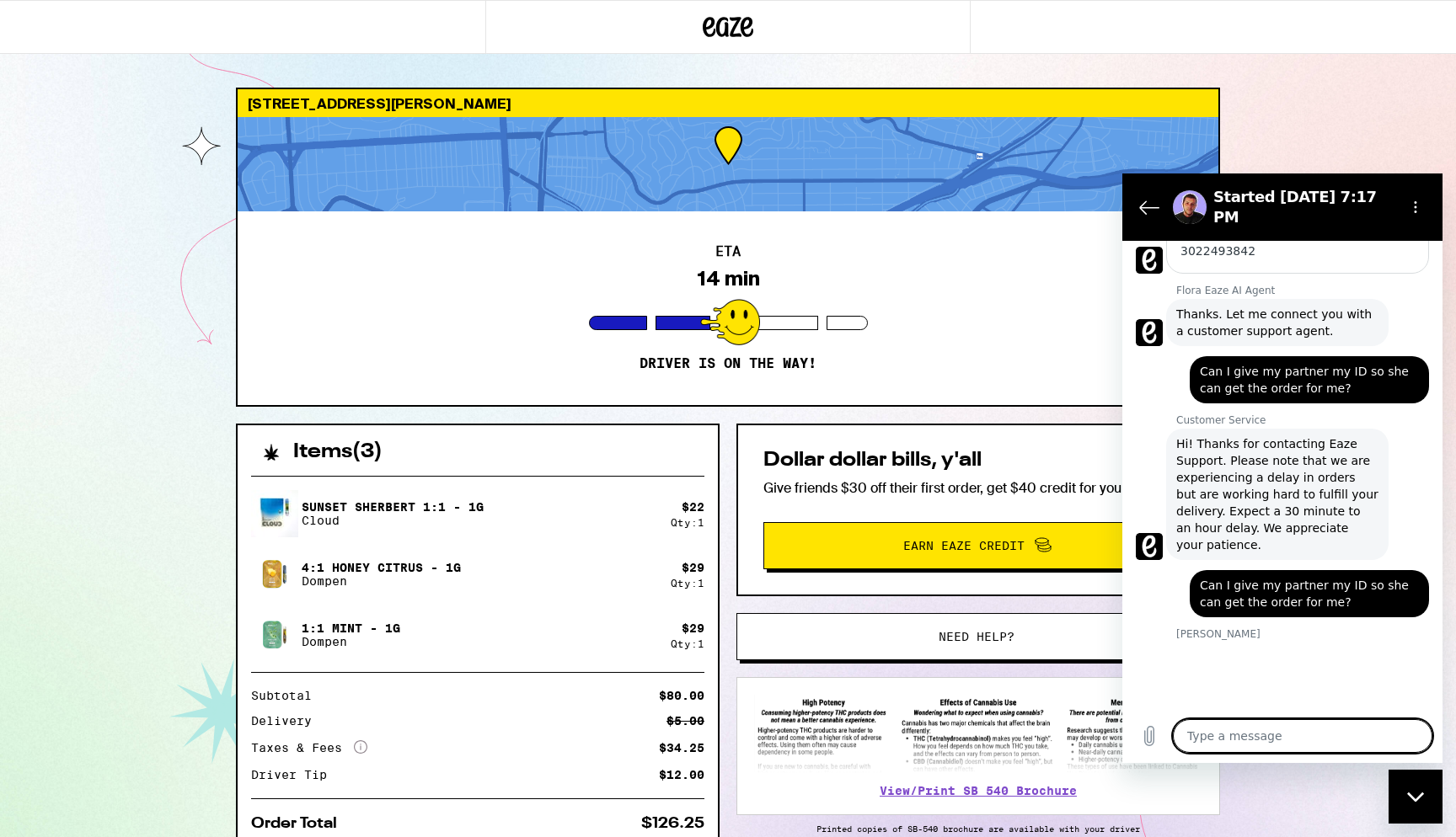
scroll to position [543, 0]
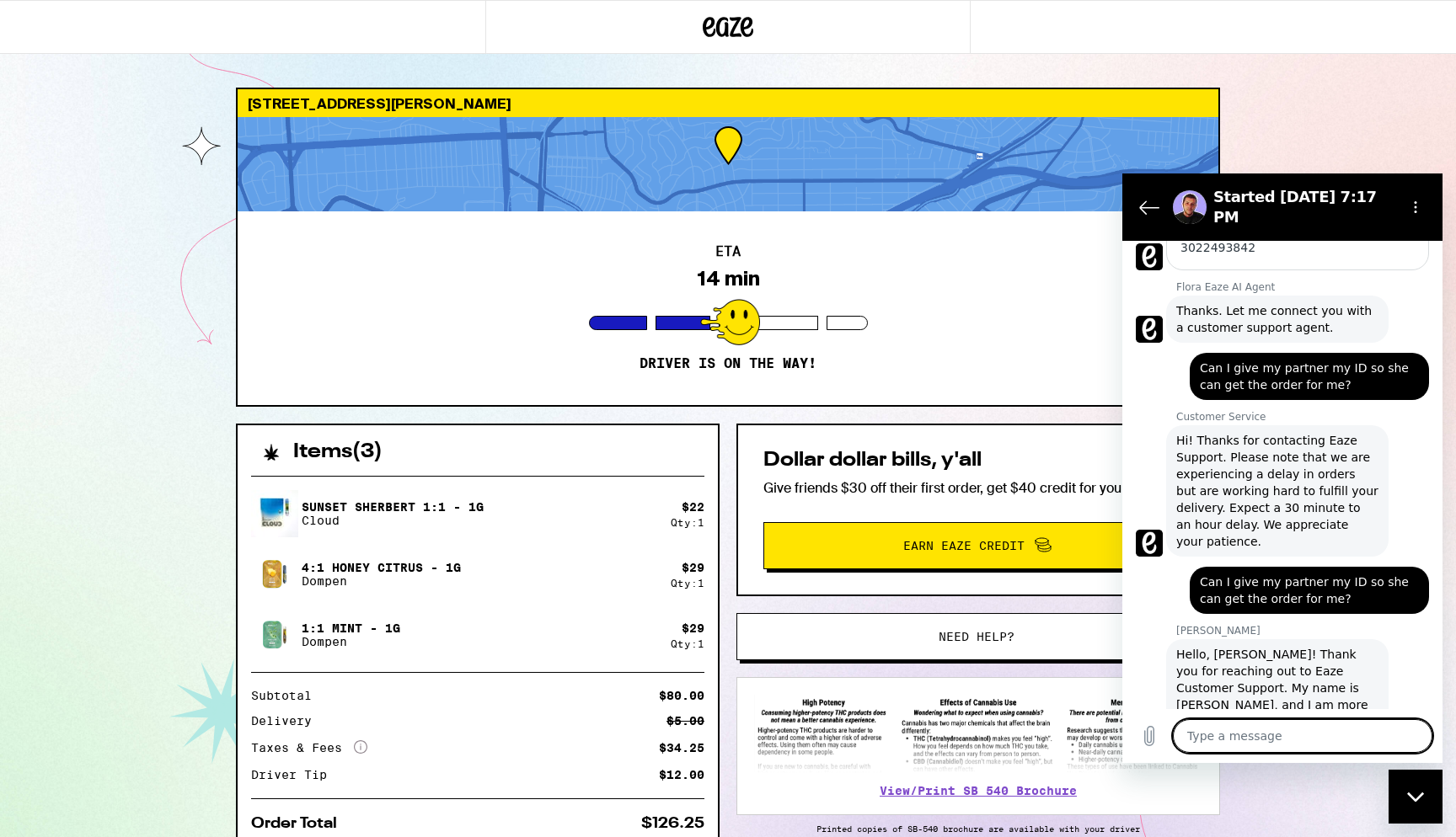
click at [1326, 736] on textarea at bounding box center [1302, 736] width 259 height 34
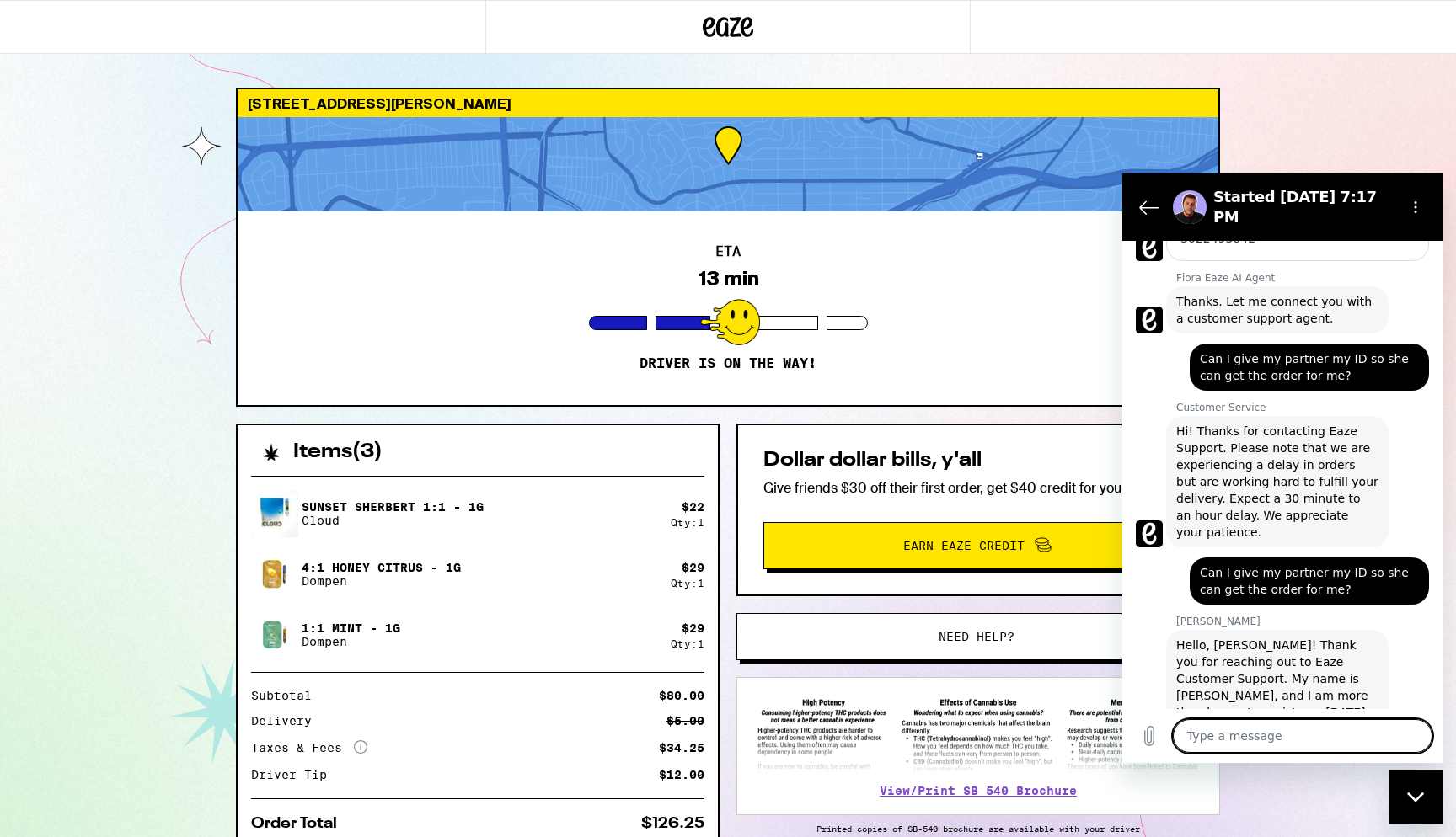
click at [1303, 733] on textarea at bounding box center [1302, 736] width 259 height 34
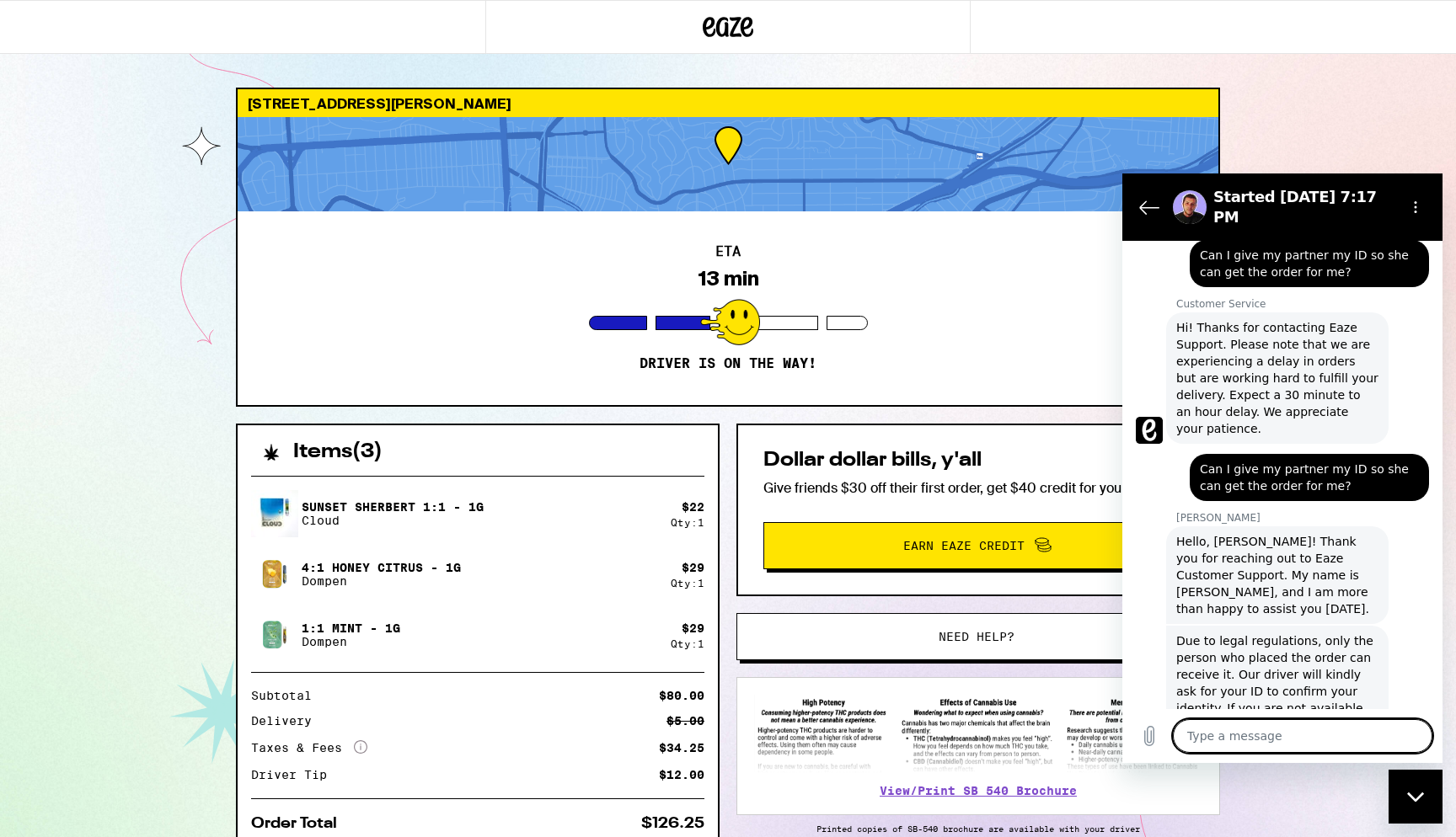
scroll to position [660, 0]
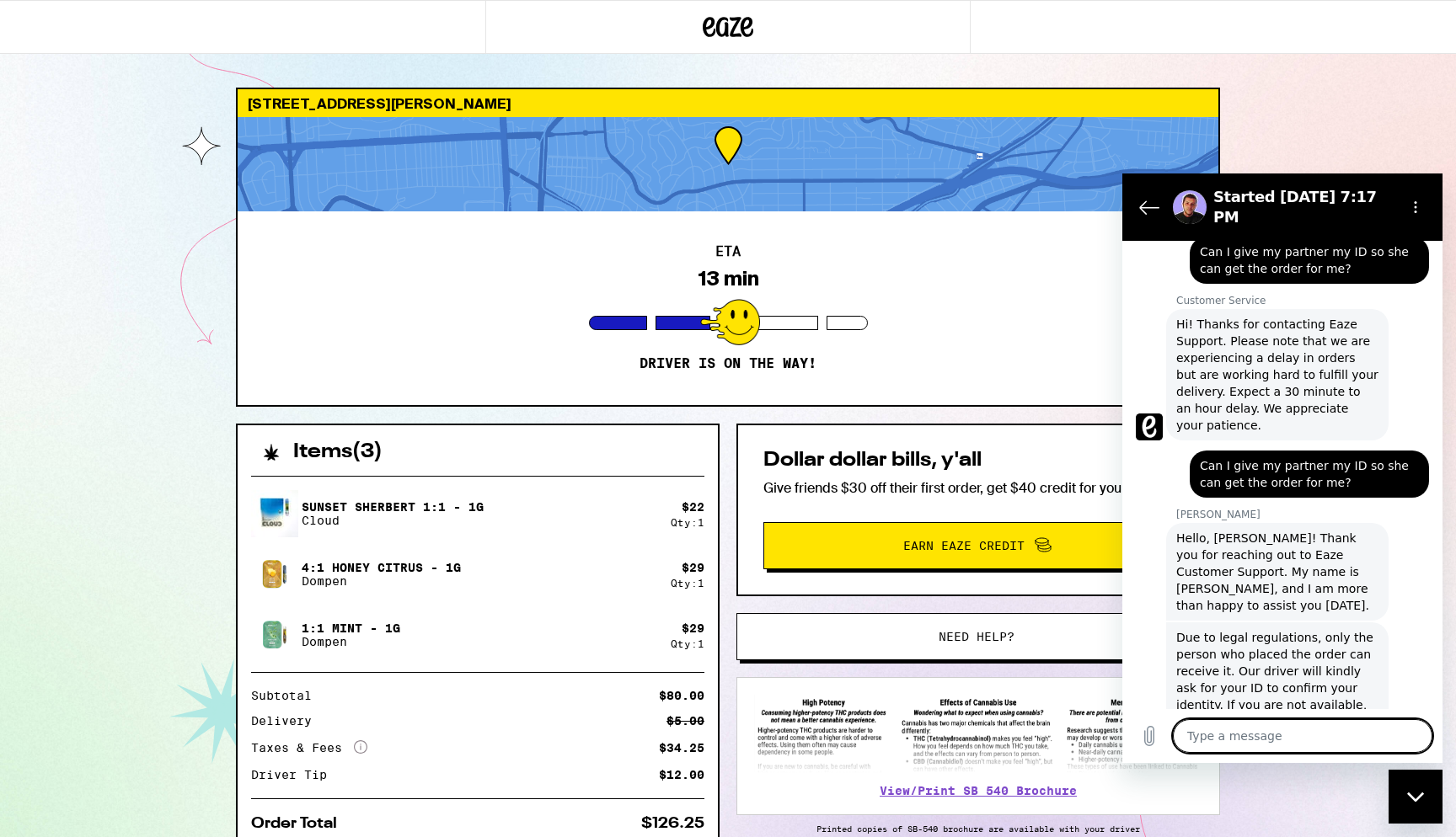
click at [1293, 724] on textarea at bounding box center [1302, 736] width 259 height 34
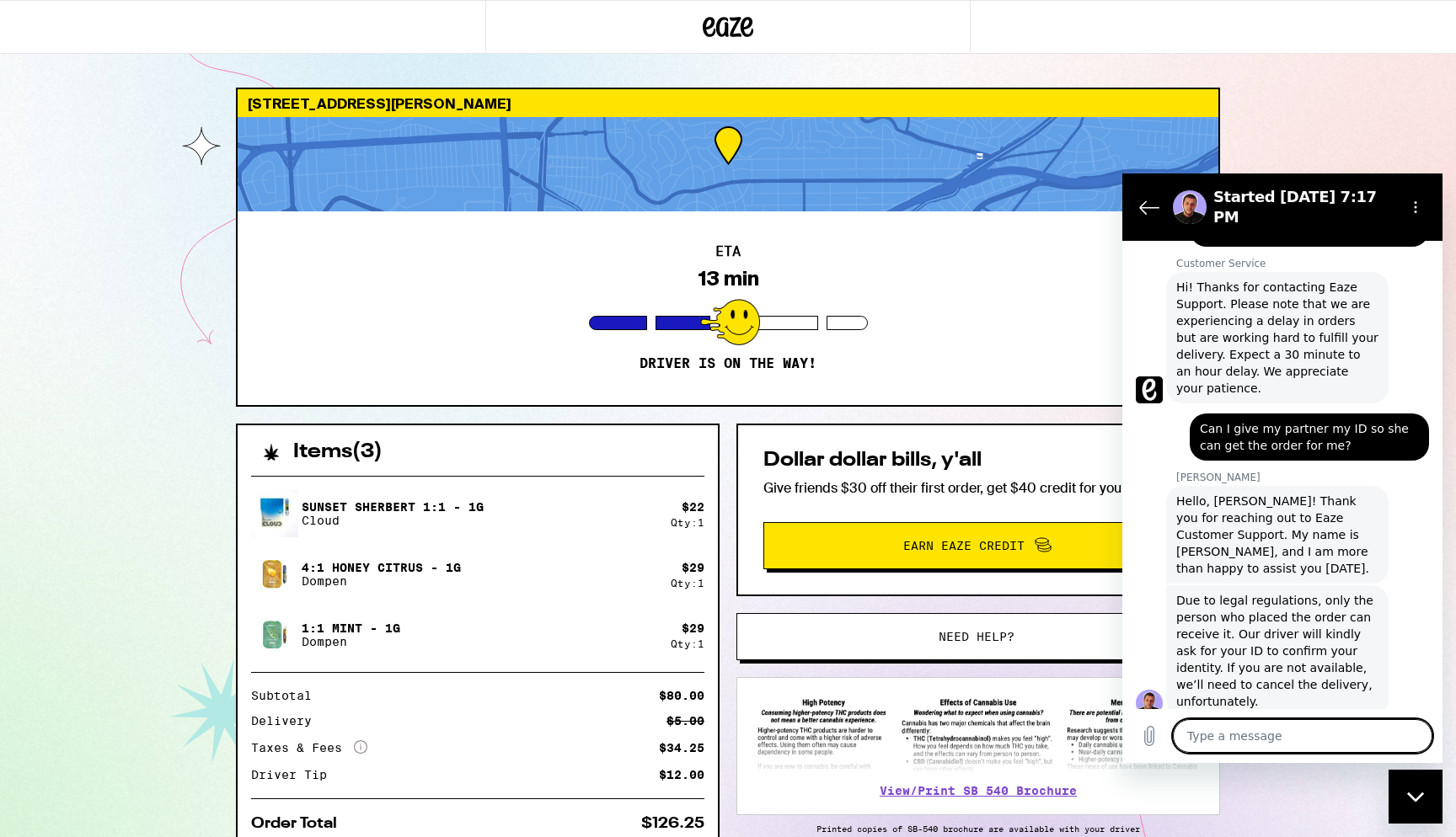
scroll to position [700, 0]
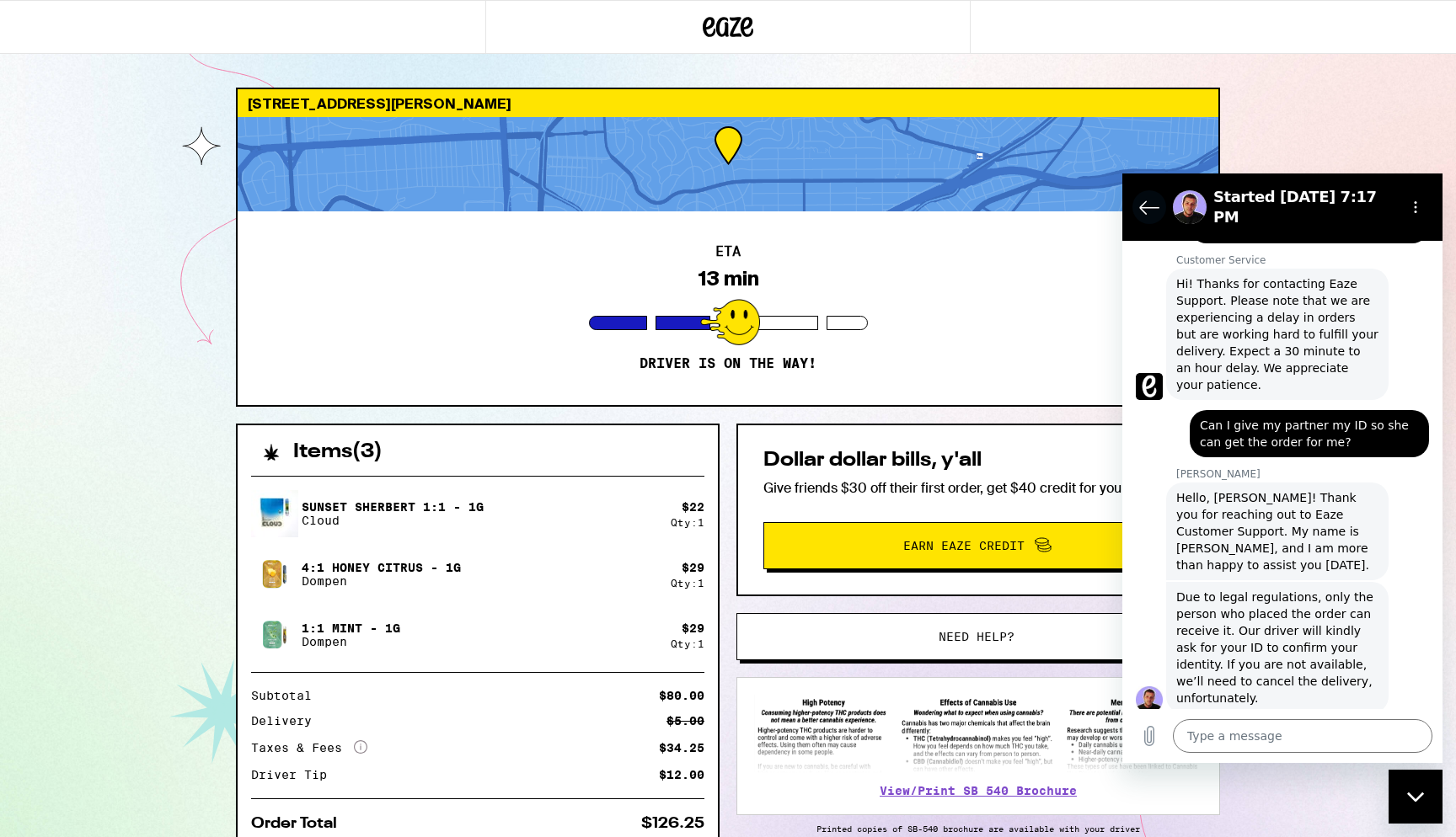
click at [1146, 209] on icon "Back to the conversation list" at bounding box center [1149, 207] width 20 height 20
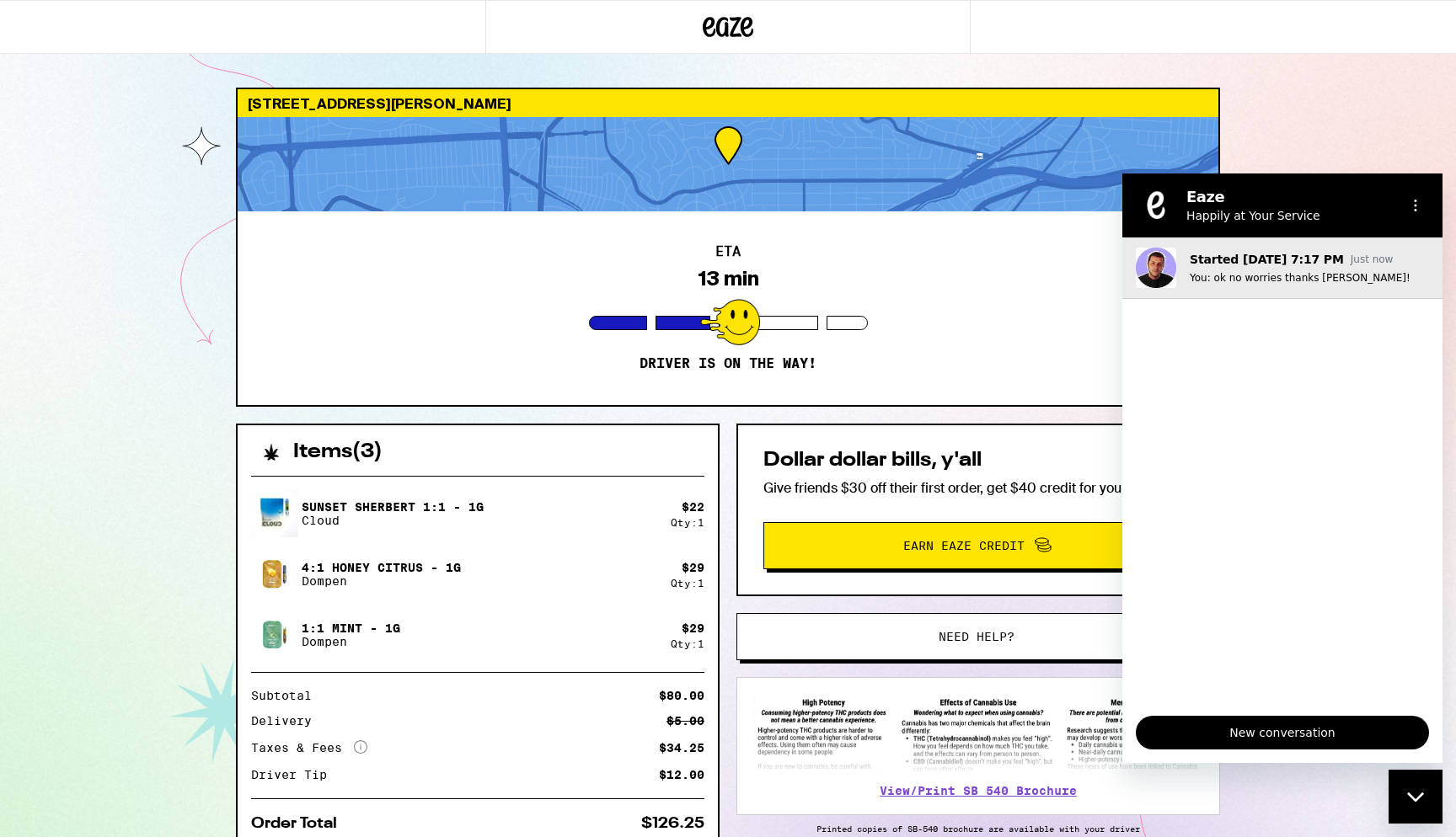
click at [1140, 292] on button "Started [DATE] 7:17 PM Just now You: ok no worries thanks [PERSON_NAME]!" at bounding box center [1282, 267] width 320 height 62
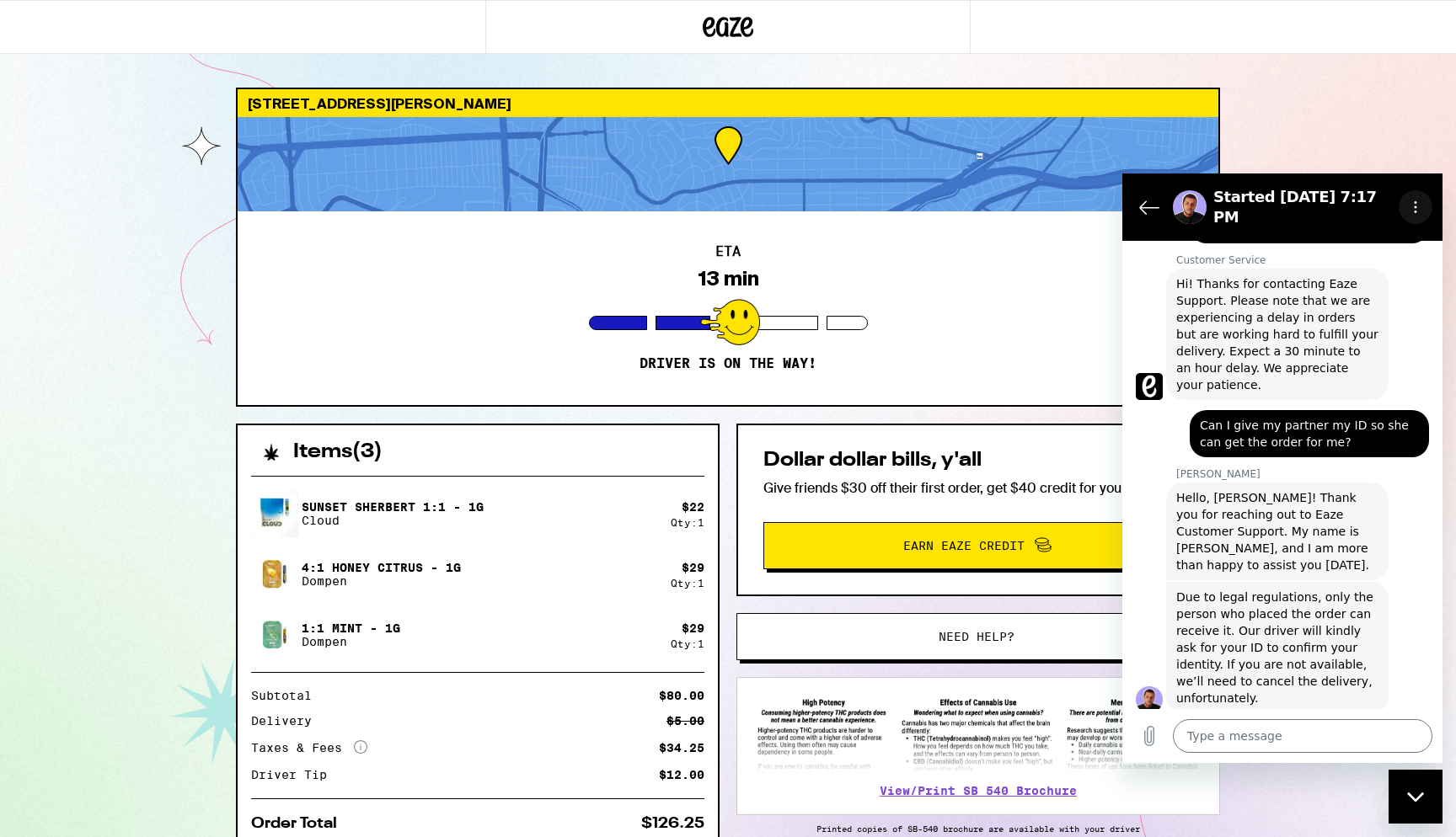
click at [1408, 202] on icon "Options menu" at bounding box center [1415, 207] width 14 height 14
click at [1328, 316] on span "Hi! Thanks for contacting Eaze Support. Please note that we are experiencing a …" at bounding box center [1278, 334] width 202 height 118
click at [1323, 137] on div "[STREET_ADDRESS][PERSON_NAME] ETA 13 min Driver is on the way! Items ( 3 ) Suns…" at bounding box center [728, 458] width 1456 height 918
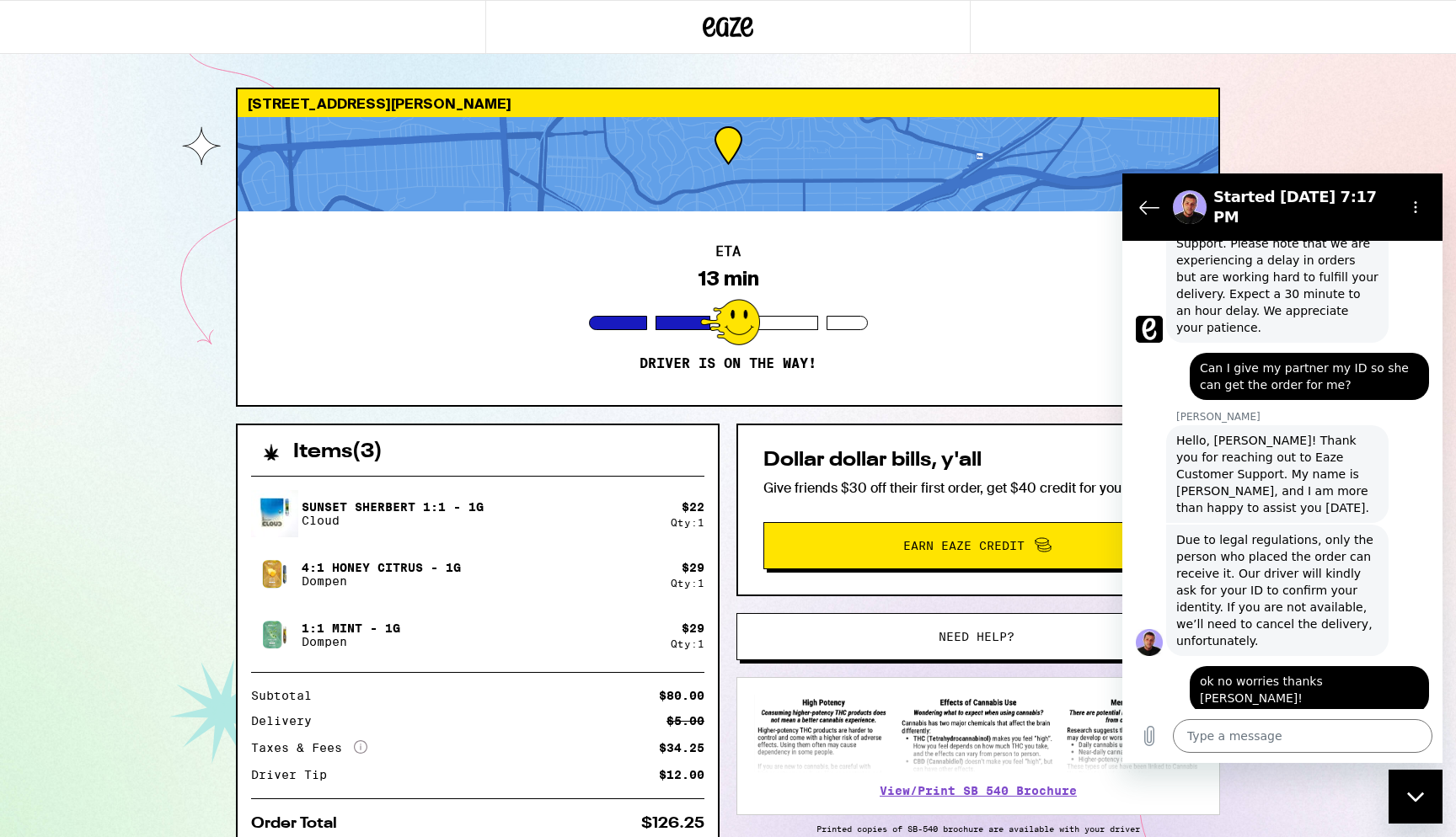
scroll to position [772, 0]
